Goal: Entertainment & Leisure: Consume media (video, audio)

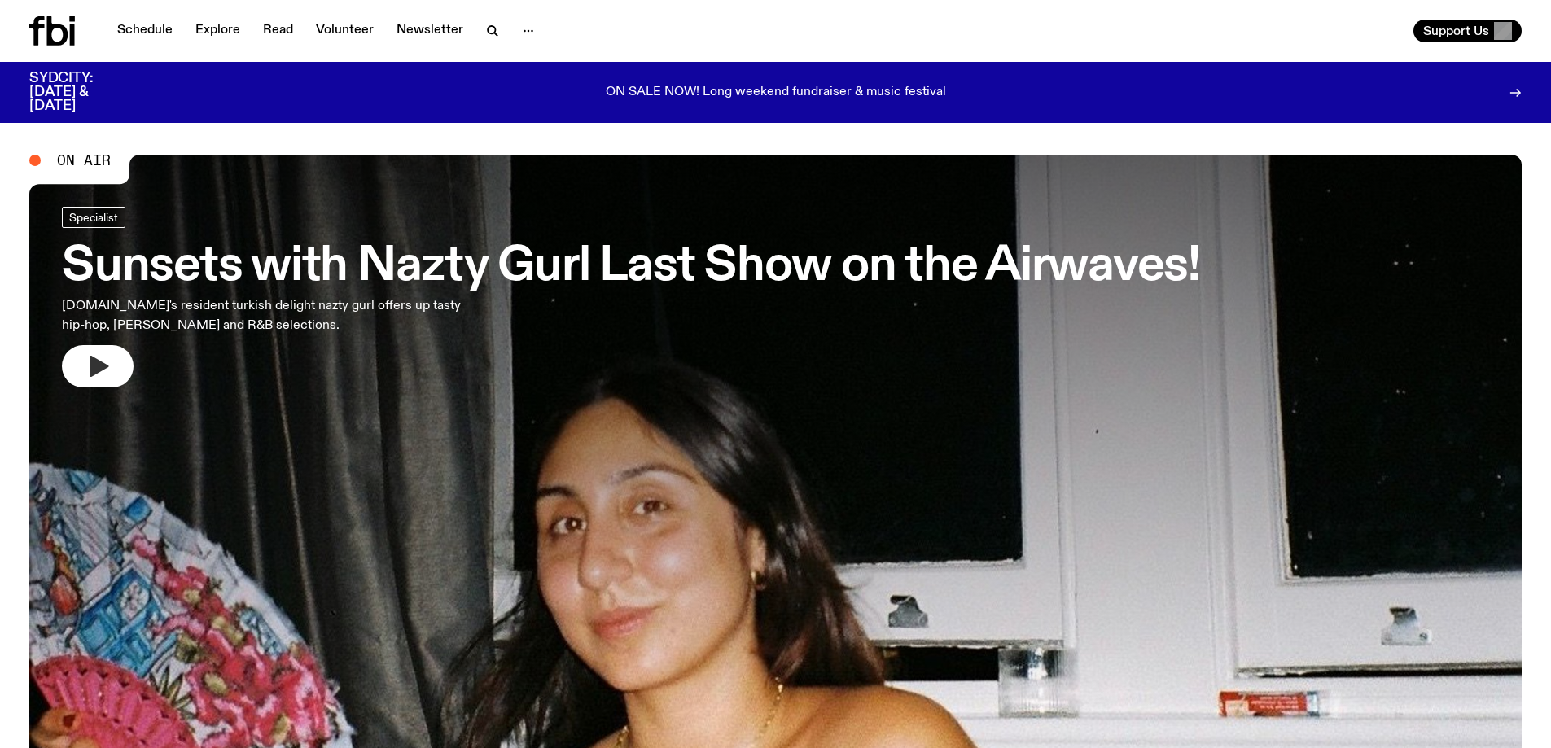
click at [95, 358] on icon "button" at bounding box center [99, 366] width 19 height 21
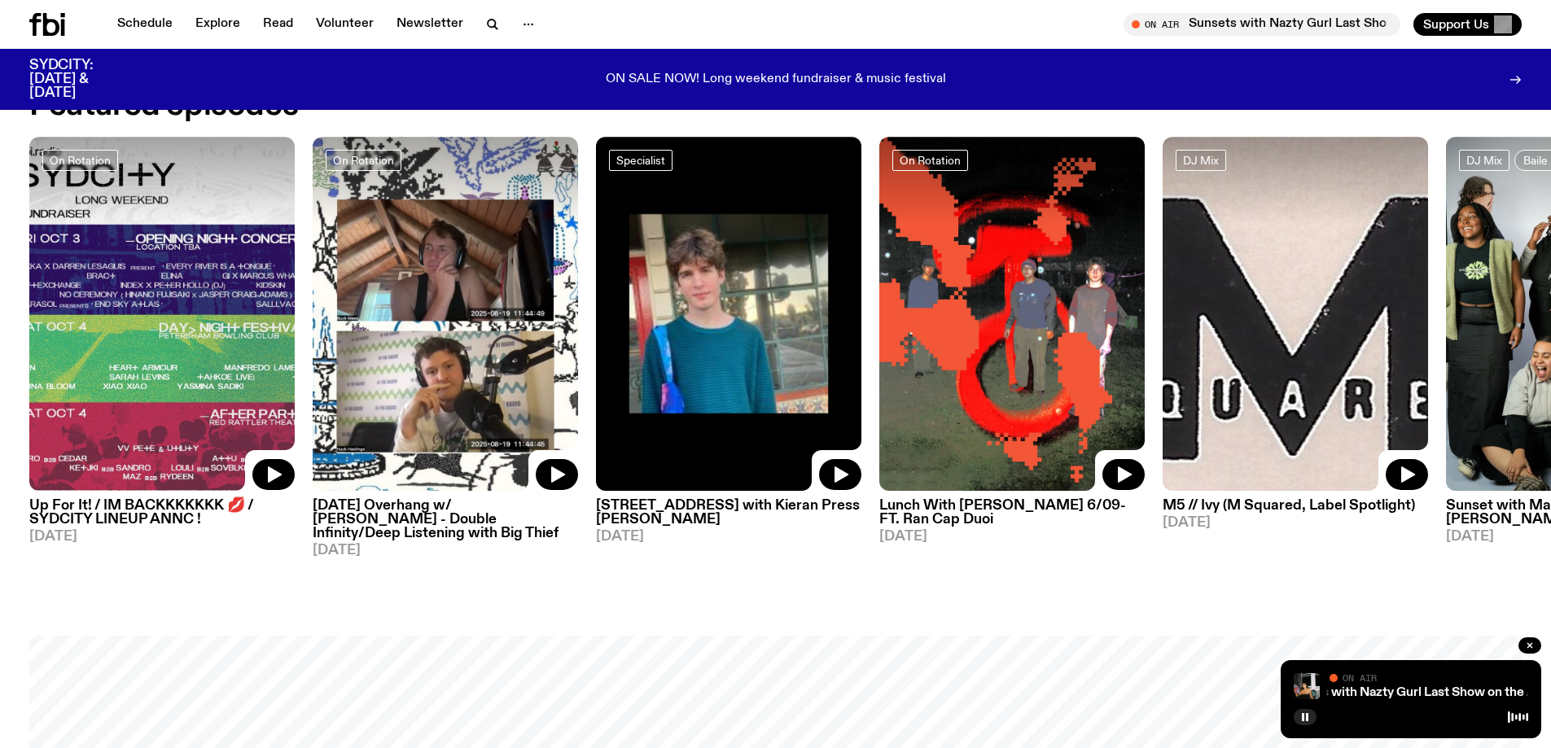
scroll to position [887, 0]
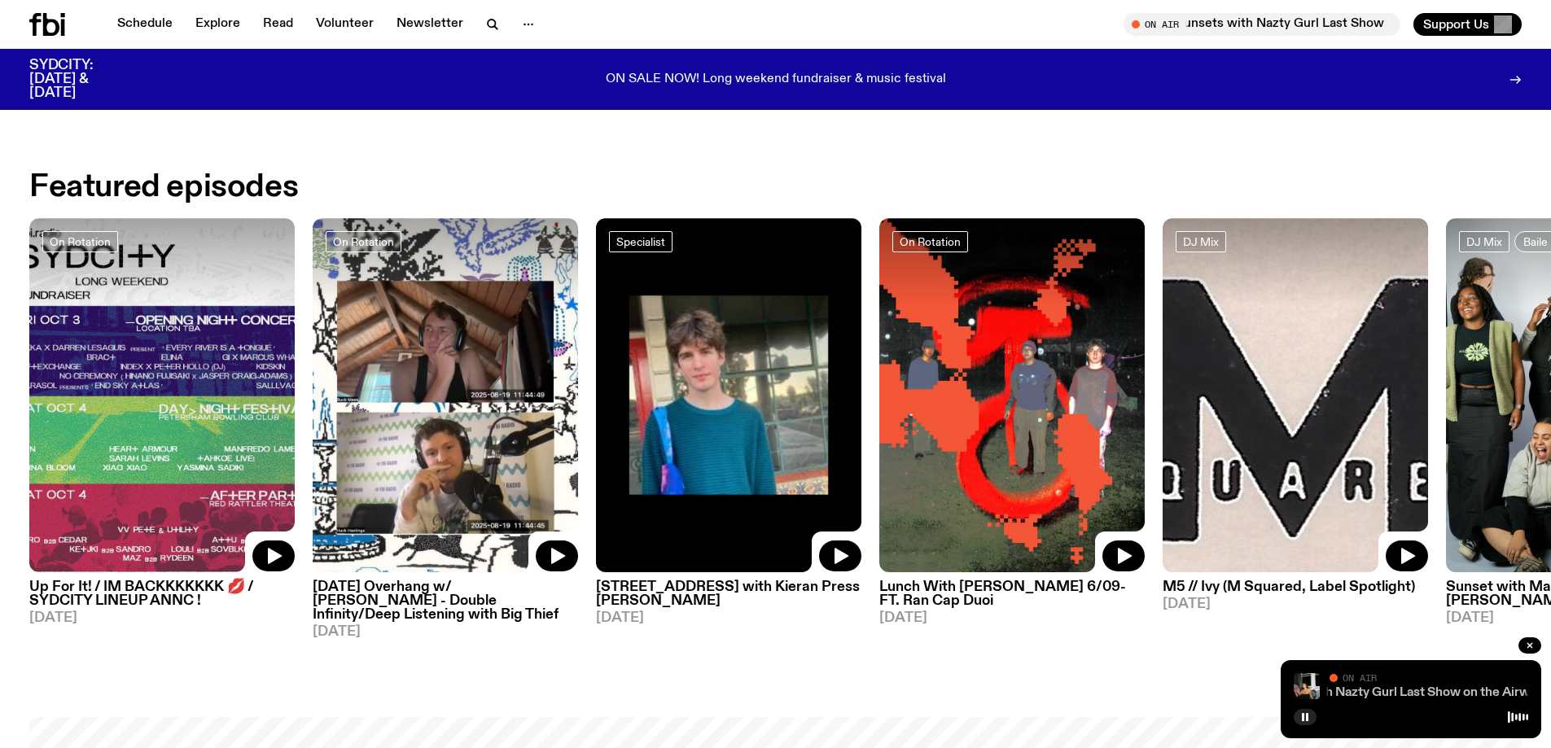
click at [1390, 690] on link "Sunsets with Nazty Gurl Last Show on the Airwaves!" at bounding box center [1408, 692] width 304 height 13
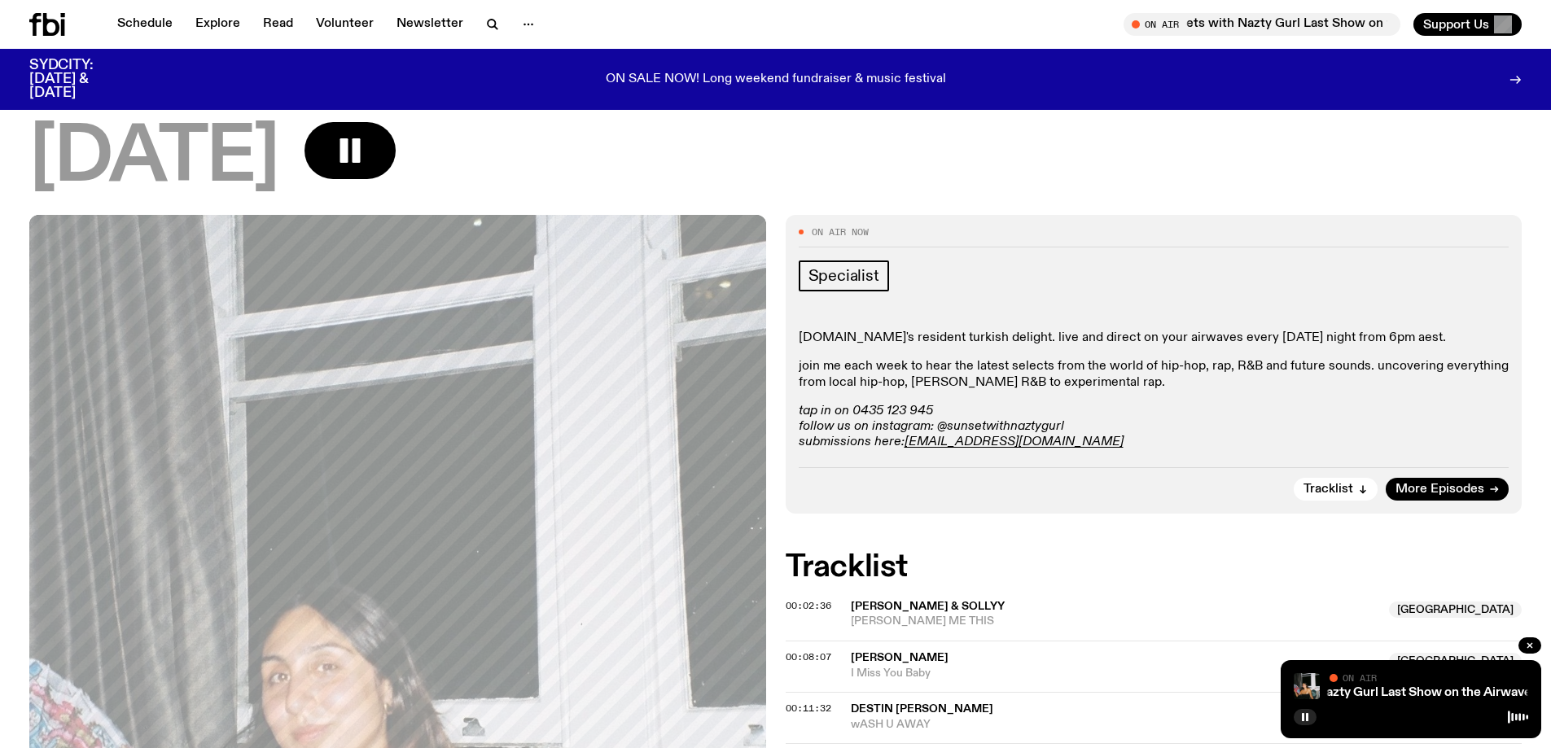
scroll to position [563, 0]
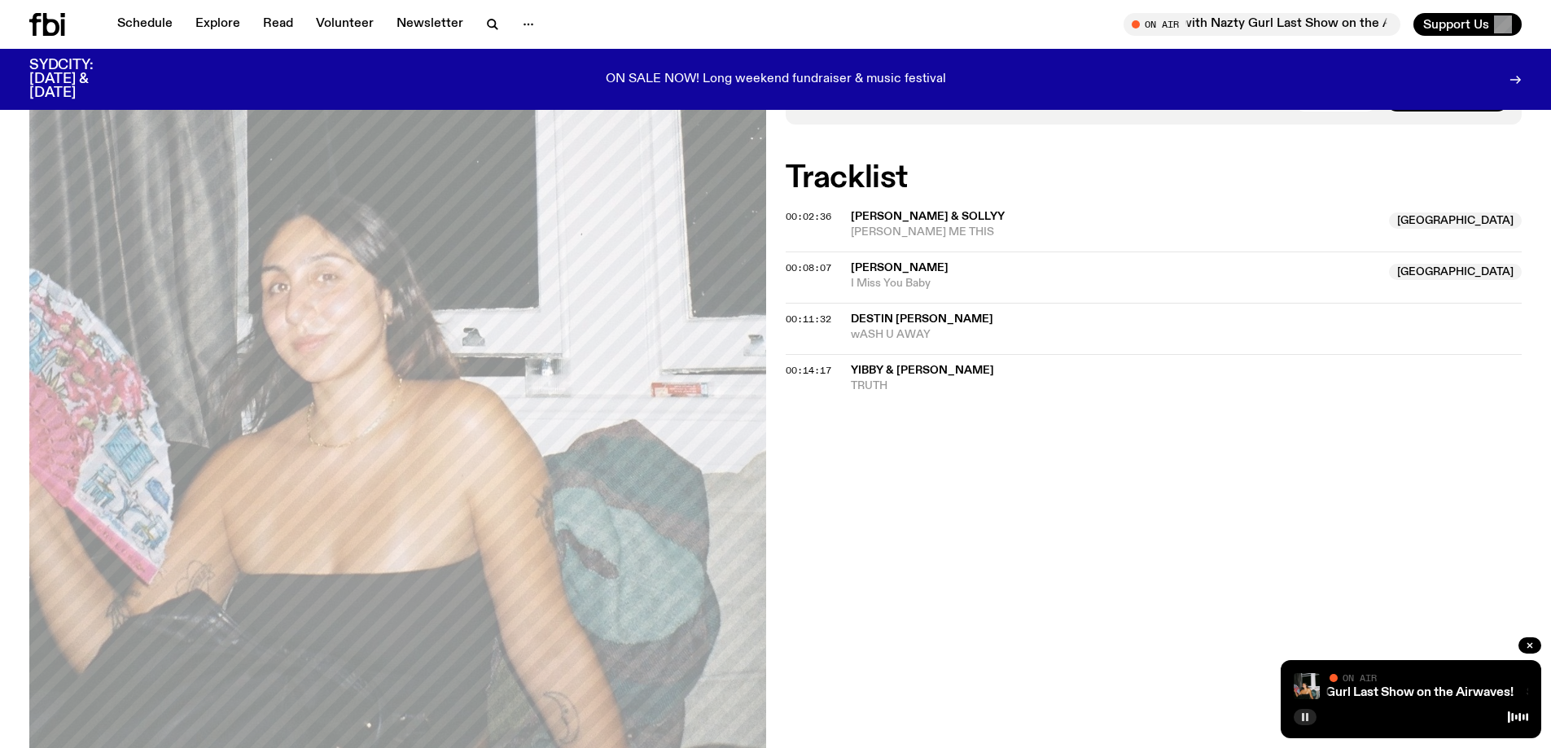
click at [1296, 718] on button "button" at bounding box center [1305, 717] width 23 height 16
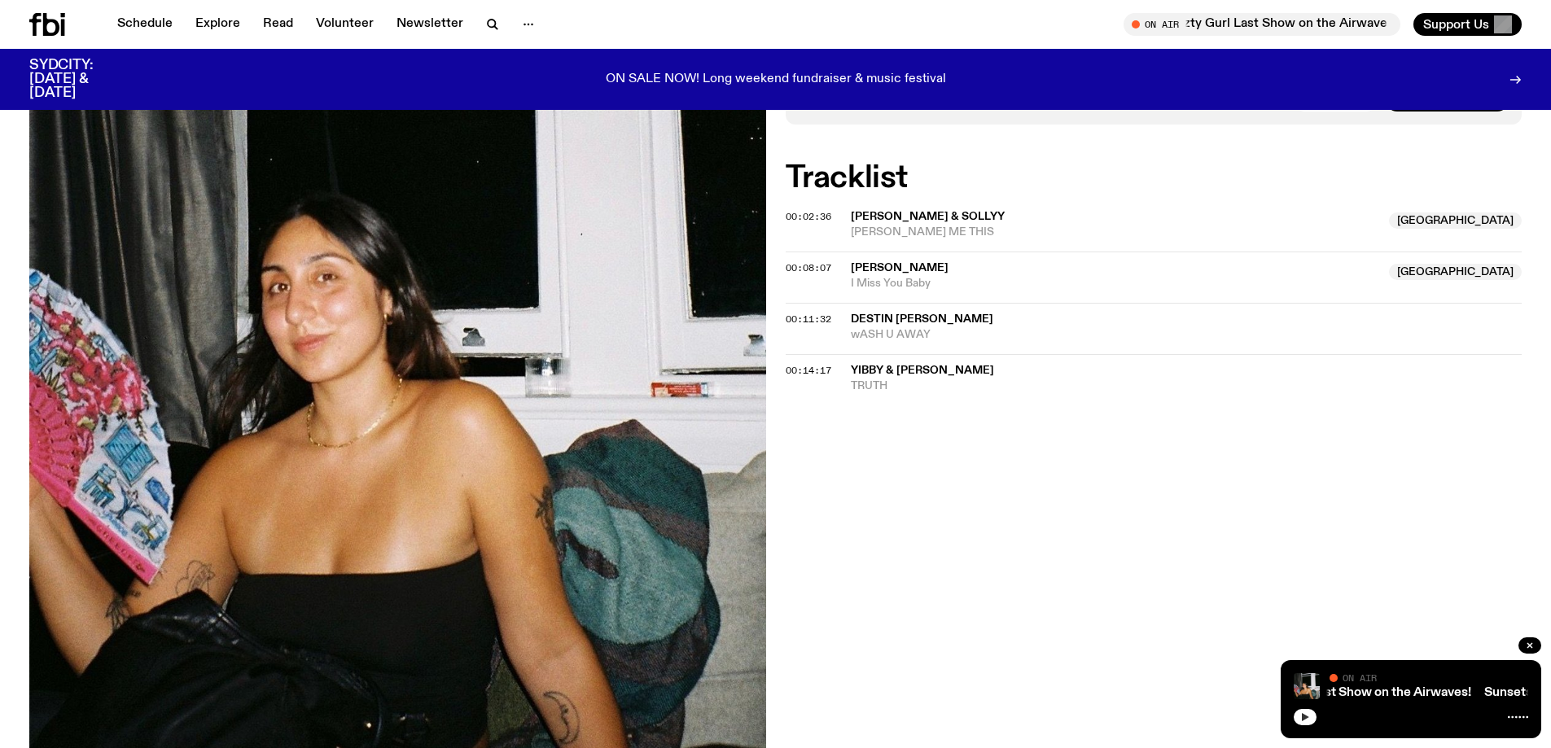
click at [1303, 719] on icon "button" at bounding box center [1305, 717] width 7 height 8
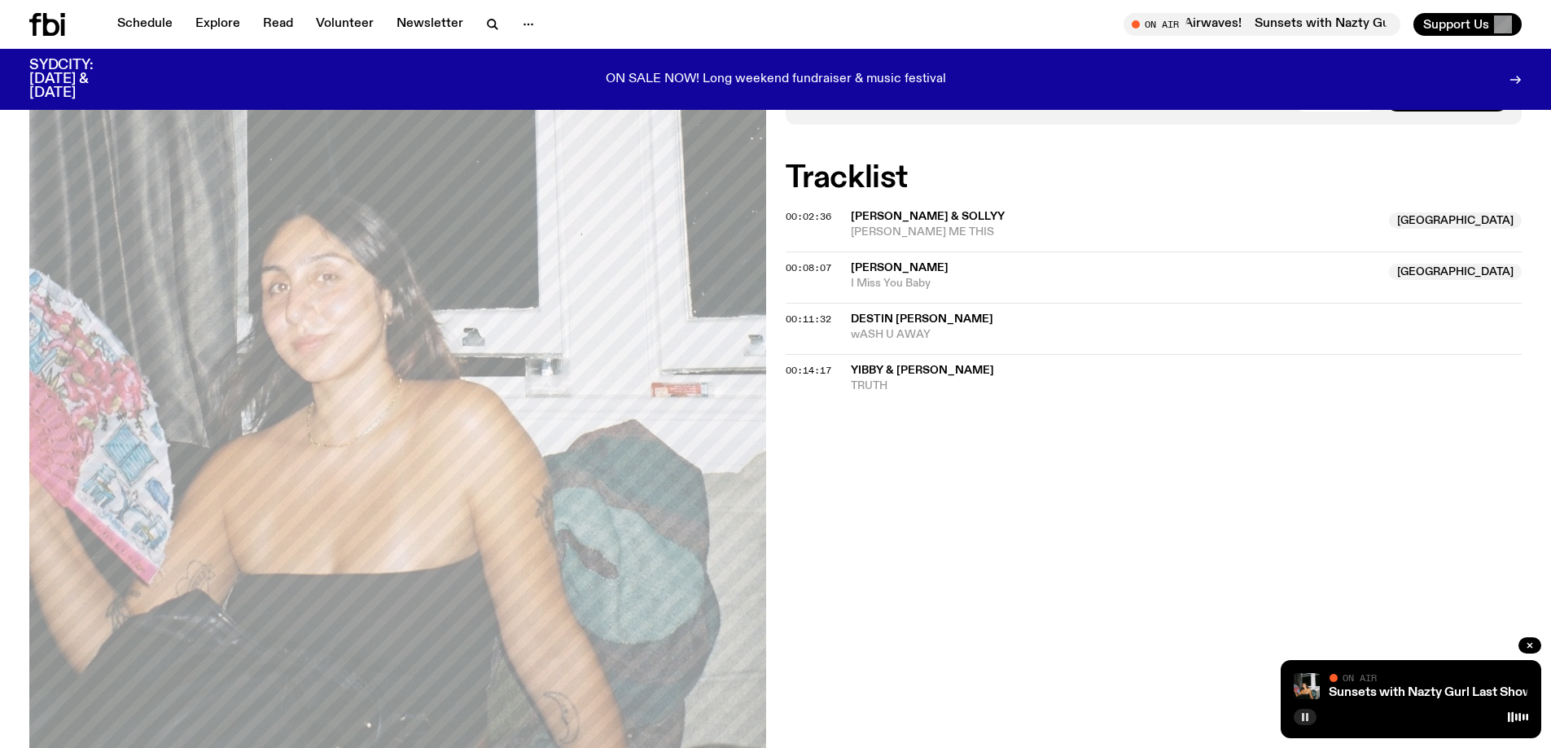
click at [1086, 455] on div "On Air Now Specialist [DOMAIN_NAME]'s resident turkish delight. live and direct…" at bounding box center [775, 355] width 1551 height 1060
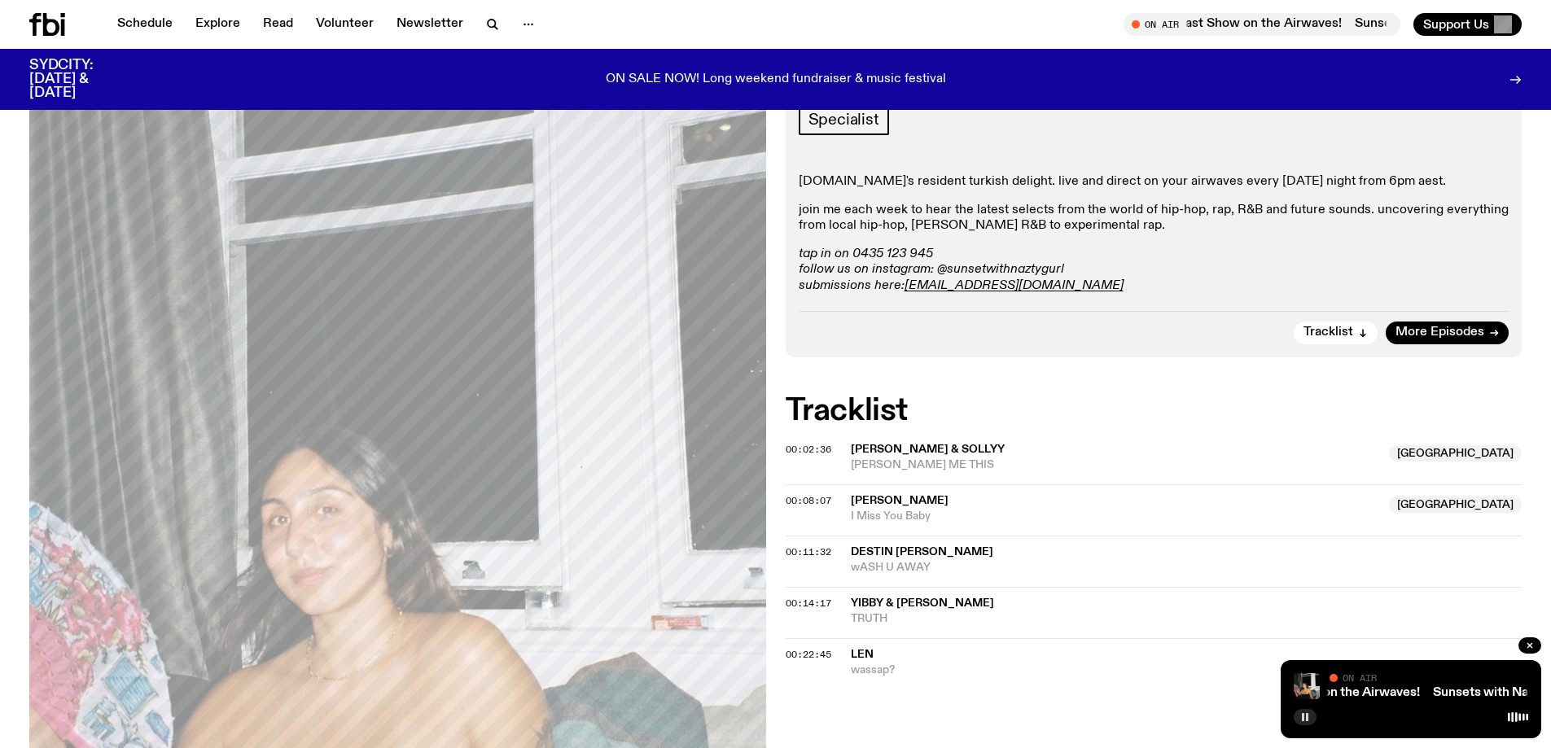
scroll to position [0, 0]
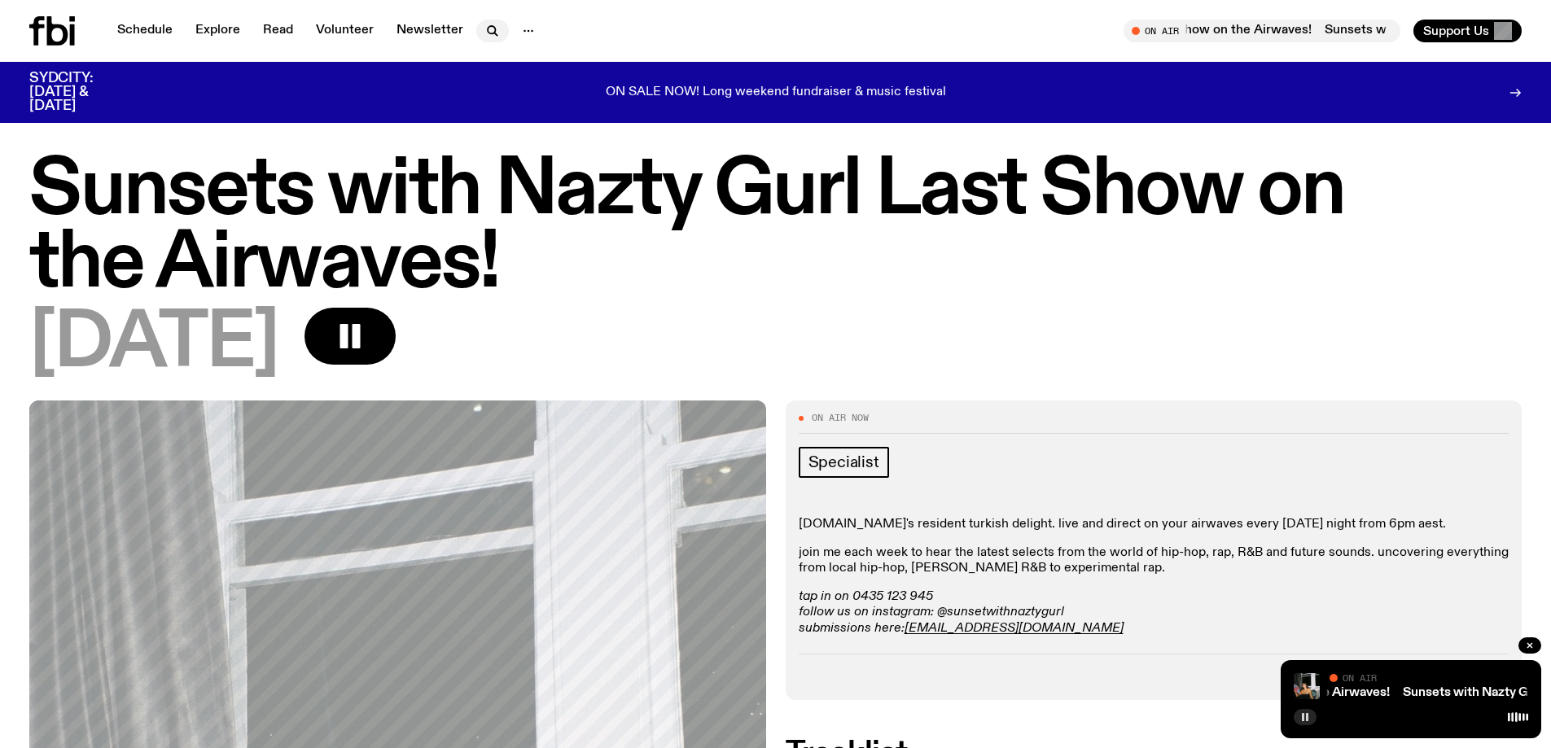
click at [486, 24] on icon "button" at bounding box center [493, 31] width 20 height 20
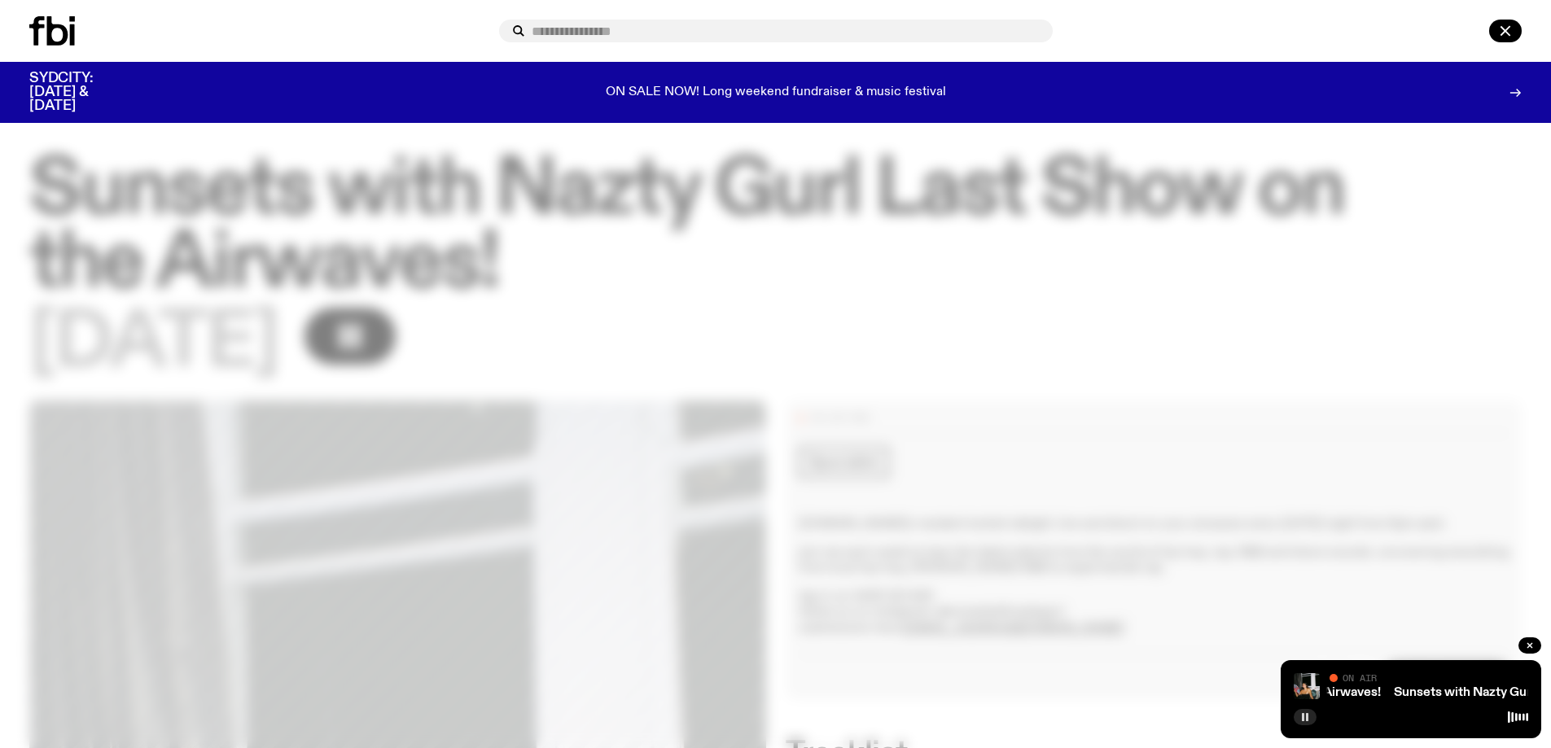
click at [577, 25] on input "text" at bounding box center [786, 31] width 508 height 14
type input "******"
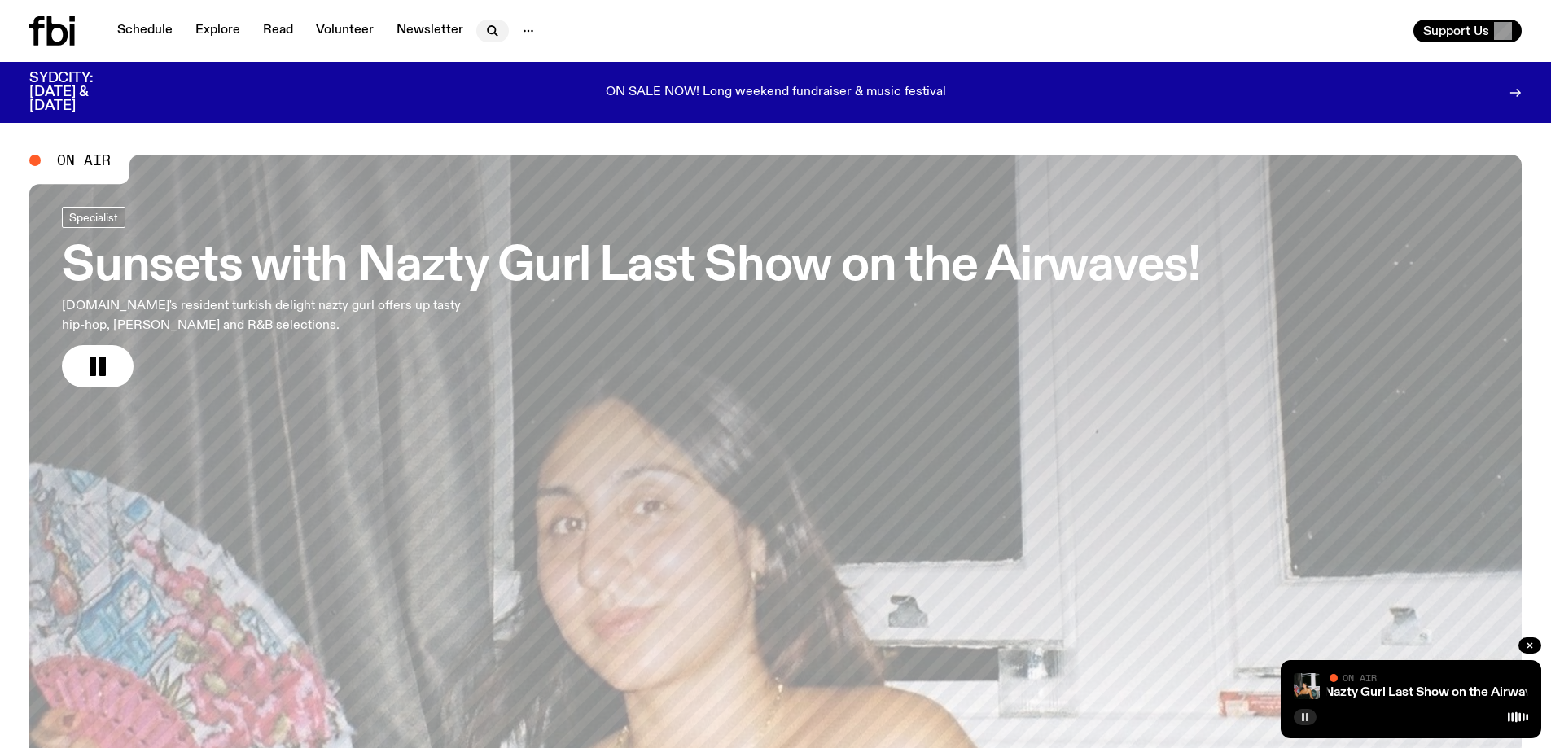
click at [486, 28] on icon "button" at bounding box center [493, 31] width 20 height 20
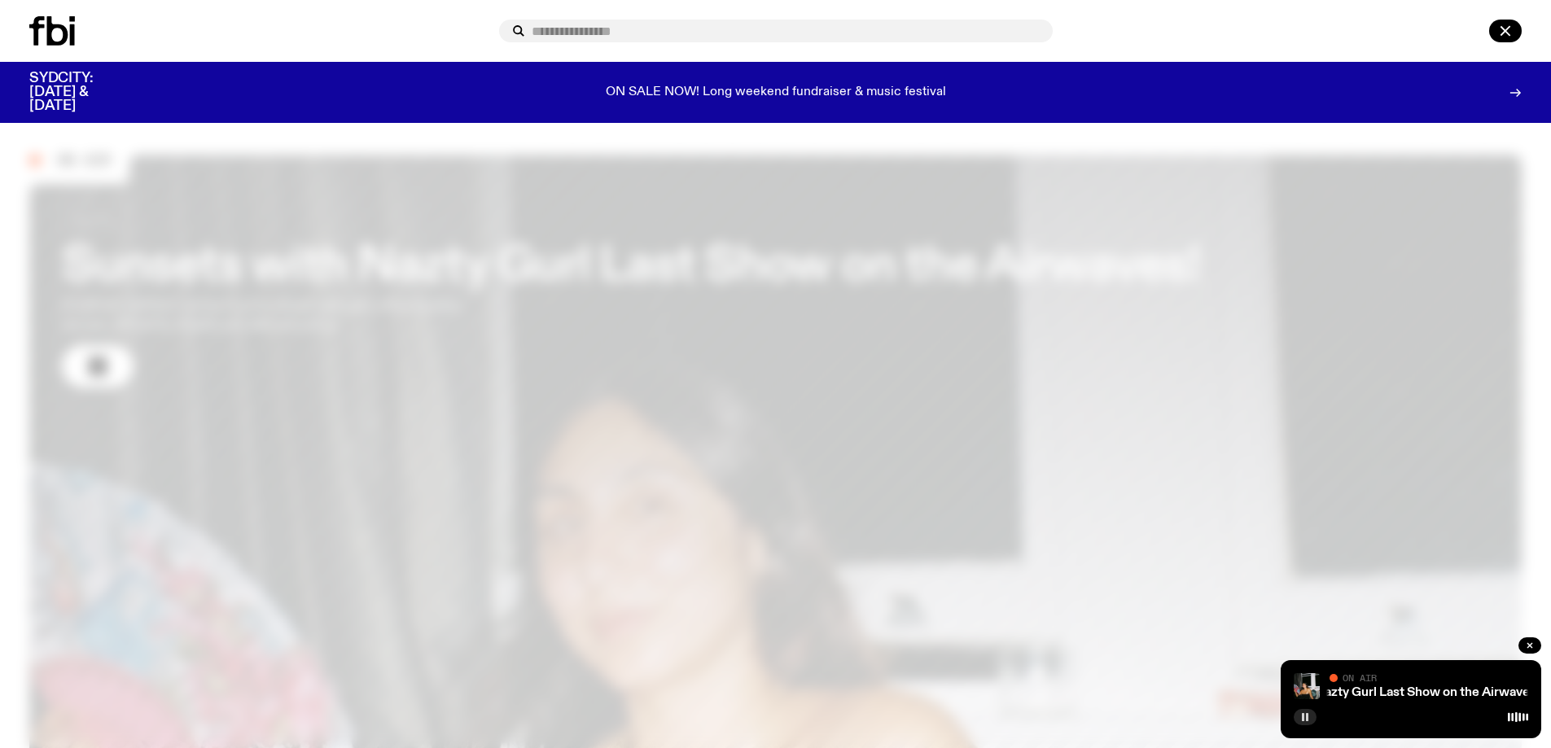
click at [563, 28] on input "text" at bounding box center [786, 31] width 508 height 14
type input "*********"
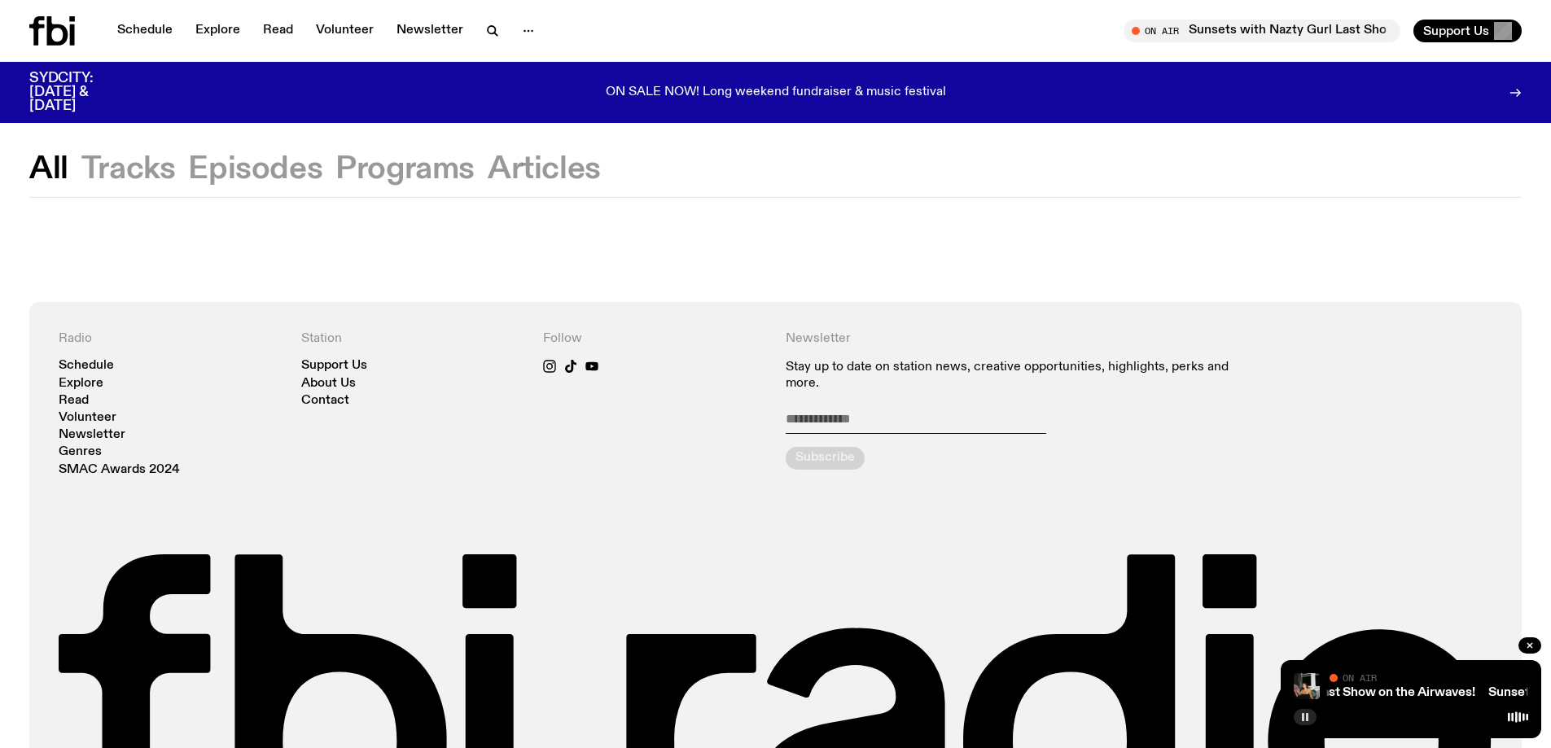
click at [118, 183] on button "Tracks" at bounding box center [128, 169] width 94 height 29
click at [220, 169] on button "Episodes" at bounding box center [255, 169] width 134 height 29
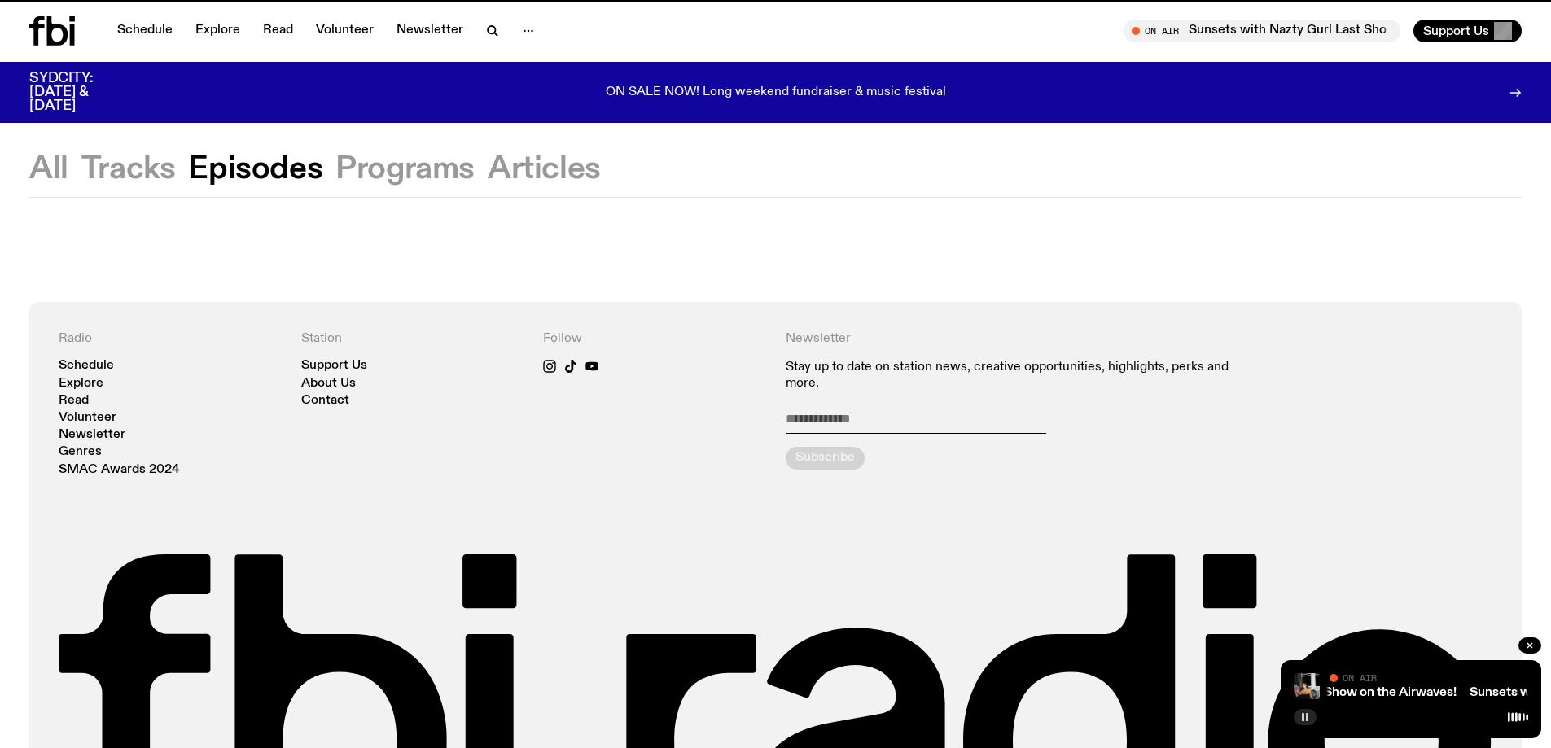
click at [344, 169] on button "Programs" at bounding box center [404, 169] width 139 height 29
click at [114, 169] on button "Tracks" at bounding box center [128, 169] width 94 height 29
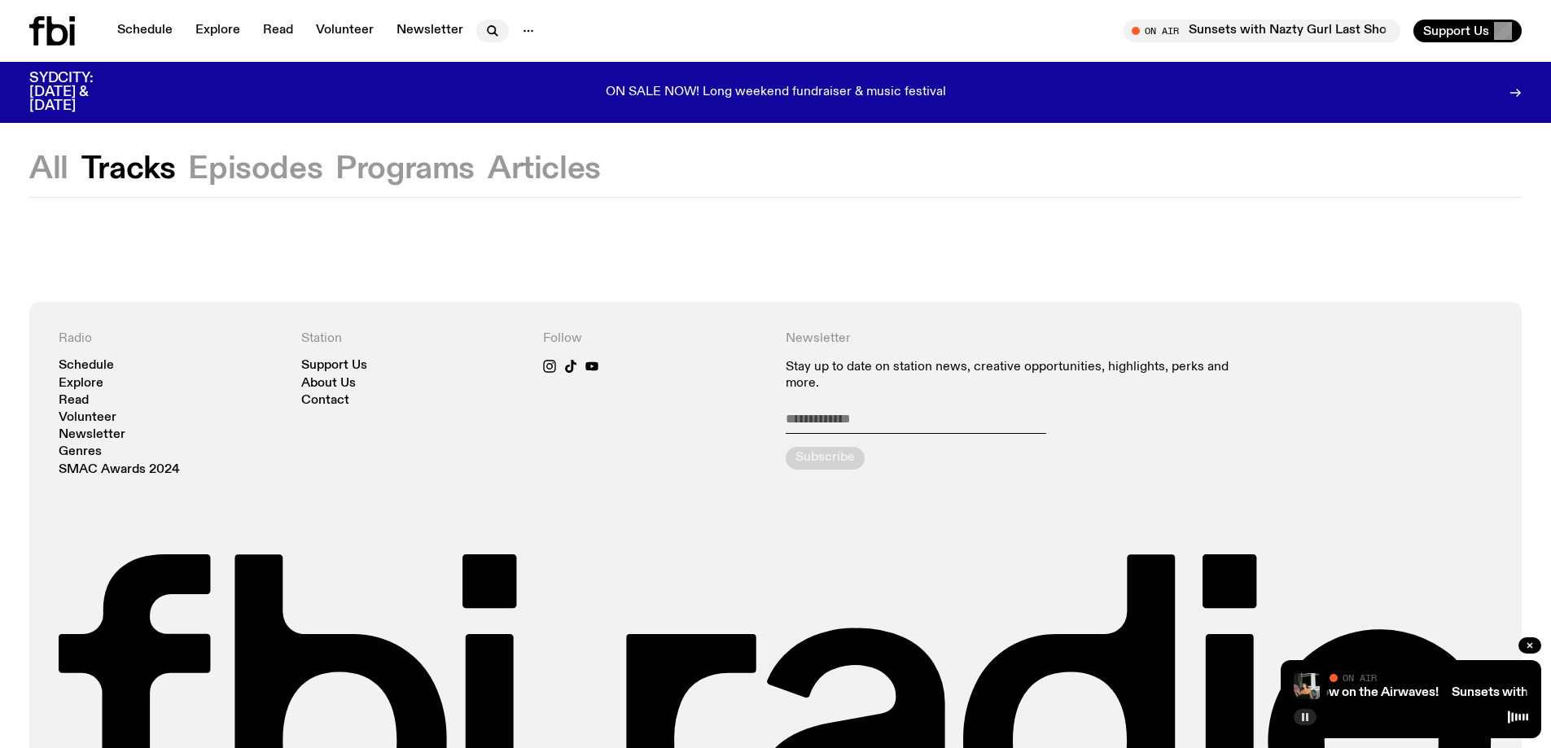
click at [495, 27] on icon "button" at bounding box center [493, 31] width 20 height 20
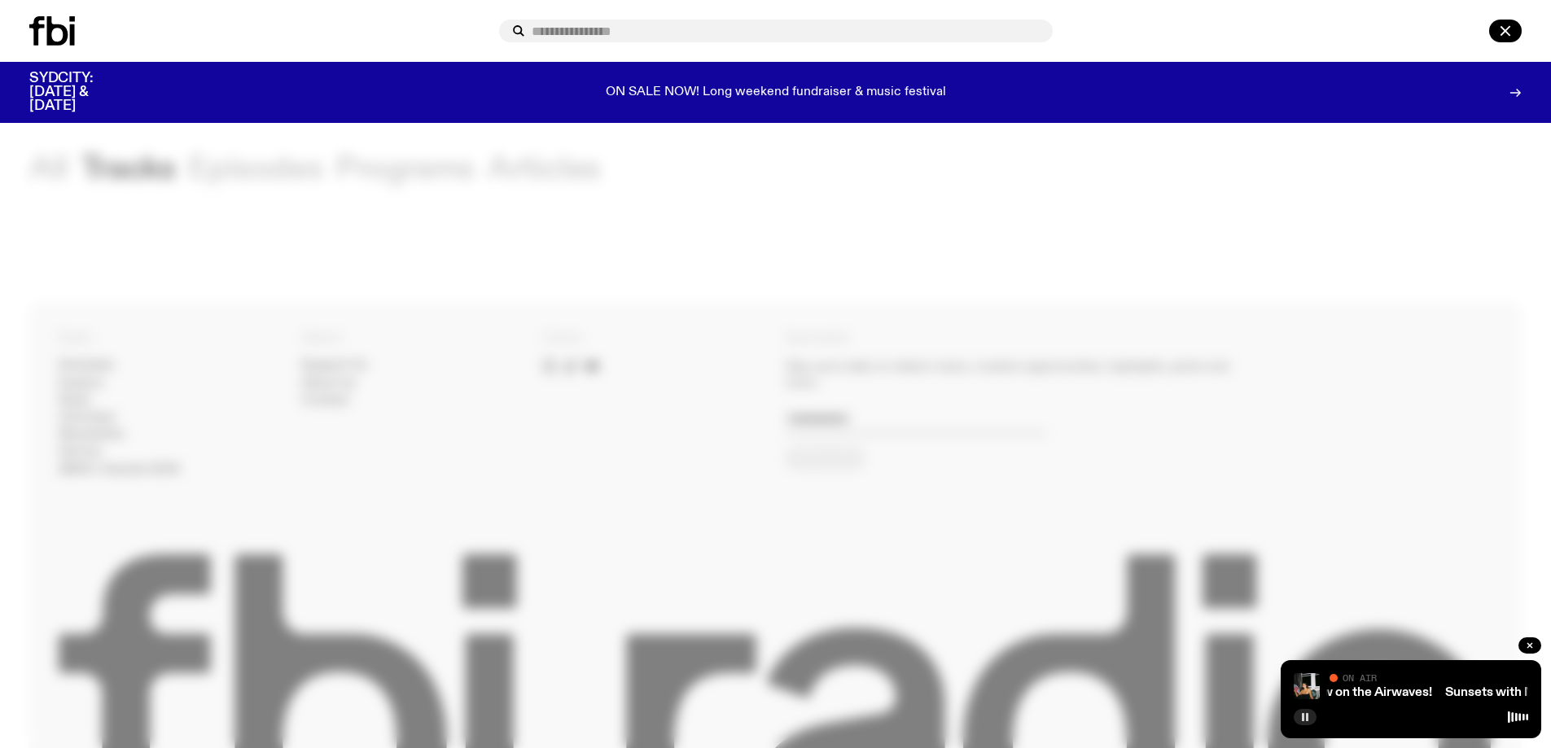
click at [579, 31] on input "text" at bounding box center [786, 31] width 508 height 14
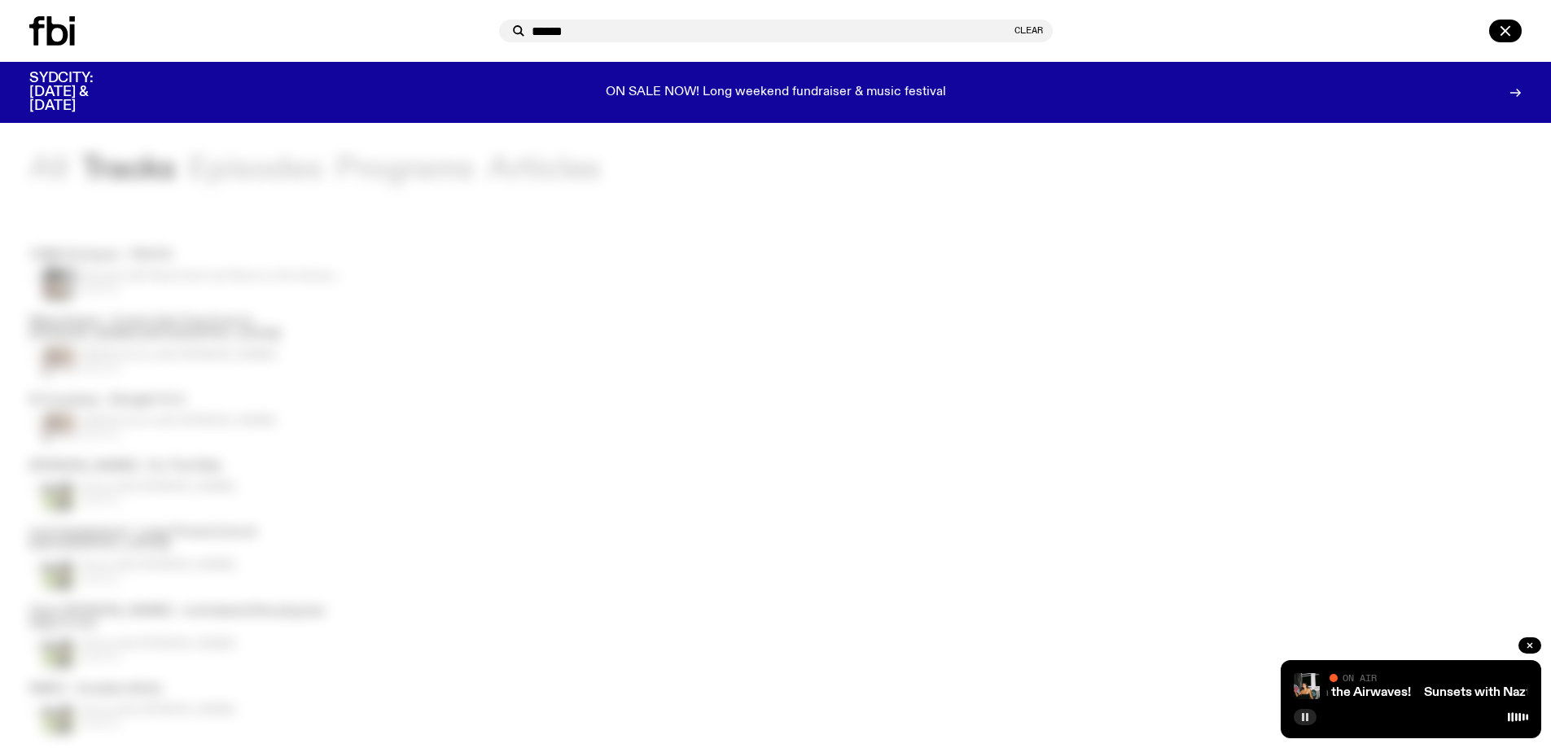
type input "******"
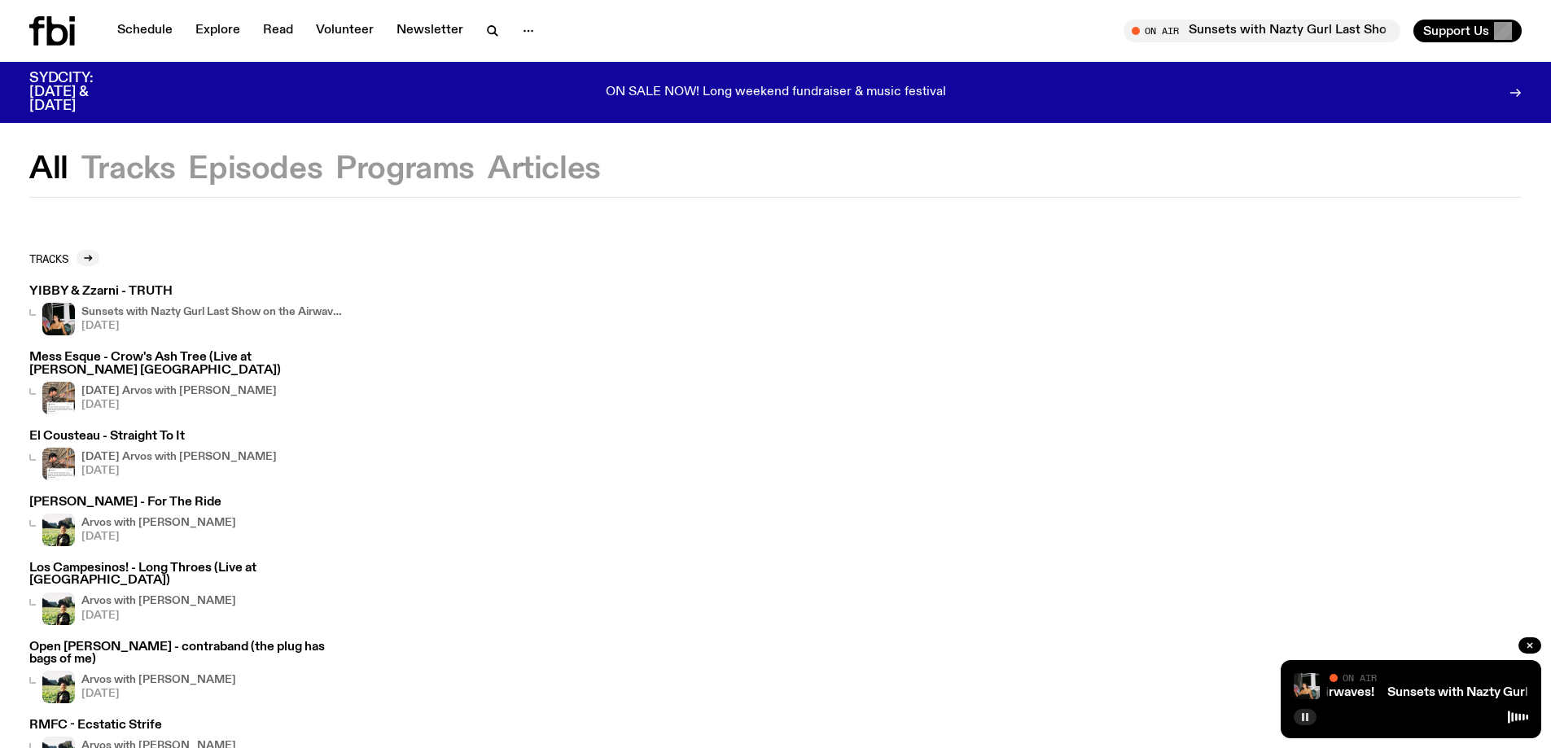
click at [154, 175] on button "Tracks" at bounding box center [128, 169] width 94 height 29
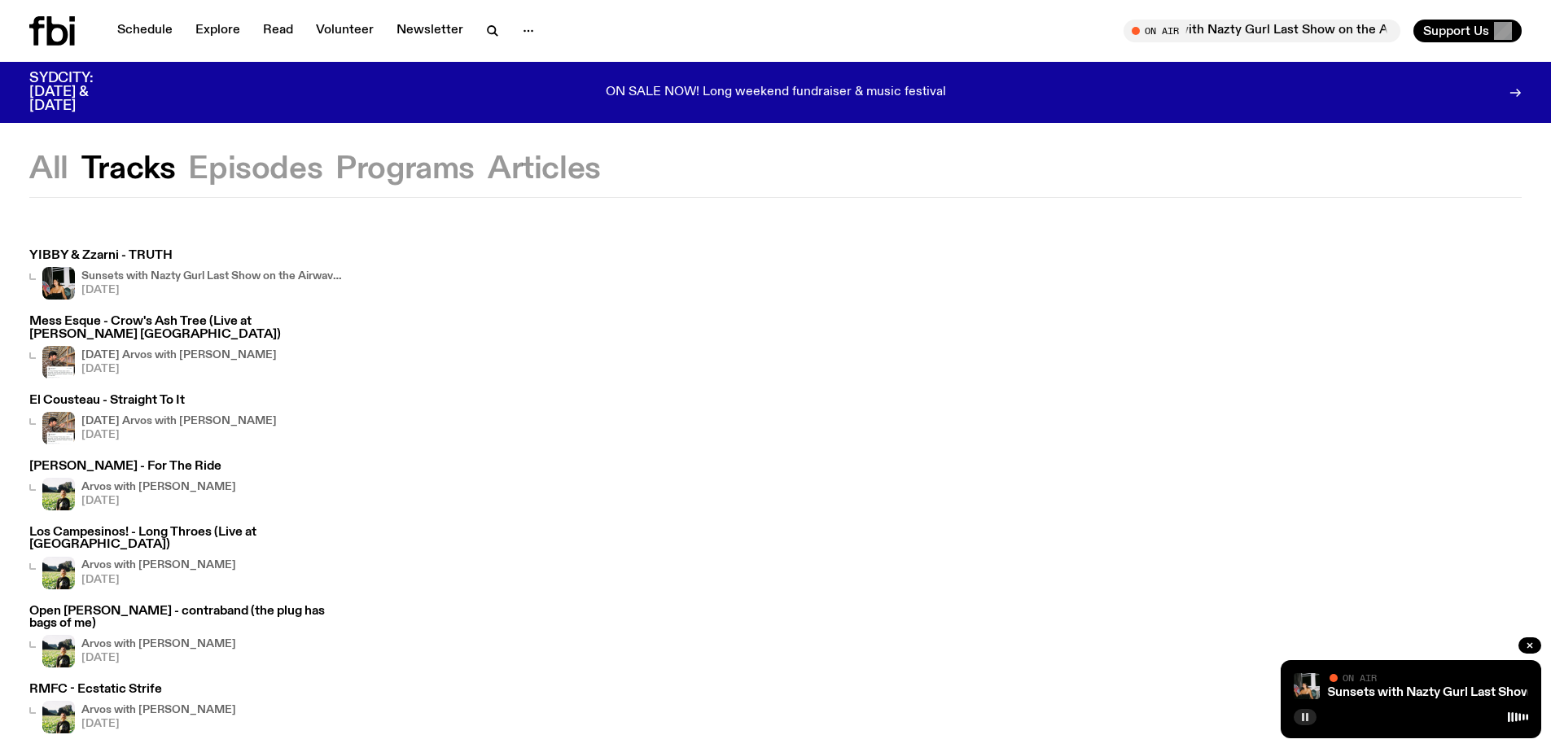
click at [65, 37] on icon at bounding box center [57, 30] width 21 height 29
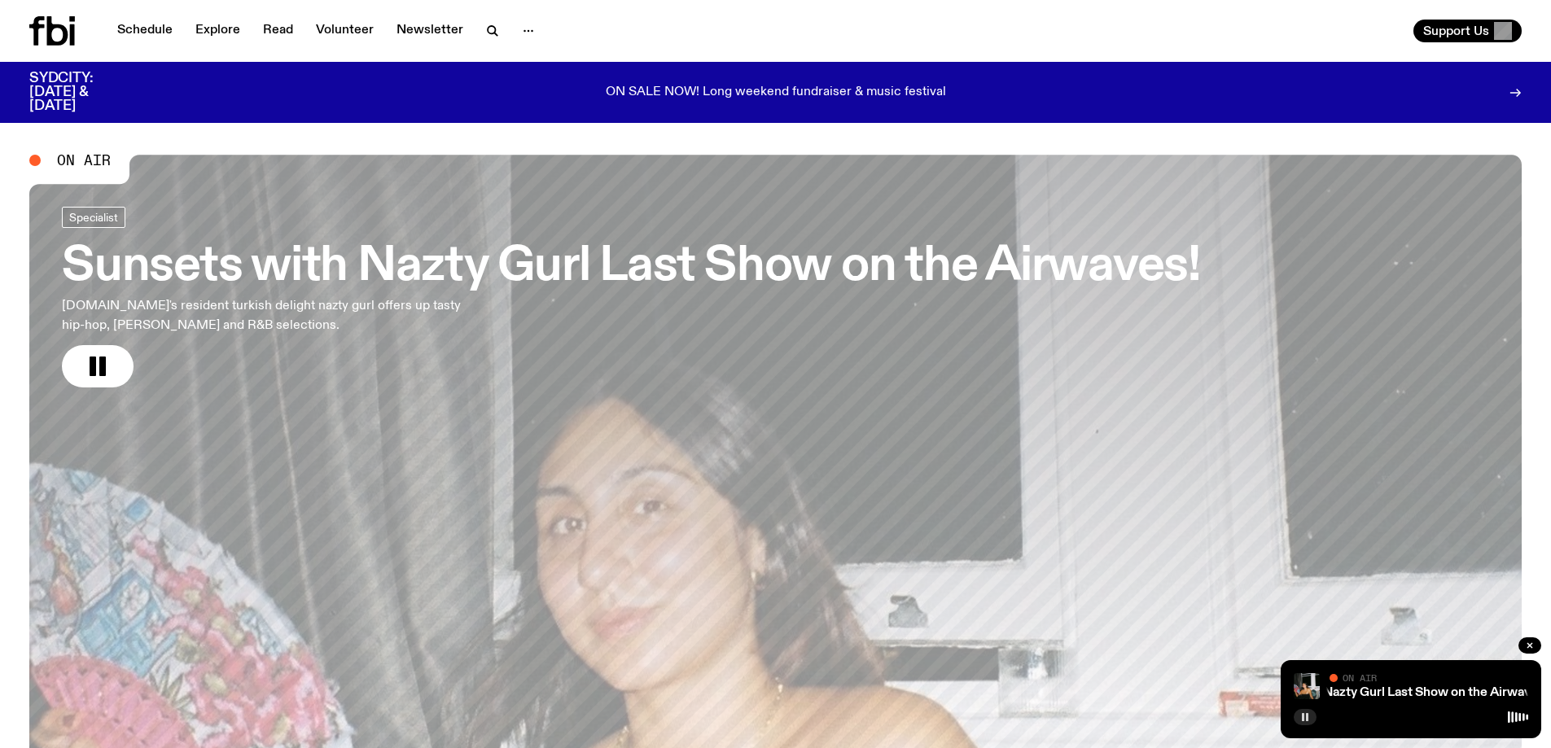
click at [1300, 714] on icon "button" at bounding box center [1305, 717] width 10 height 10
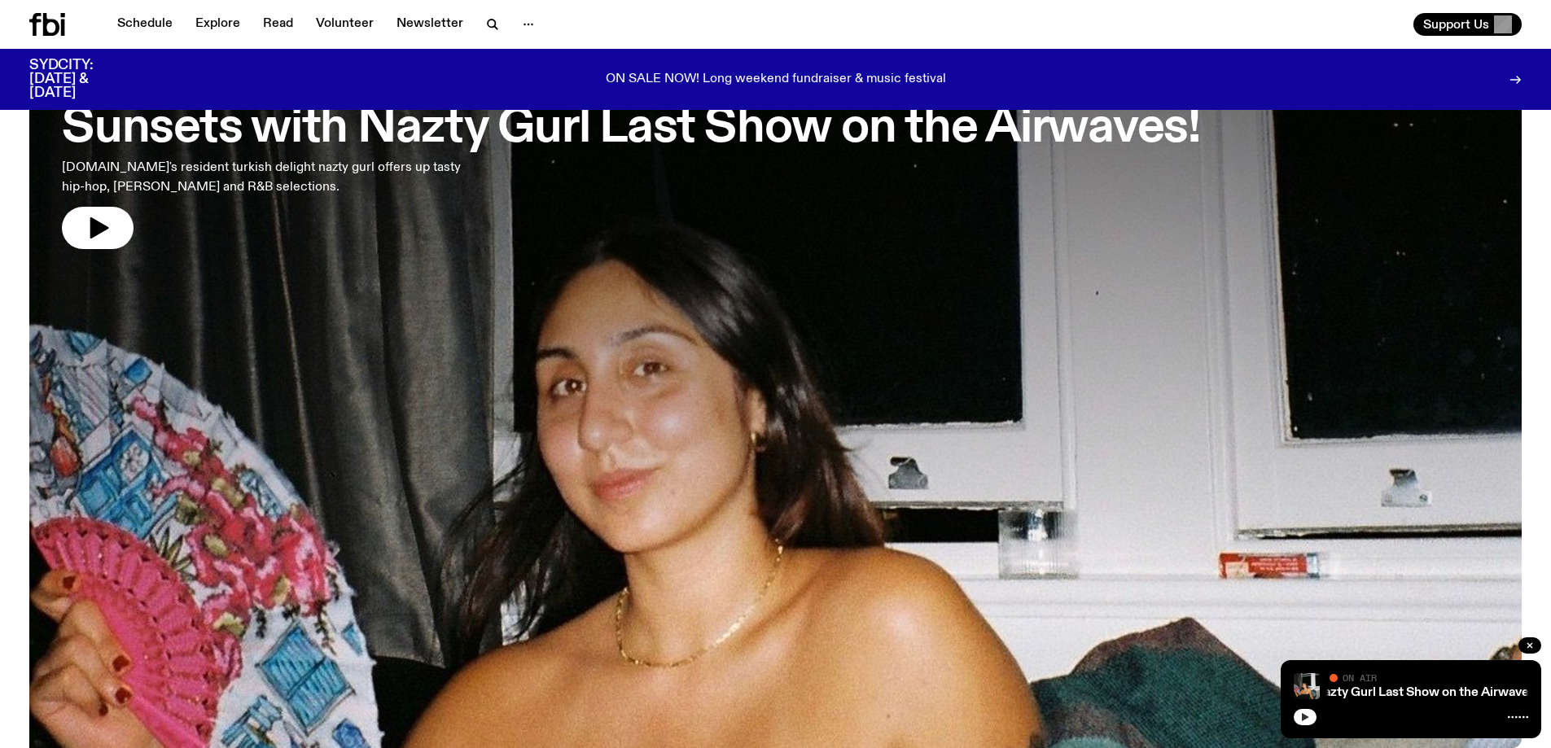
scroll to position [160, 0]
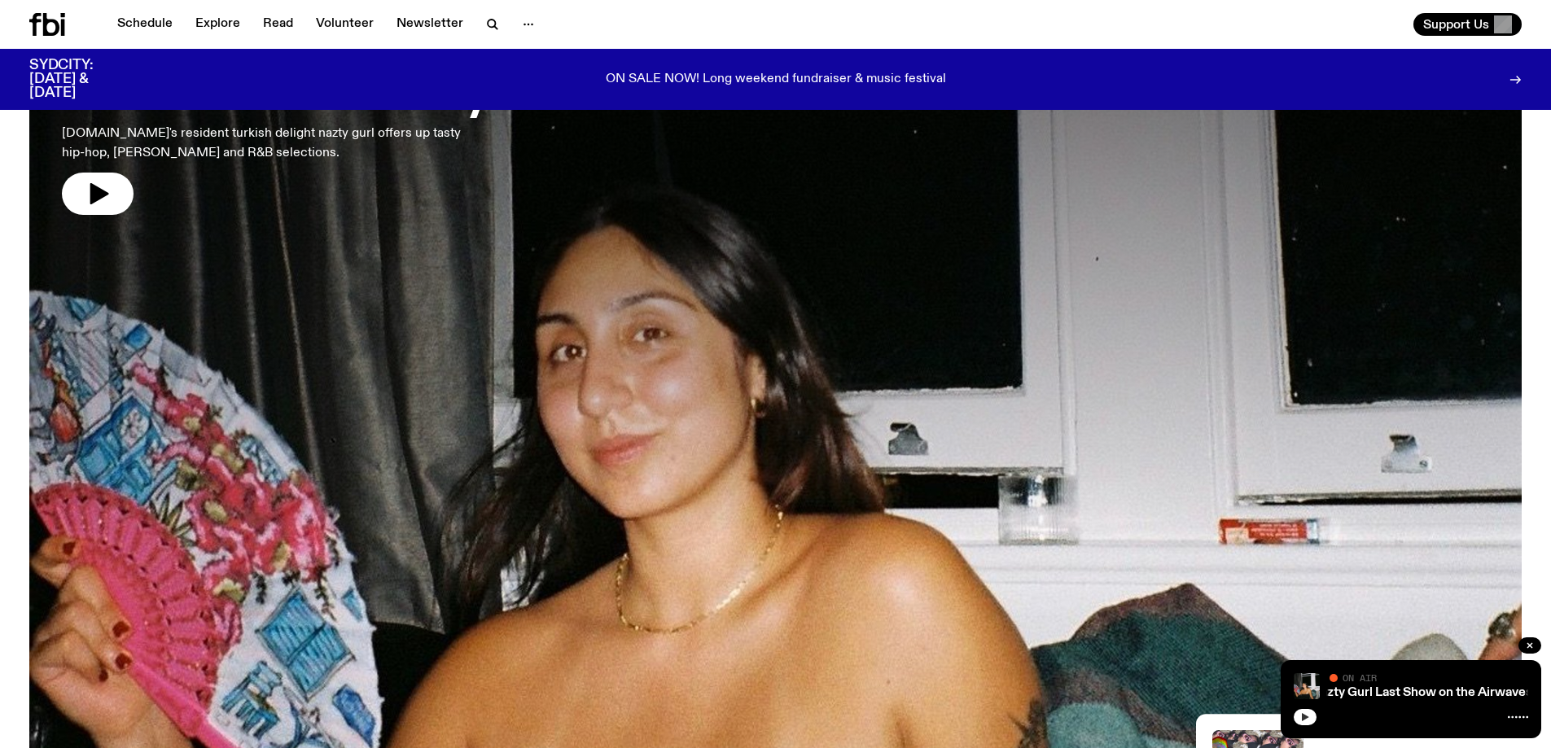
click at [1356, 674] on span "On Air" at bounding box center [1359, 677] width 34 height 11
click at [1358, 685] on div "On Air" at bounding box center [1428, 679] width 199 height 12
click at [1356, 690] on link "Sunsets with Nazty Gurl Last Show on the Airwaves!" at bounding box center [1372, 692] width 304 height 13
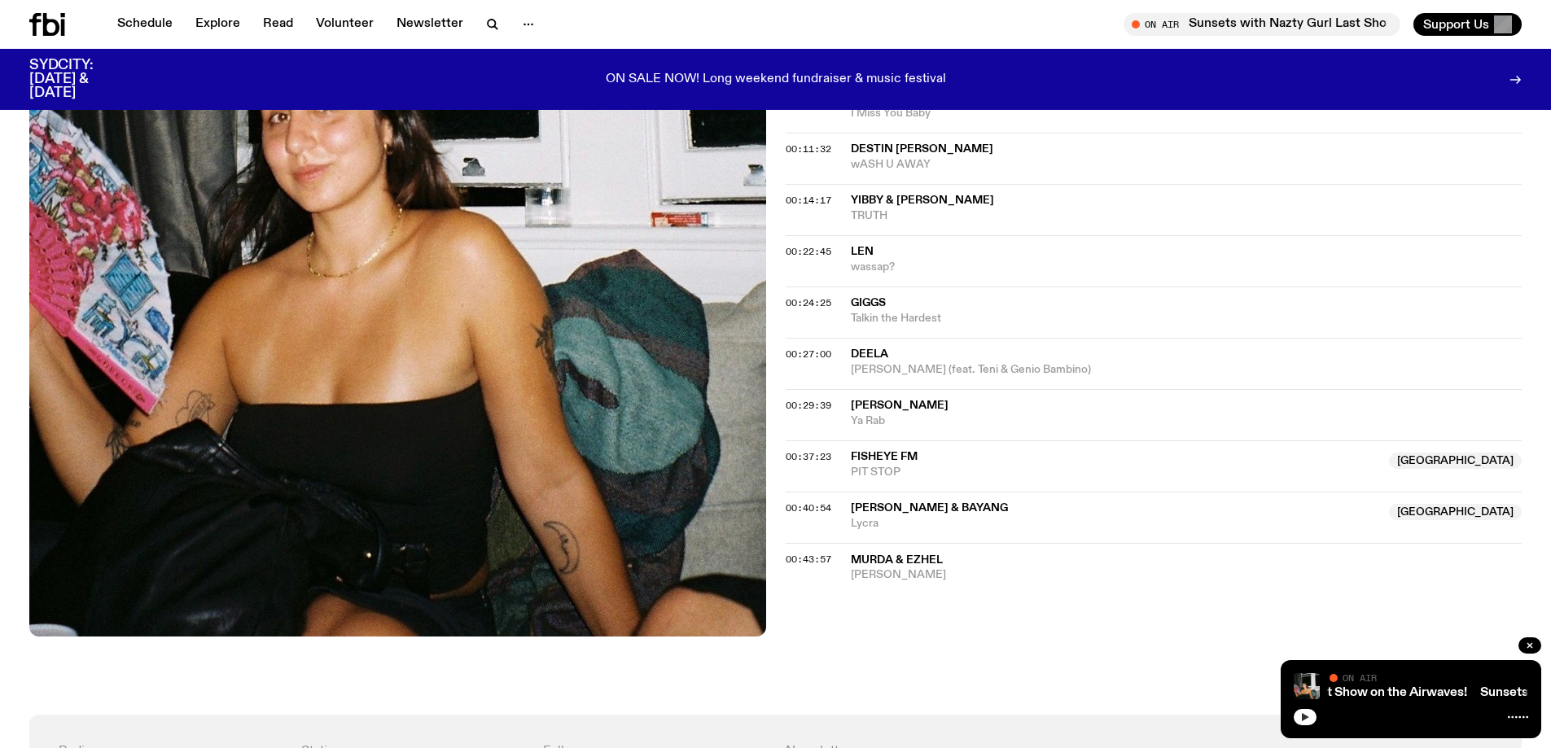
scroll to position [804, 0]
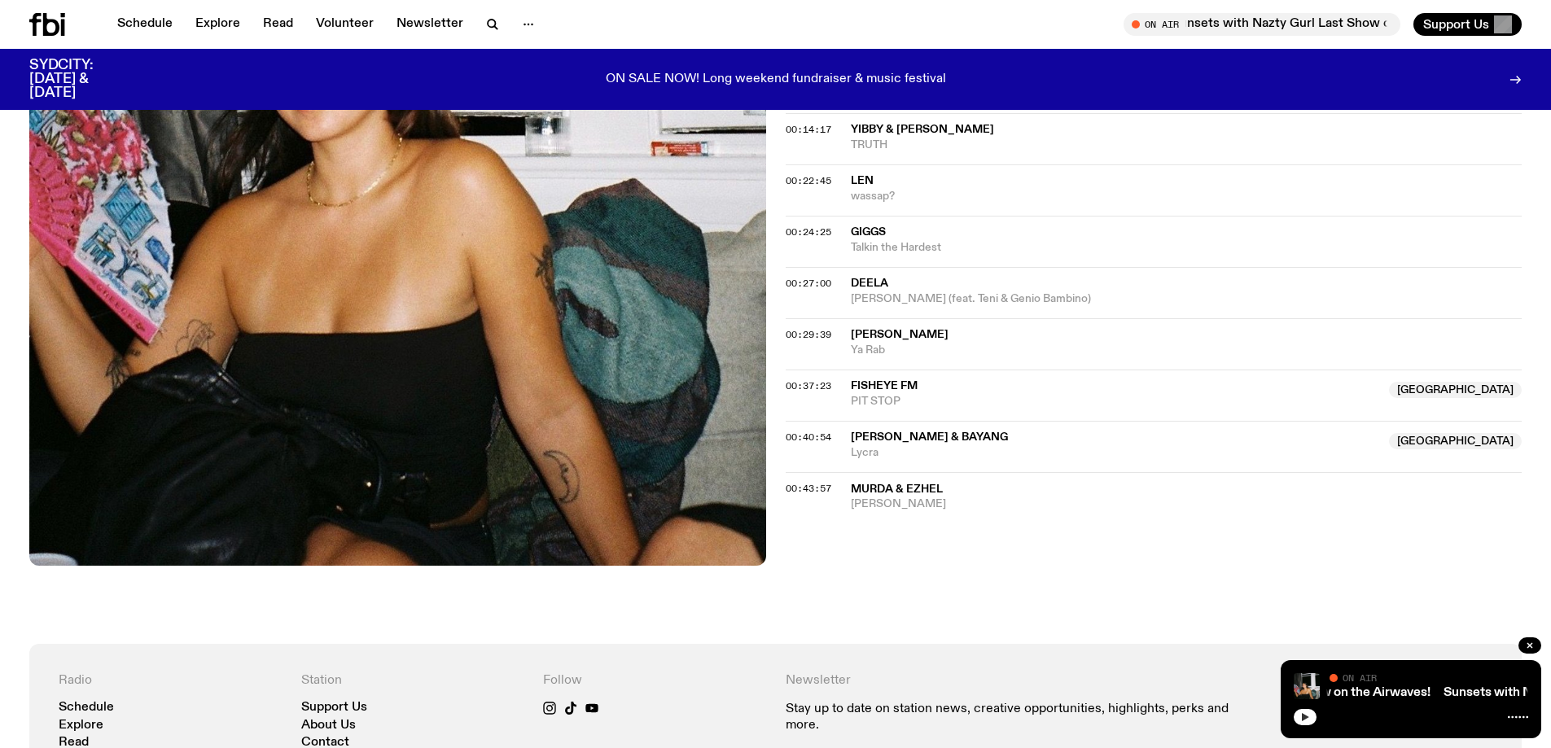
click at [1305, 714] on icon "button" at bounding box center [1305, 717] width 10 height 10
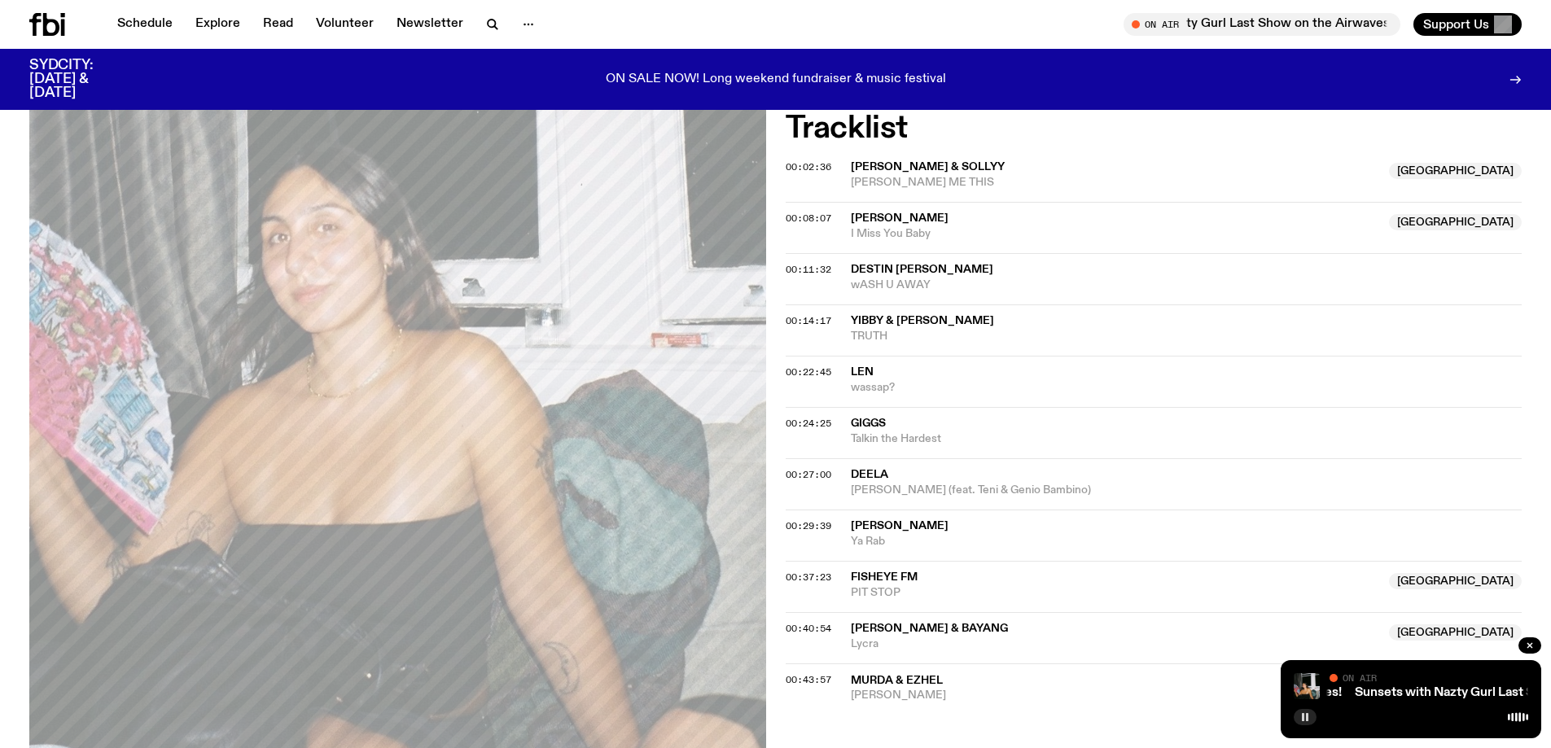
scroll to position [641, 0]
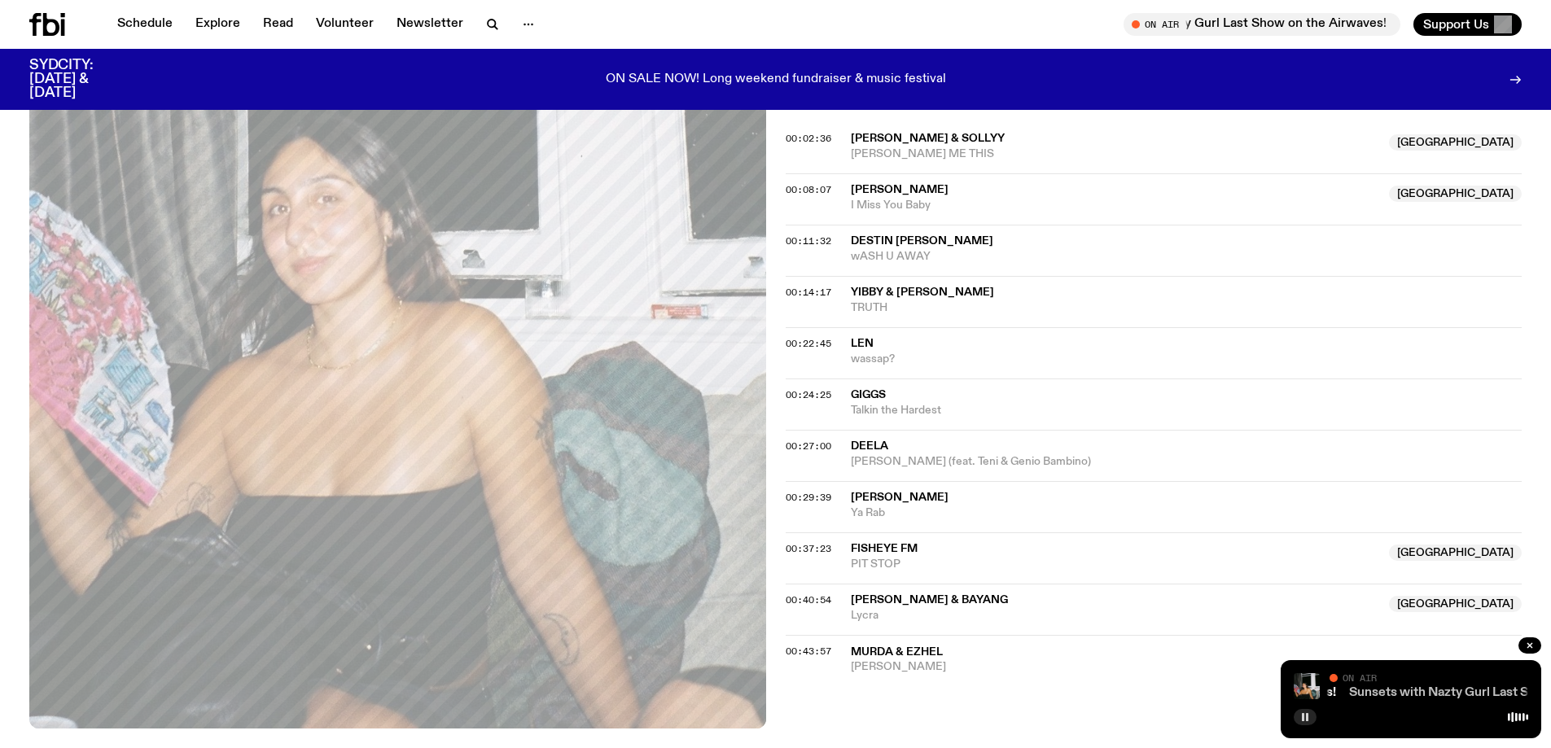
click at [1411, 689] on link "Sunsets with Nazty Gurl Last Show on the Airwaves!" at bounding box center [1501, 692] width 304 height 13
click at [1357, 677] on span "On Air" at bounding box center [1359, 677] width 34 height 11
click at [1351, 690] on link "Sunsets with Nazty Gurl Last Show on the Airwaves!" at bounding box center [1480, 692] width 304 height 13
click at [1351, 690] on link "Sunsets with Nazty Gurl Last Show on the Airwaves!" at bounding box center [1481, 692] width 304 height 13
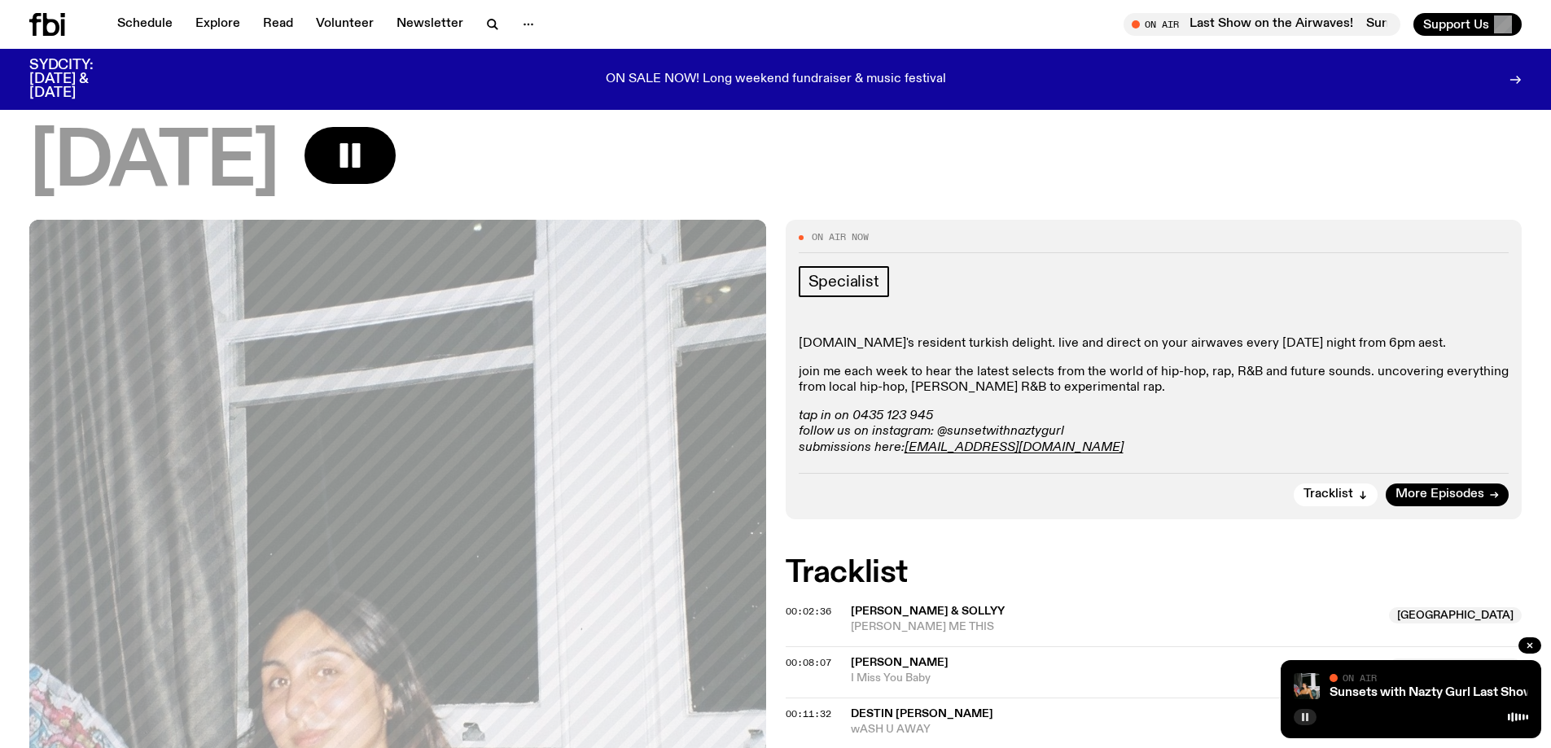
scroll to position [152, 0]
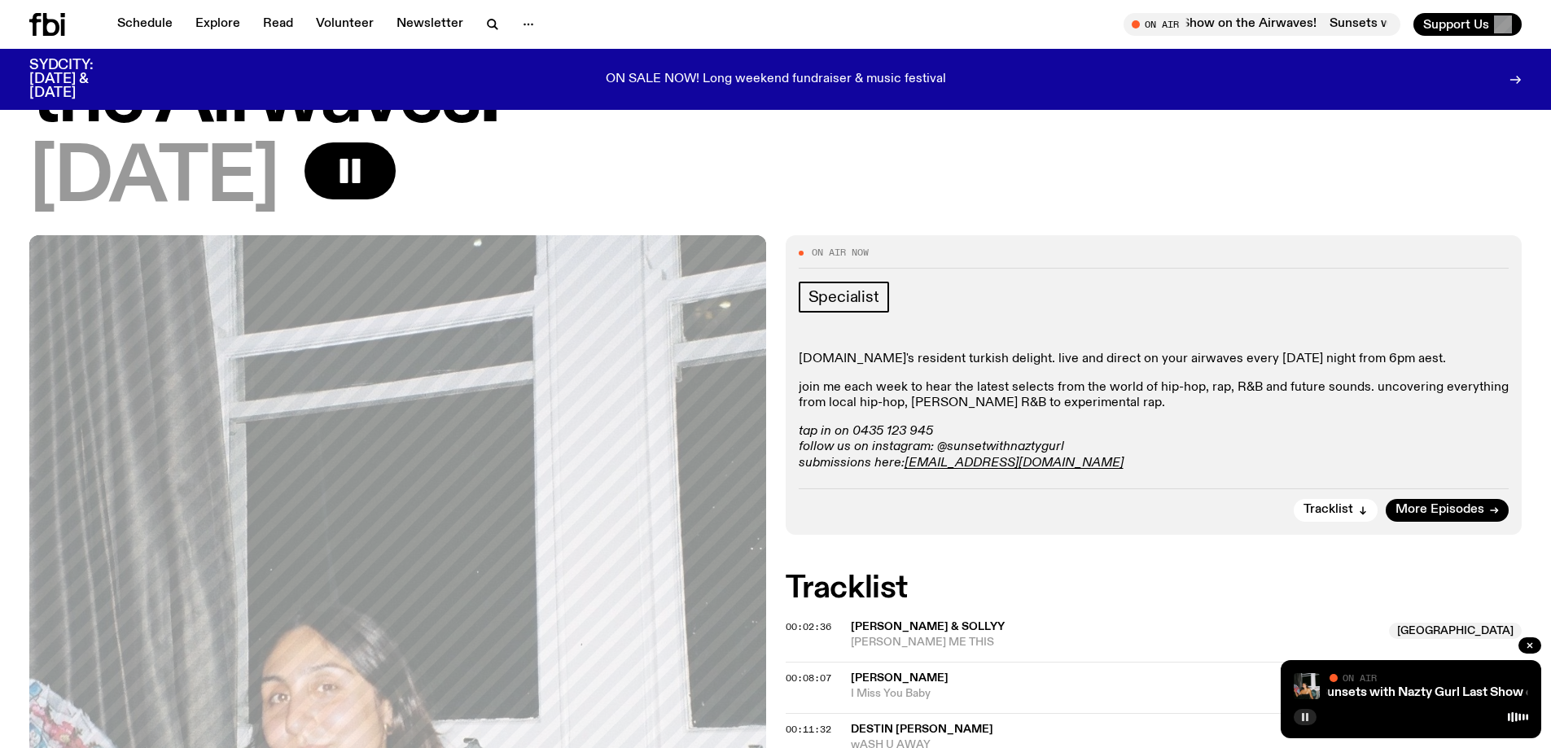
click at [865, 255] on span "On Air Now" at bounding box center [840, 252] width 57 height 9
click at [854, 286] on link "Specialist" at bounding box center [844, 297] width 90 height 31
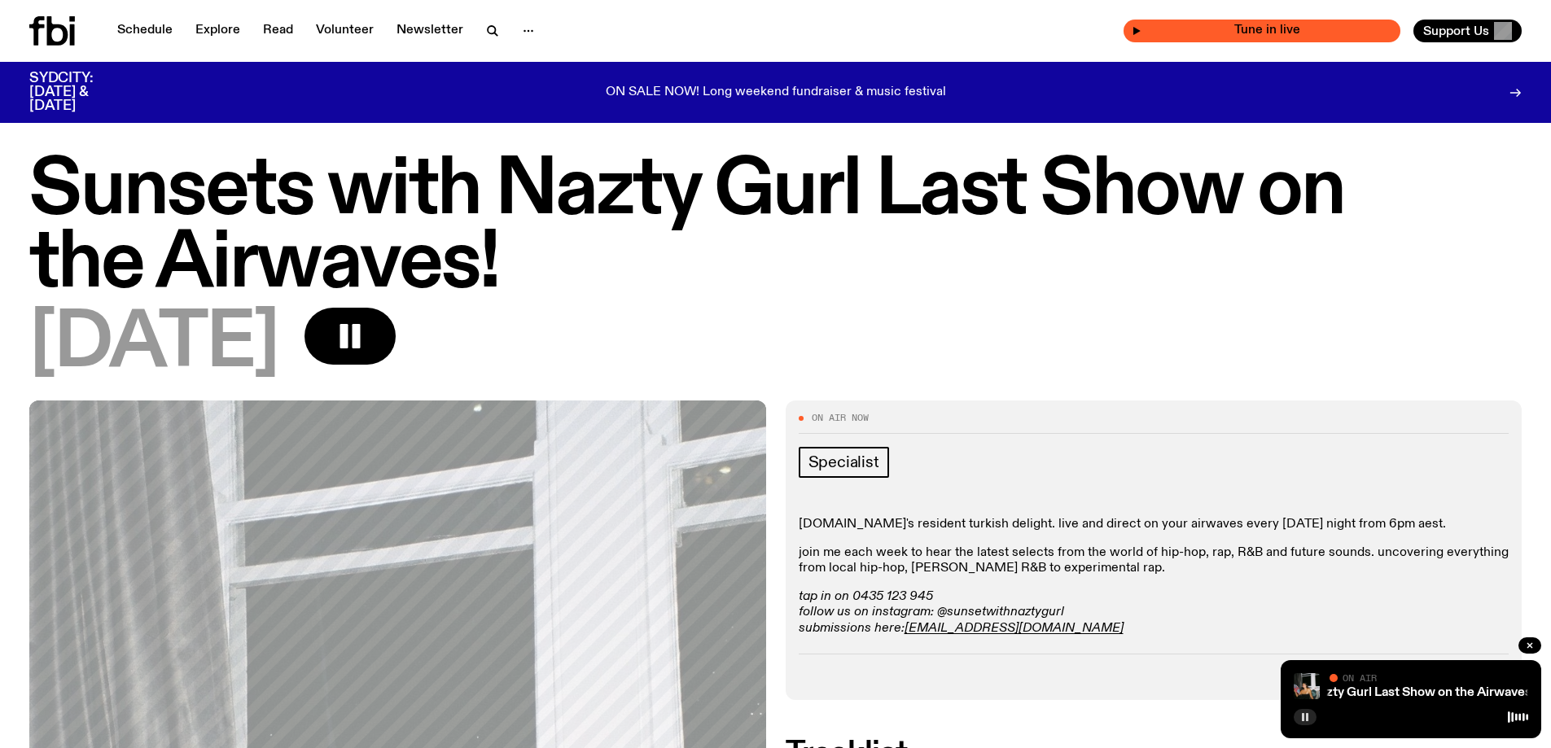
click at [1163, 28] on span "Tune in live" at bounding box center [1266, 30] width 251 height 12
click at [1232, 37] on div "Tune in live" at bounding box center [1261, 31] width 277 height 23
click at [1133, 28] on div "Tune in live" at bounding box center [1261, 31] width 277 height 23
click at [1522, 643] on button "button" at bounding box center [1529, 645] width 23 height 16
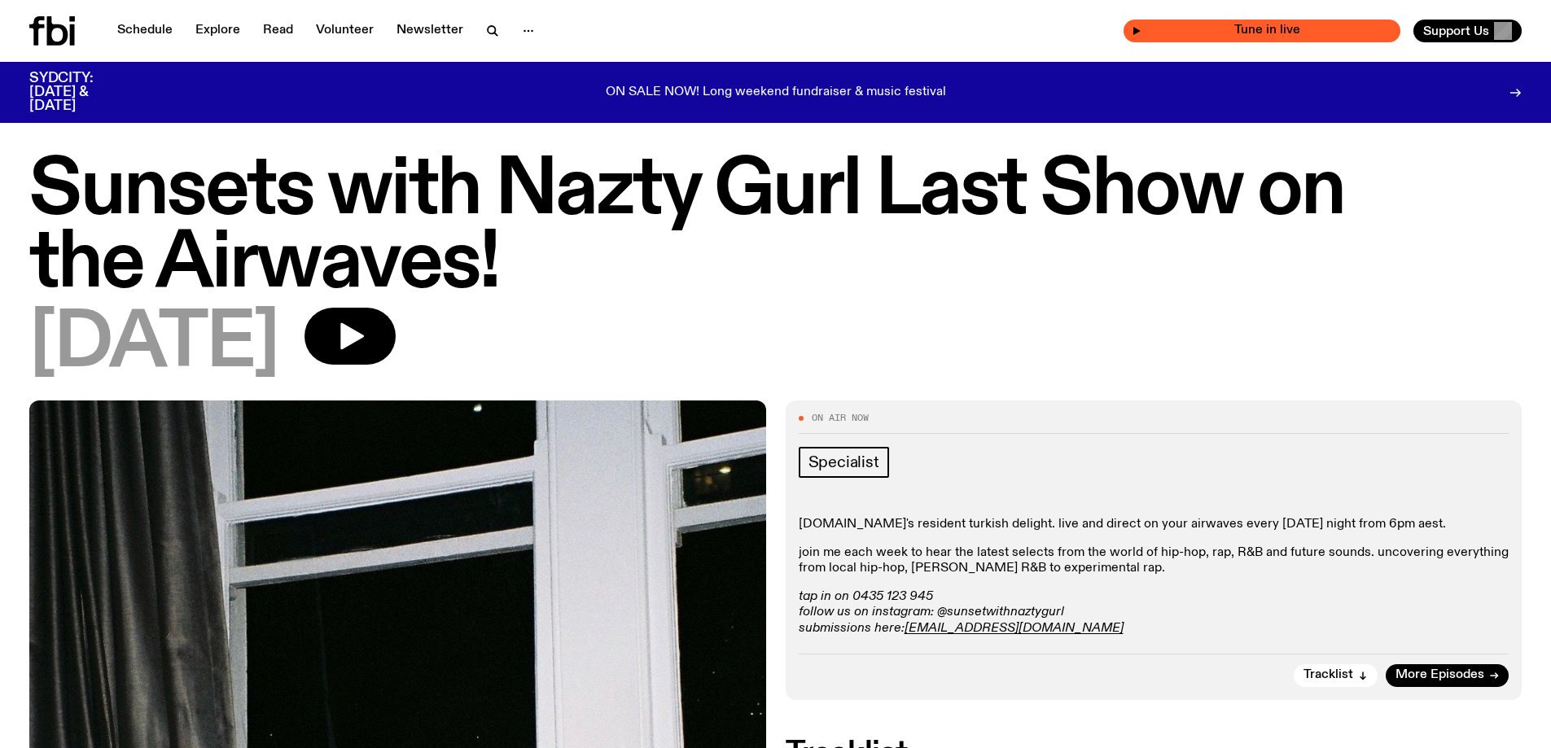
click at [1199, 37] on span "Tune in live" at bounding box center [1266, 30] width 251 height 12
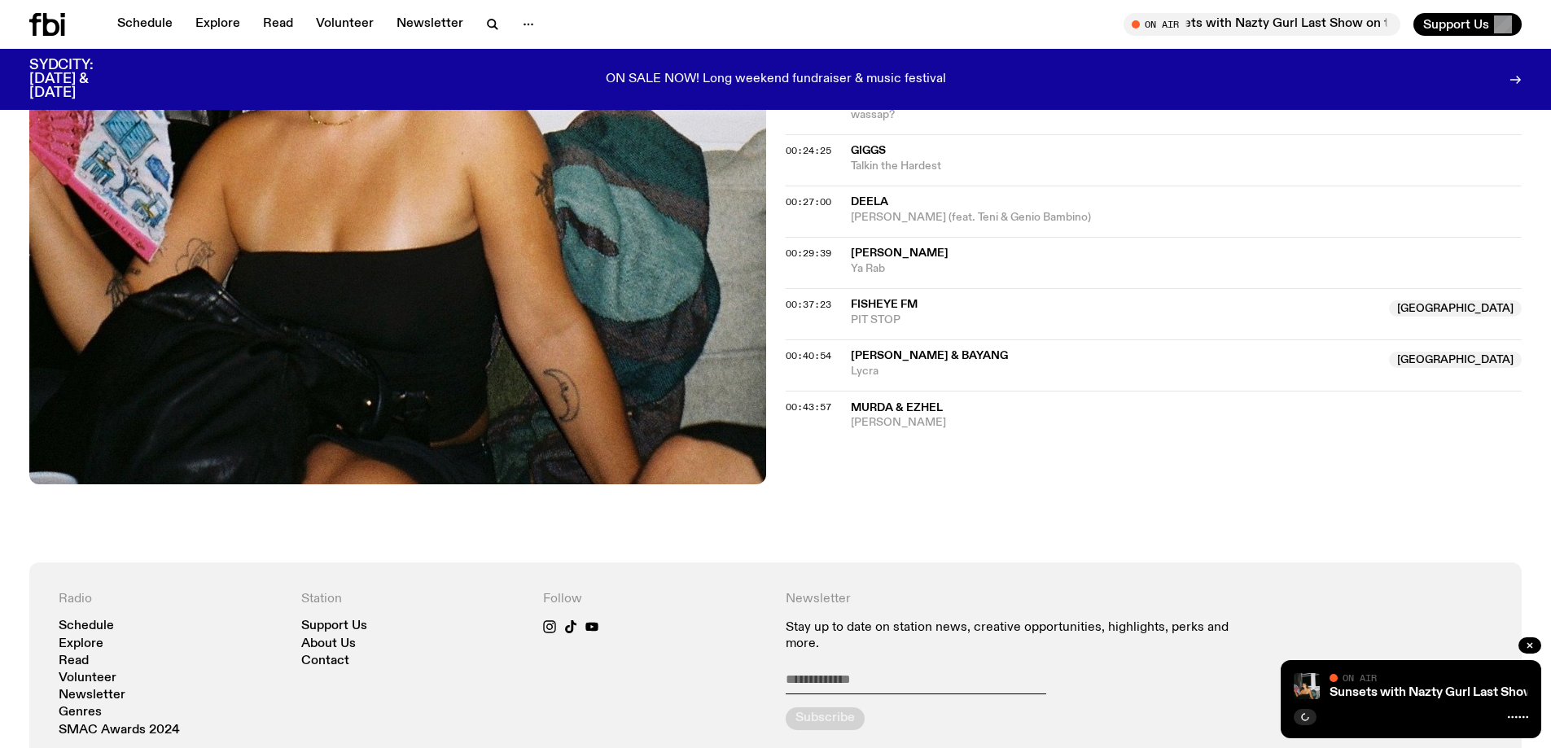
scroll to position [804, 0]
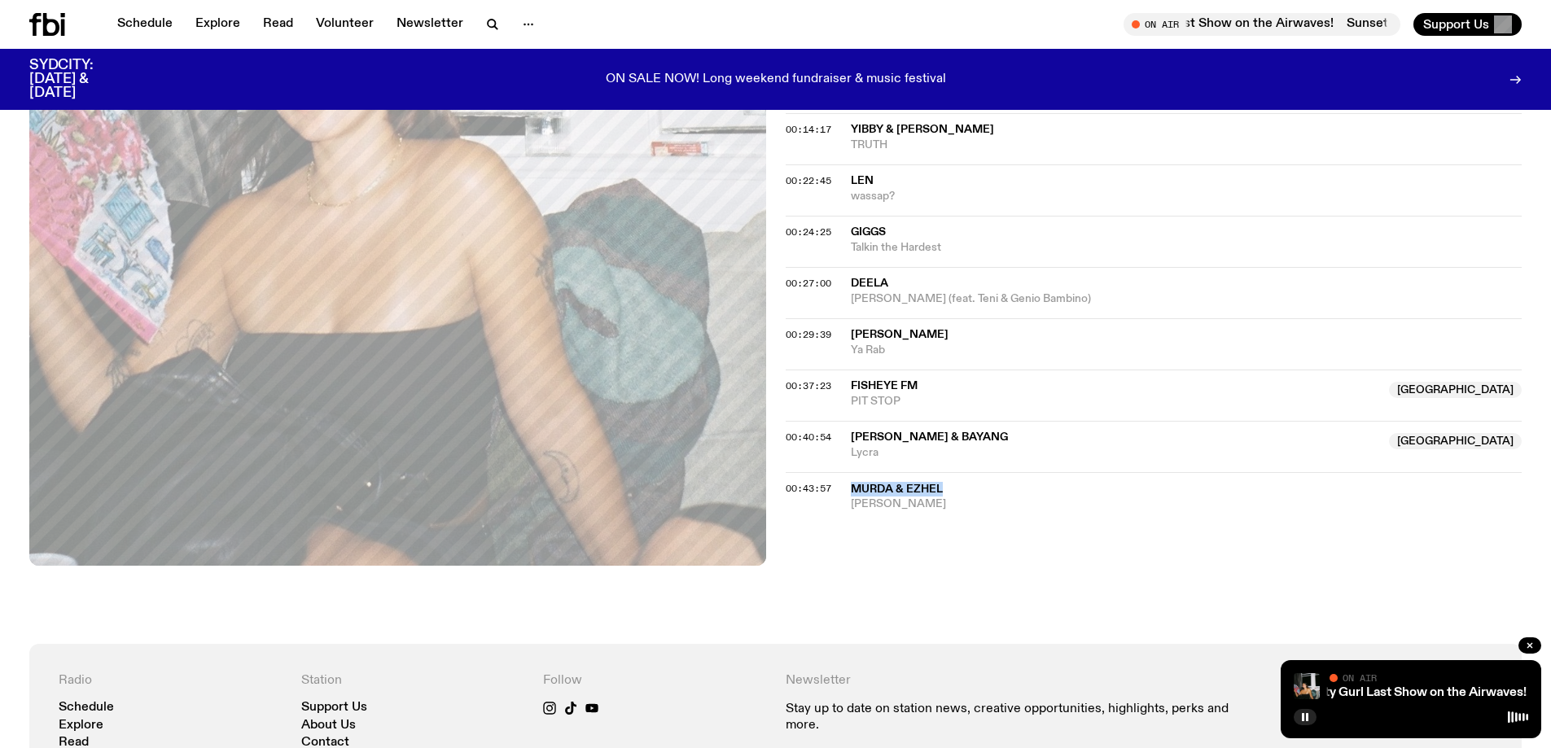
copy div "Murda & Ezhel"
drag, startPoint x: 959, startPoint y: 484, endPoint x: 834, endPoint y: 490, distance: 125.5
click at [834, 490] on div "00:43:57 [PERSON_NAME] & [PERSON_NAME]" at bounding box center [1154, 492] width 737 height 40
click at [951, 530] on div "On Air Now Specialist [DOMAIN_NAME]'s resident turkish delight. live and direct…" at bounding box center [775, 114] width 1551 height 1060
drag, startPoint x: 876, startPoint y: 506, endPoint x: 833, endPoint y: 527, distance: 48.1
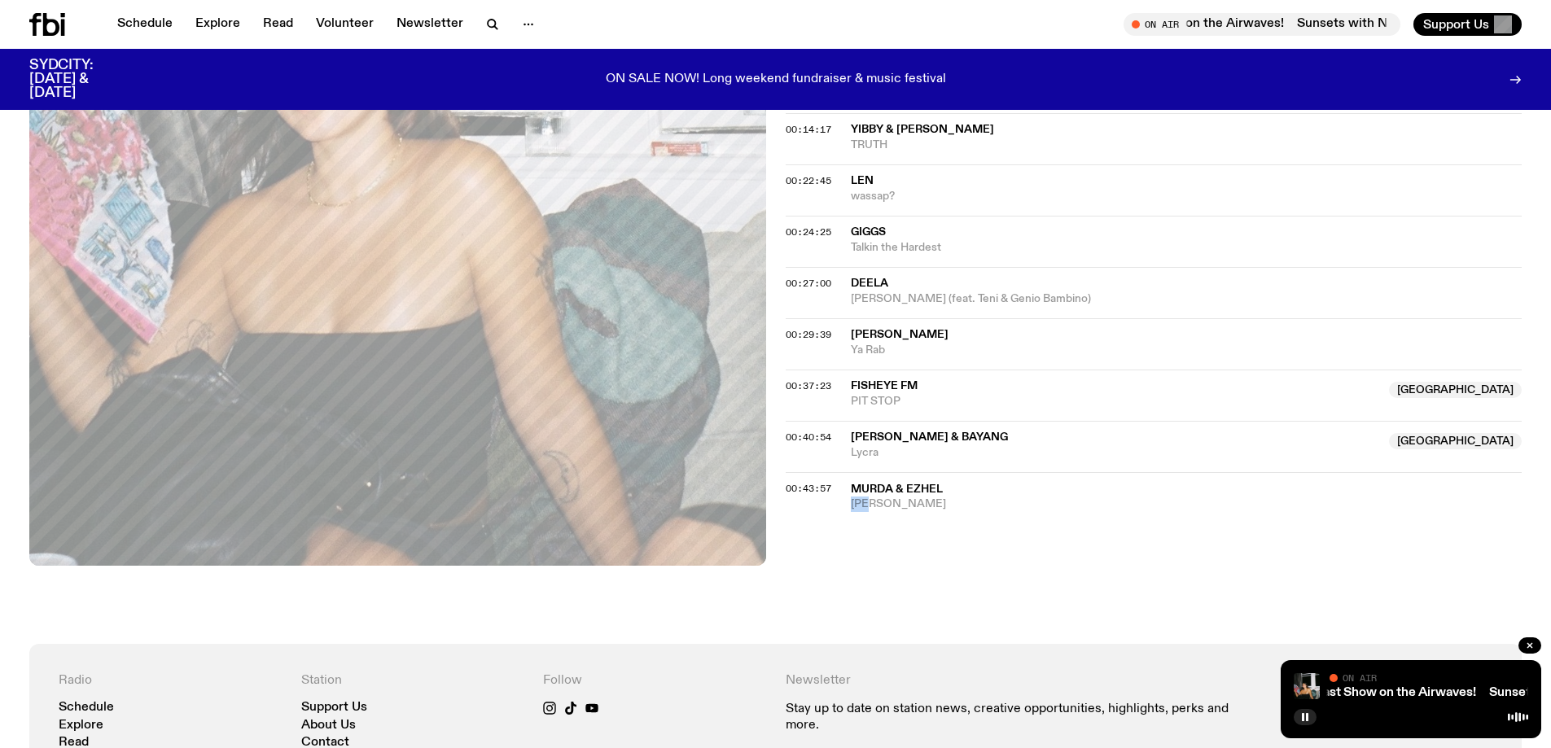
click at [833, 527] on div "On Air Now Specialist [DOMAIN_NAME]'s resident turkish delight. live and direct…" at bounding box center [775, 114] width 1551 height 1060
click at [829, 535] on div "On Air Now Specialist [DOMAIN_NAME]'s resident turkish delight. live and direct…" at bounding box center [775, 114] width 1551 height 1060
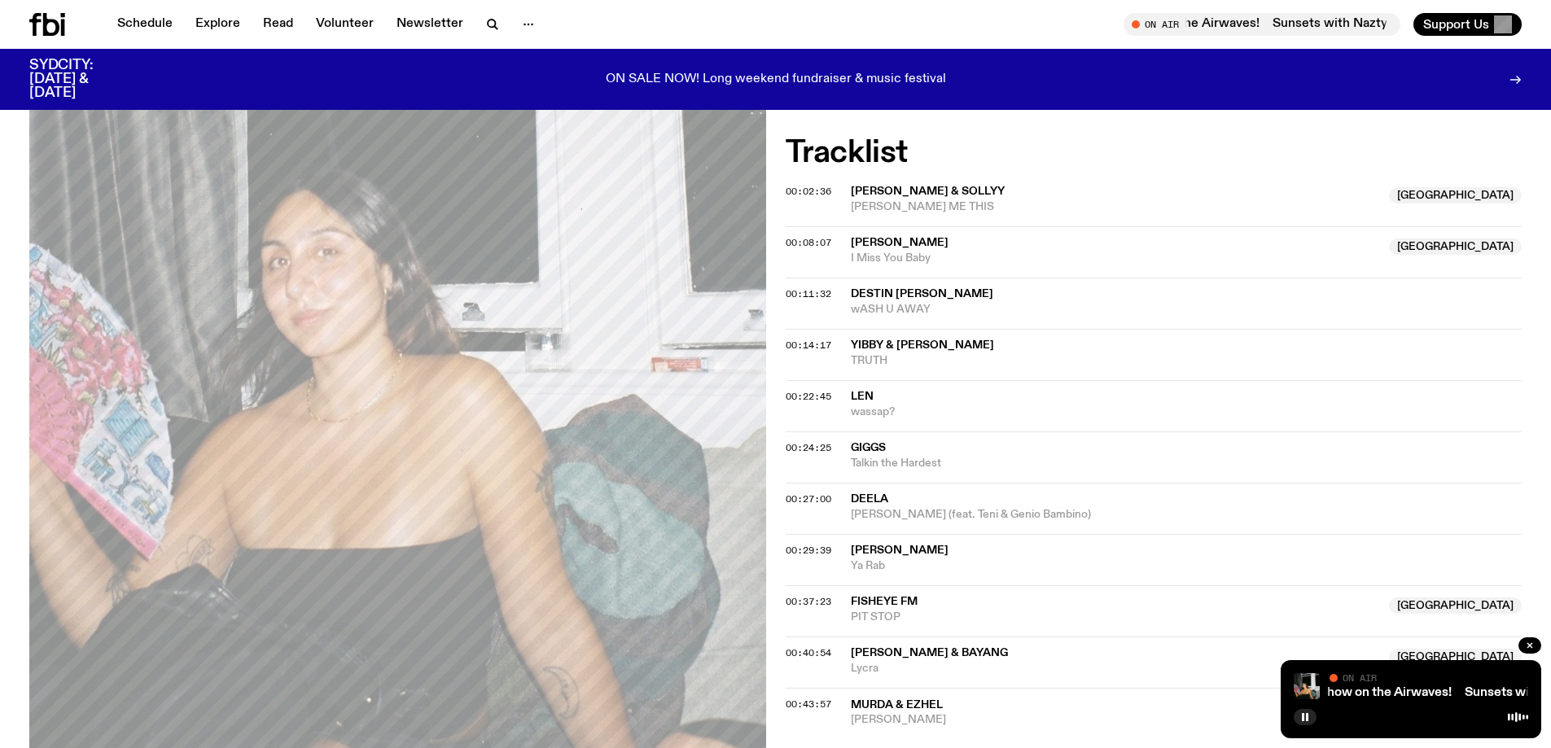
scroll to position [559, 0]
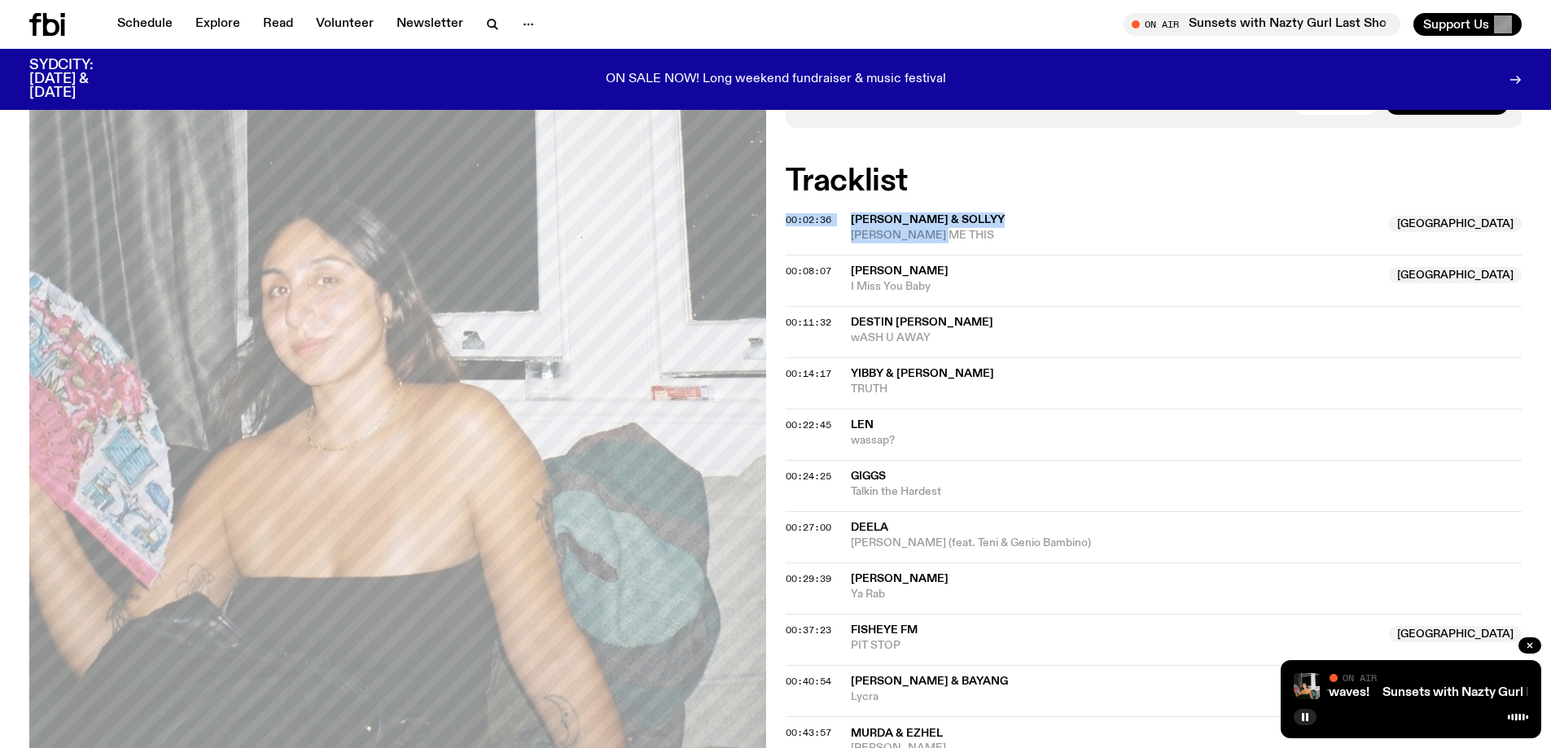
drag, startPoint x: 1194, startPoint y: 152, endPoint x: 1061, endPoint y: 238, distance: 158.5
click at [1061, 238] on div "On Air Now Specialist [DOMAIN_NAME]'s resident turkish delight. live and direct…" at bounding box center [775, 358] width 1551 height 1060
click at [1106, 180] on h2 "Tracklist" at bounding box center [1154, 181] width 737 height 29
drag, startPoint x: 1071, startPoint y: 160, endPoint x: 972, endPoint y: 221, distance: 116.3
click at [972, 221] on div "On Air Now Specialist [DOMAIN_NAME]'s resident turkish delight. live and direct…" at bounding box center [775, 358] width 1551 height 1060
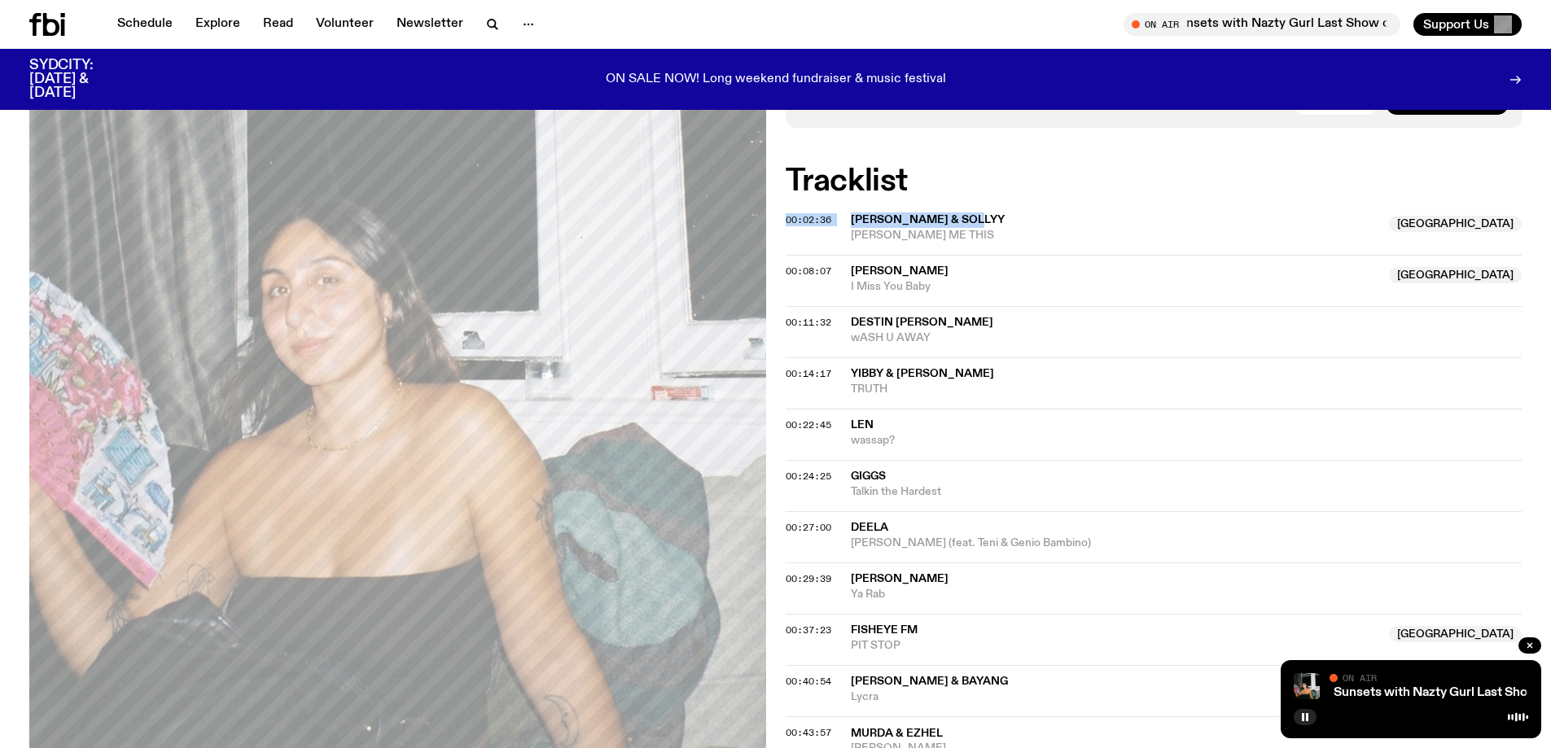
click at [1044, 169] on h2 "Tracklist" at bounding box center [1154, 181] width 737 height 29
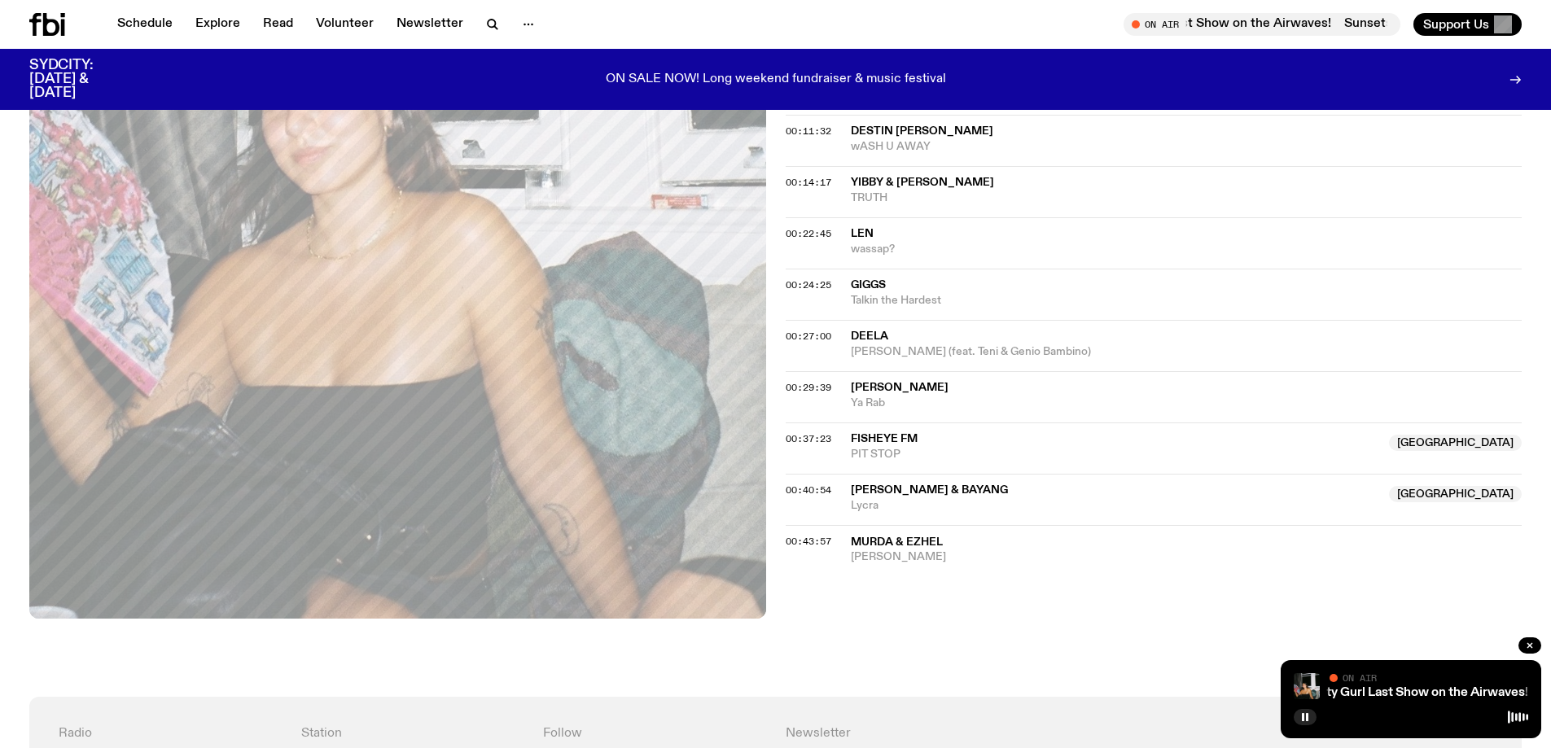
scroll to position [722, 0]
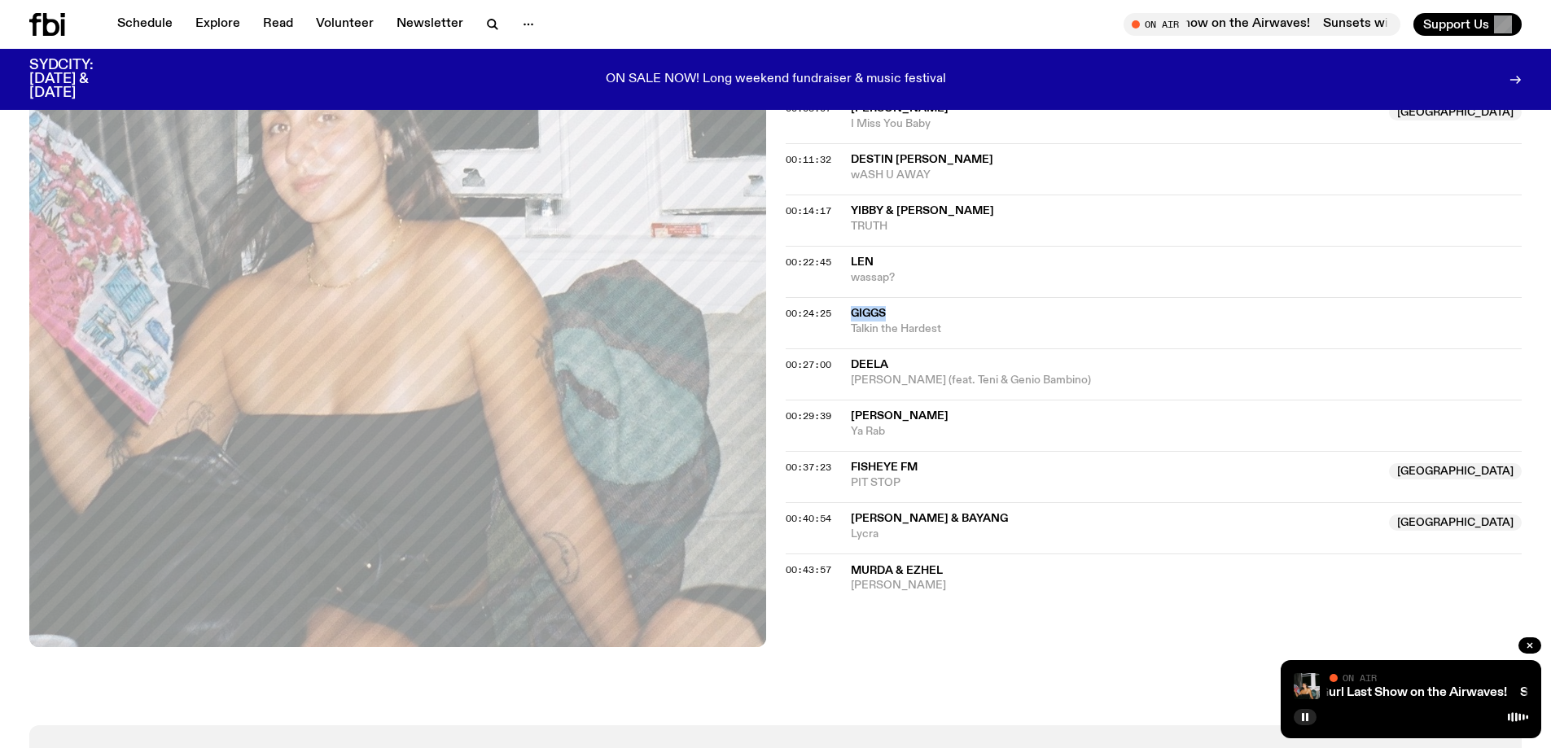
drag, startPoint x: 1075, startPoint y: 302, endPoint x: 840, endPoint y: 304, distance: 235.3
click at [840, 304] on div "00:24:25 Giggs Talkin the Hardest" at bounding box center [1154, 322] width 737 height 51
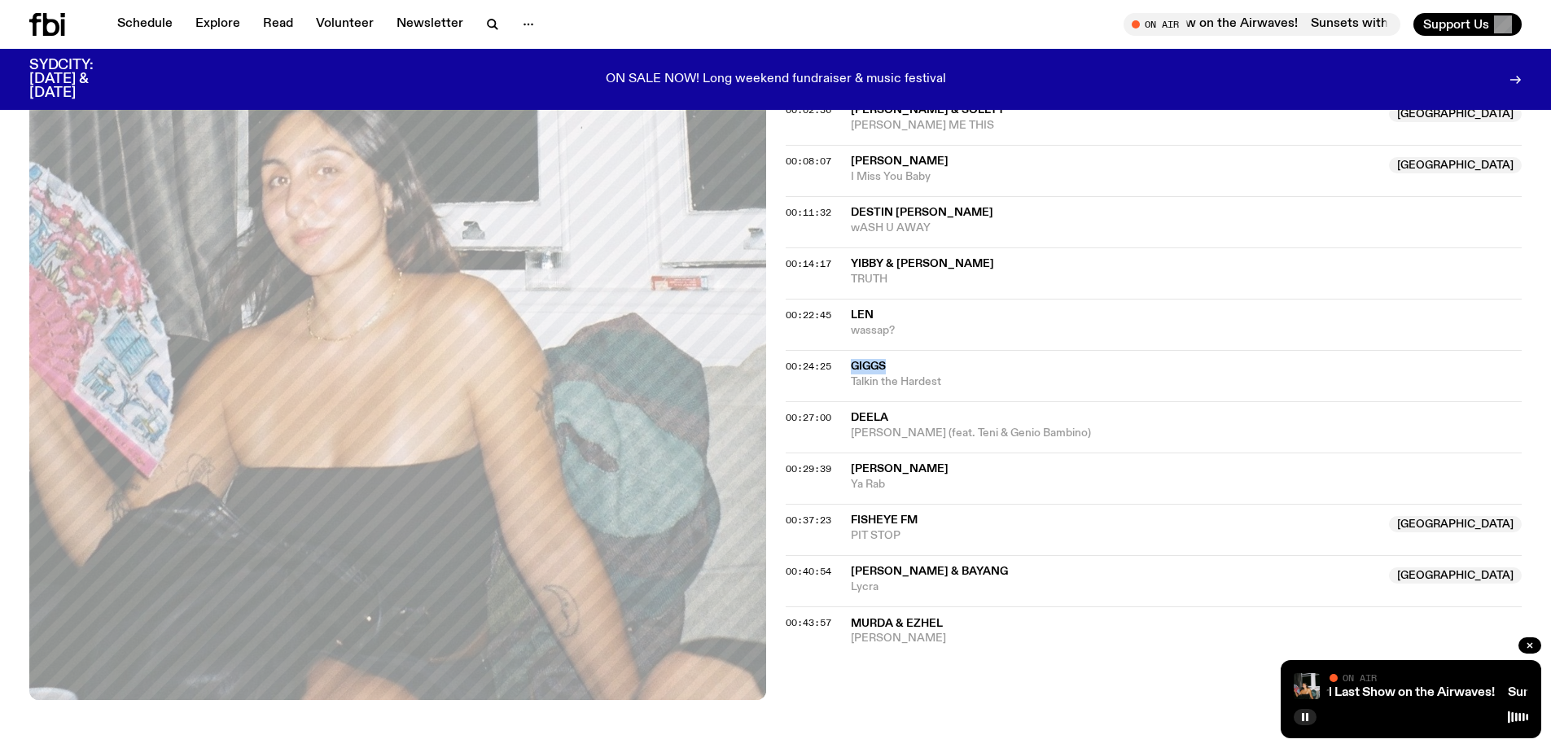
scroll to position [641, 0]
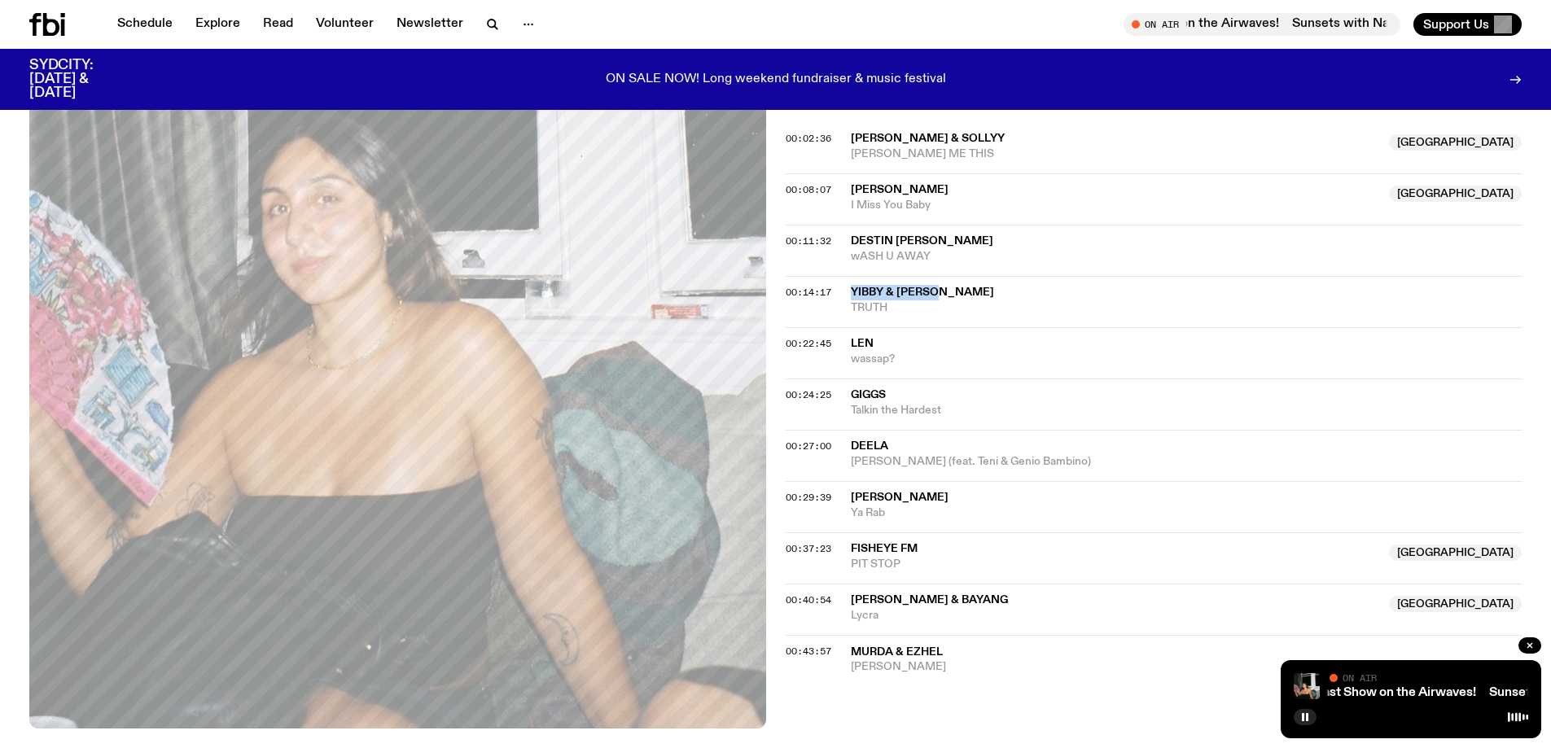
drag, startPoint x: 983, startPoint y: 294, endPoint x: 837, endPoint y: 287, distance: 145.9
click at [837, 287] on div "00:14:17 [PERSON_NAME] & Zzarni TRUTH" at bounding box center [1154, 301] width 737 height 51
drag, startPoint x: 1019, startPoint y: 394, endPoint x: 869, endPoint y: 394, distance: 149.8
click at [869, 394] on span "Giggs" at bounding box center [1187, 395] width 672 height 15
drag, startPoint x: 984, startPoint y: 285, endPoint x: 895, endPoint y: 296, distance: 90.2
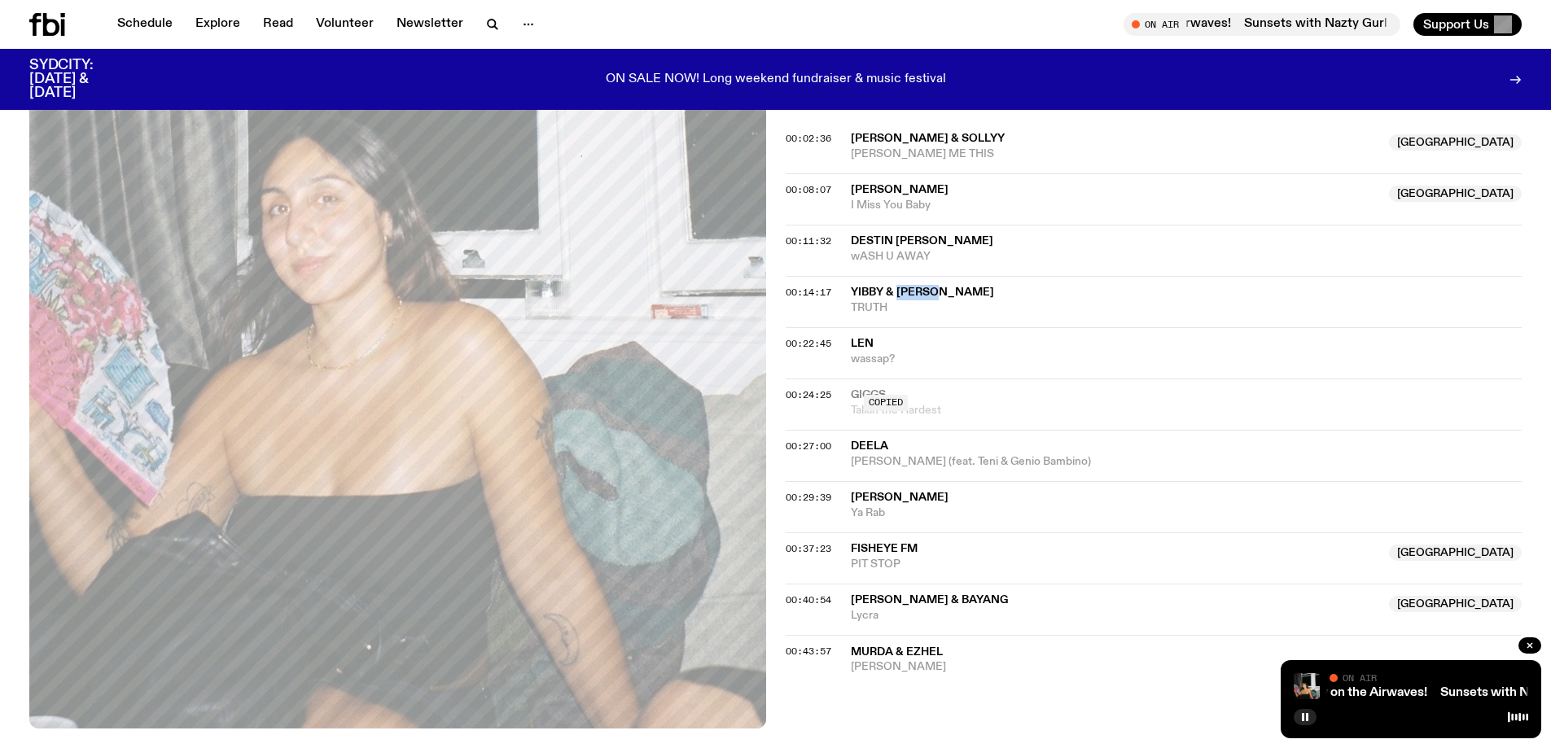
click at [895, 296] on span "YIBBY & [PERSON_NAME]" at bounding box center [1187, 292] width 672 height 15
click at [1123, 357] on span "wassap?" at bounding box center [1187, 359] width 672 height 15
click at [1119, 405] on span "Talkin the Hardest" at bounding box center [1187, 410] width 672 height 15
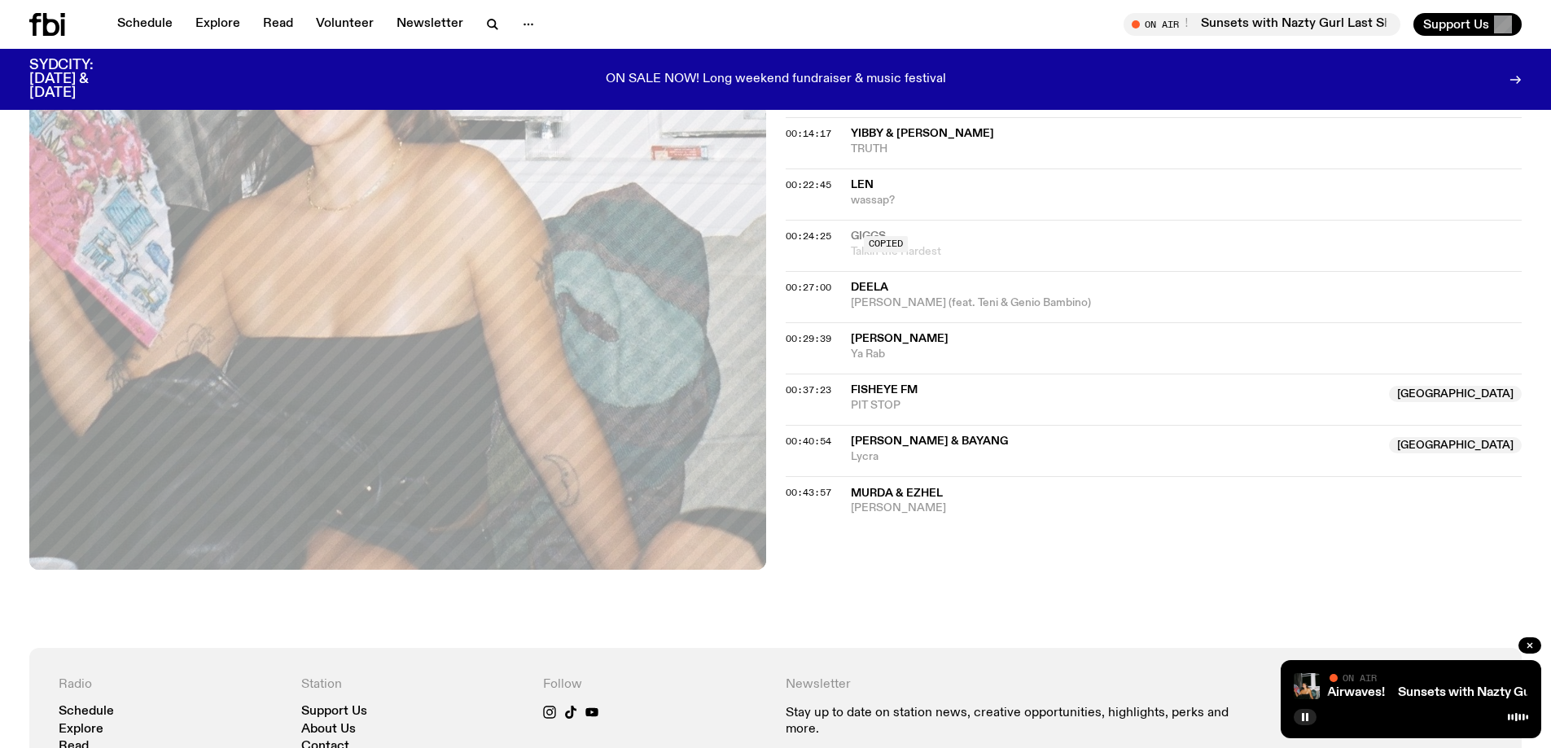
scroll to position [804, 0]
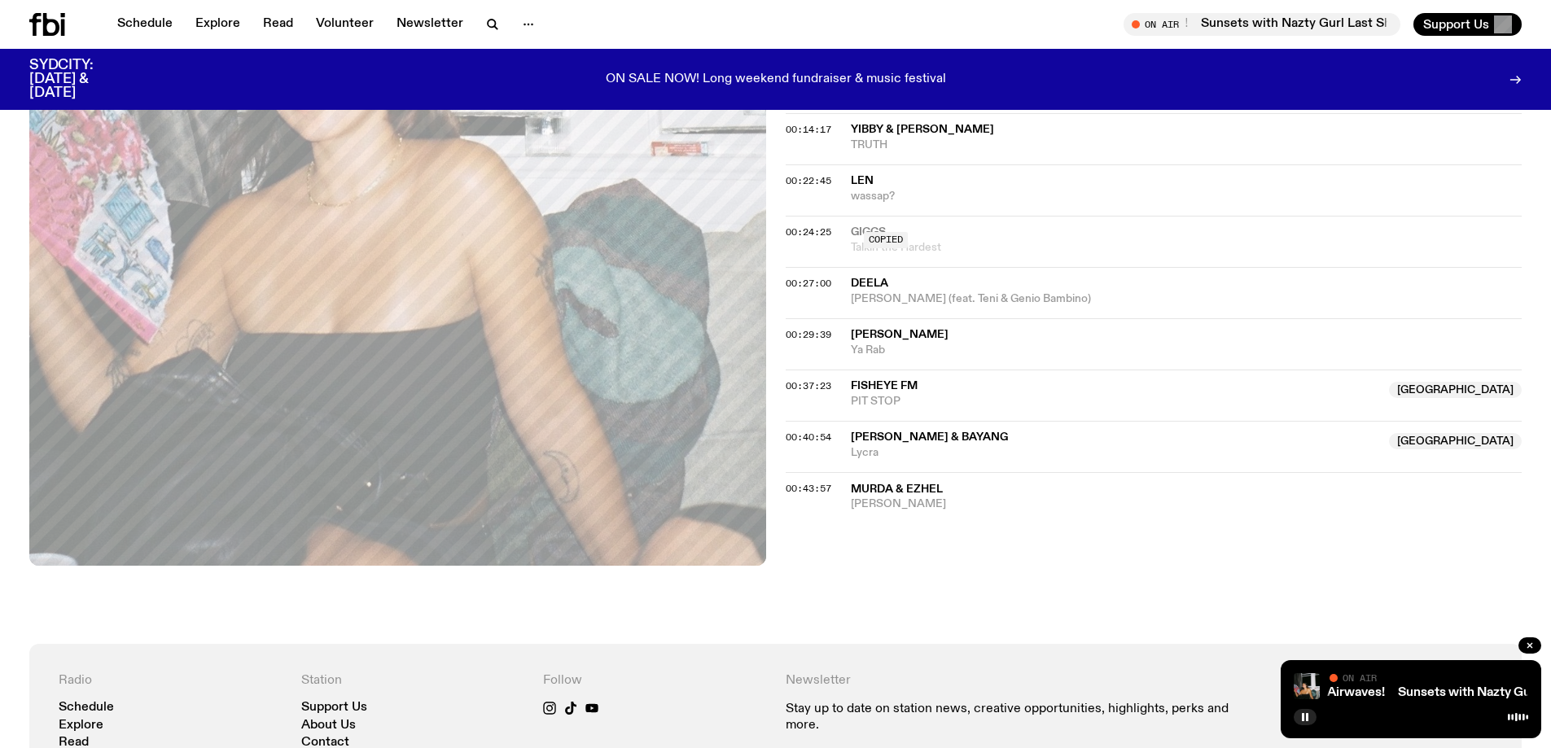
drag, startPoint x: 1022, startPoint y: 608, endPoint x: 1030, endPoint y: 545, distance: 63.2
click at [1022, 610] on div "On Air Now Specialist [DOMAIN_NAME]'s resident turkish delight. live and direct…" at bounding box center [775, 114] width 1551 height 1060
drag, startPoint x: 963, startPoint y: 313, endPoint x: 931, endPoint y: 308, distance: 32.9
click at [931, 308] on div "00:02:36 [PERSON_NAME] & SOLLYY NSW [PERSON_NAME] [GEOGRAPHIC_DATA] THIS [GEOGR…" at bounding box center [1154, 242] width 737 height 541
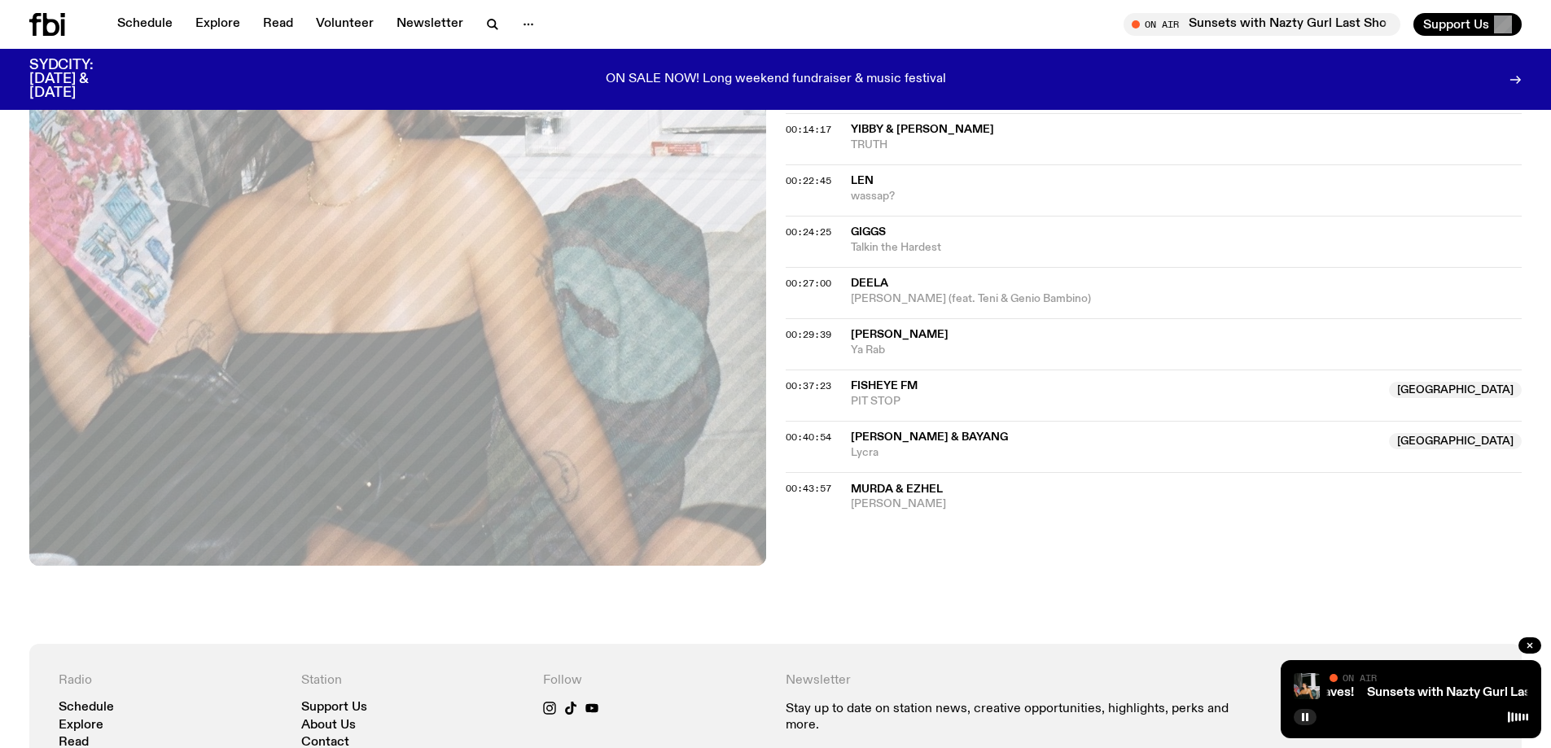
click at [1202, 614] on div "On Air Now Specialist [DOMAIN_NAME]'s resident turkish delight. live and direct…" at bounding box center [775, 114] width 1551 height 1060
drag, startPoint x: 999, startPoint y: 398, endPoint x: 852, endPoint y: 383, distance: 148.2
click at [852, 383] on div "Fisheye FM [GEOGRAPHIC_DATA] STOP" at bounding box center [1115, 394] width 529 height 31
click at [1088, 716] on p "Stay up to date on station news, creative opportunities, highlights, perks and …" at bounding box center [1018, 717] width 465 height 31
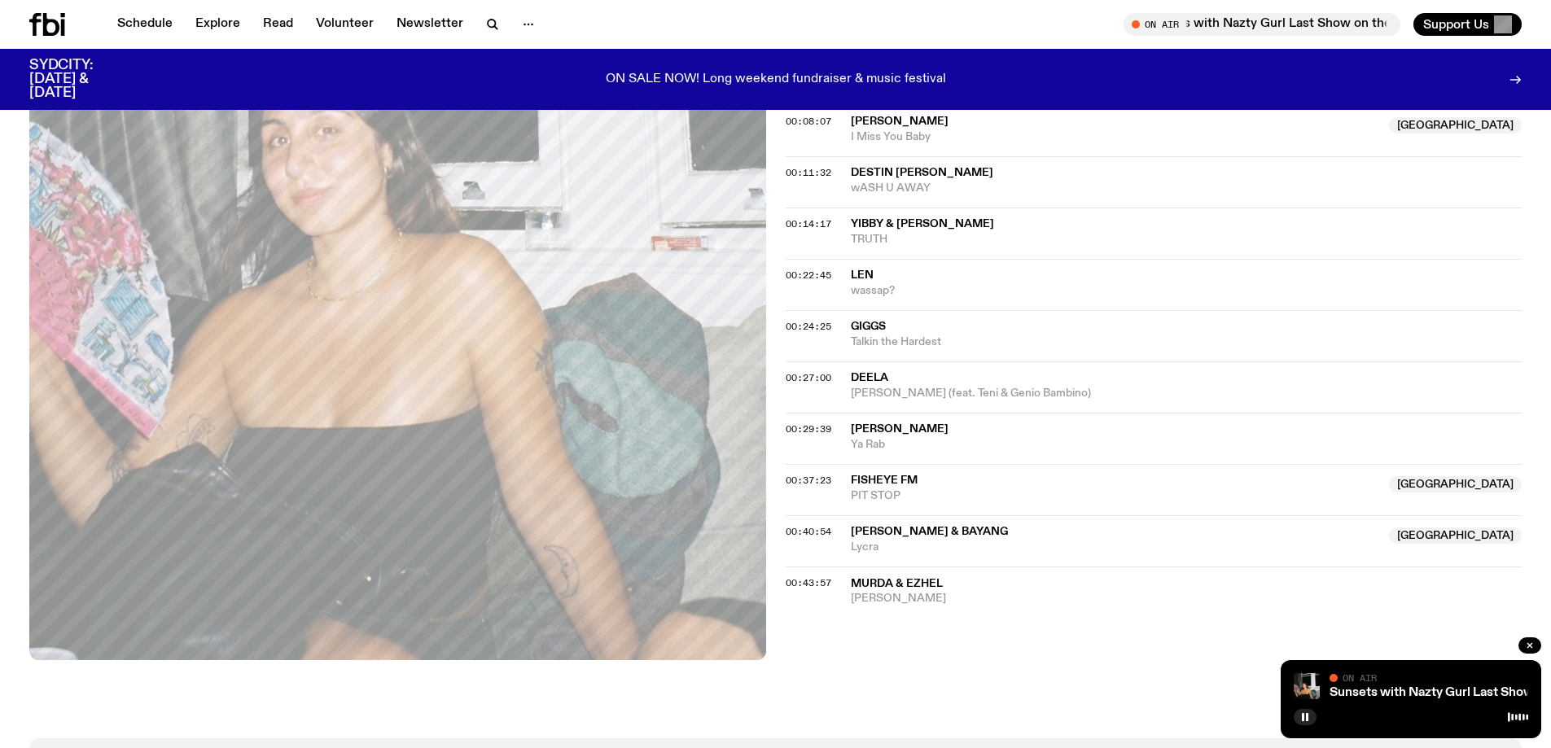
scroll to position [559, 0]
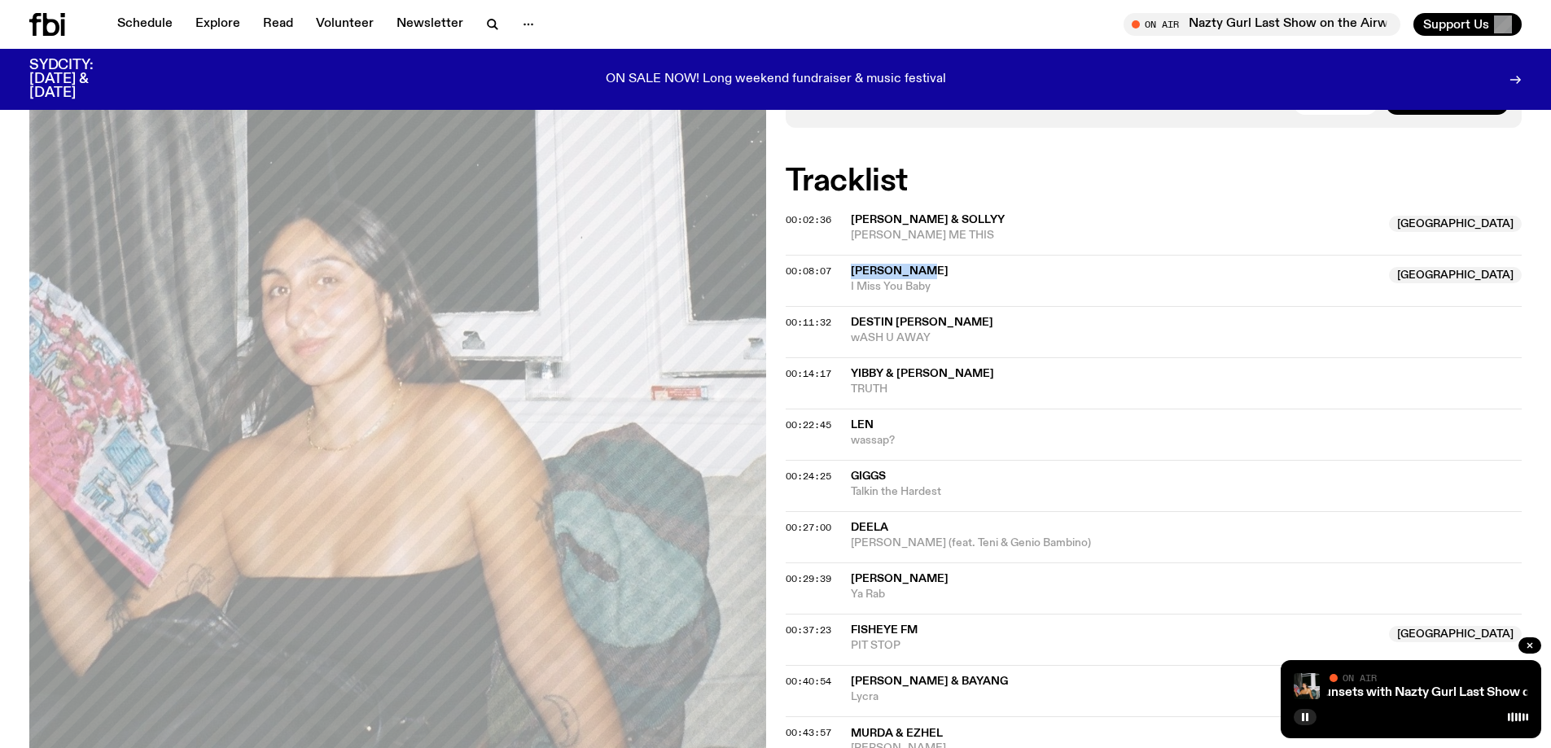
drag, startPoint x: 1054, startPoint y: 265, endPoint x: 850, endPoint y: 270, distance: 204.4
click at [851, 270] on span "[PERSON_NAME]" at bounding box center [1115, 271] width 529 height 15
click at [1156, 169] on h2 "Tracklist" at bounding box center [1154, 181] width 737 height 29
drag, startPoint x: 1110, startPoint y: 226, endPoint x: 935, endPoint y: 240, distance: 175.6
click at [935, 240] on div "[PERSON_NAME] & SOLLYY NSW [PERSON_NAME] ME THIS" at bounding box center [1115, 227] width 529 height 31
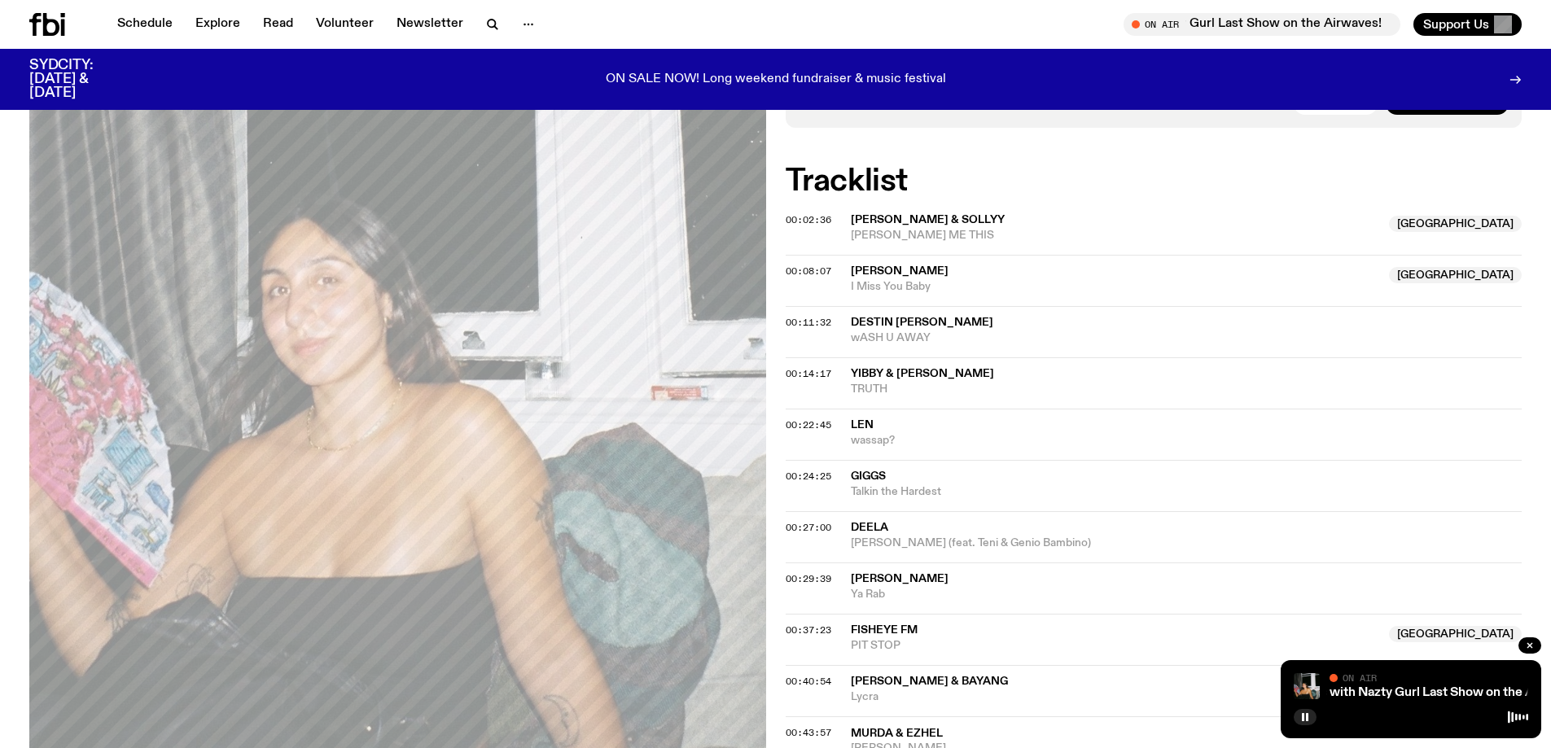
click at [1158, 177] on h2 "Tracklist" at bounding box center [1154, 181] width 737 height 29
click at [888, 239] on span "[PERSON_NAME] ME THIS" at bounding box center [1115, 235] width 529 height 15
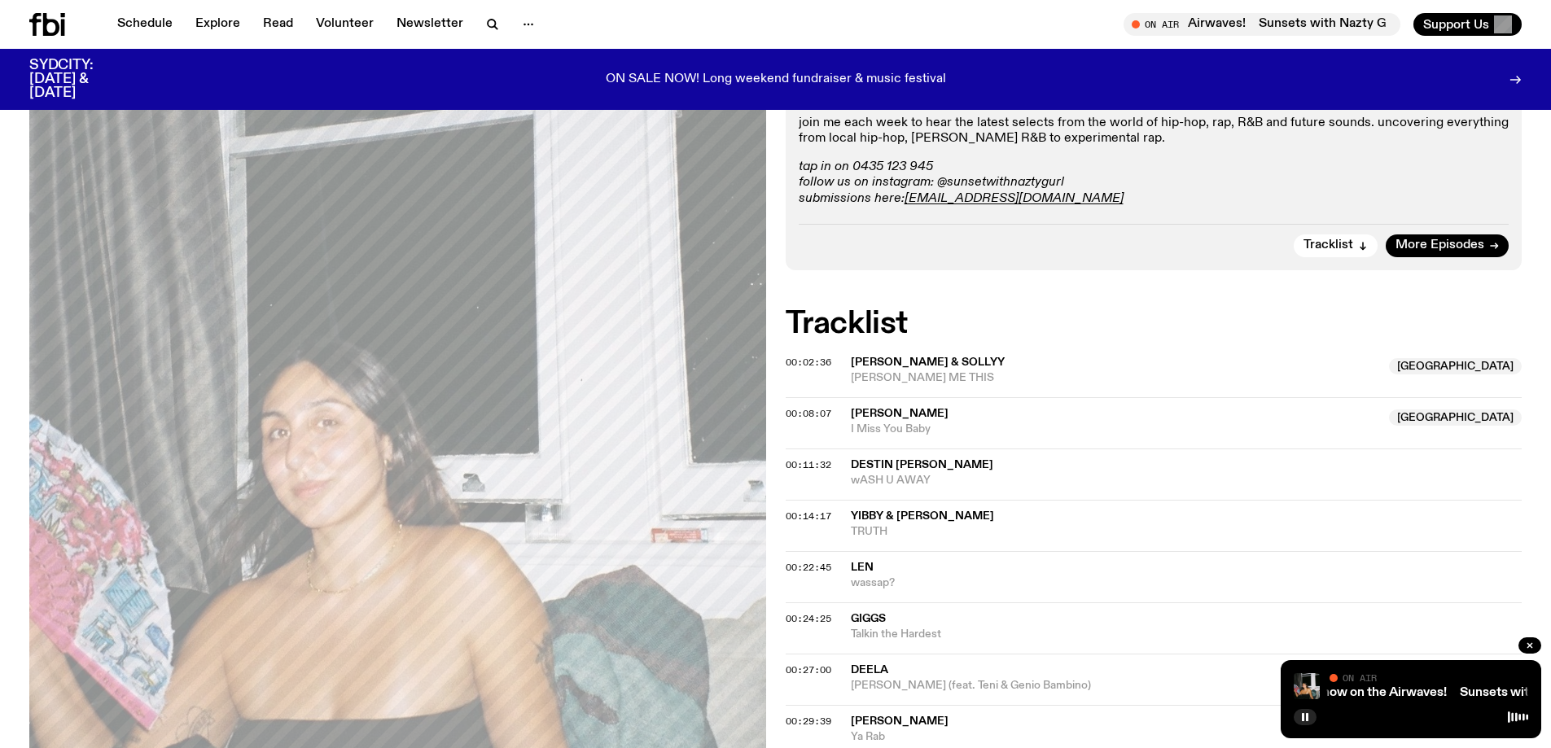
scroll to position [315, 0]
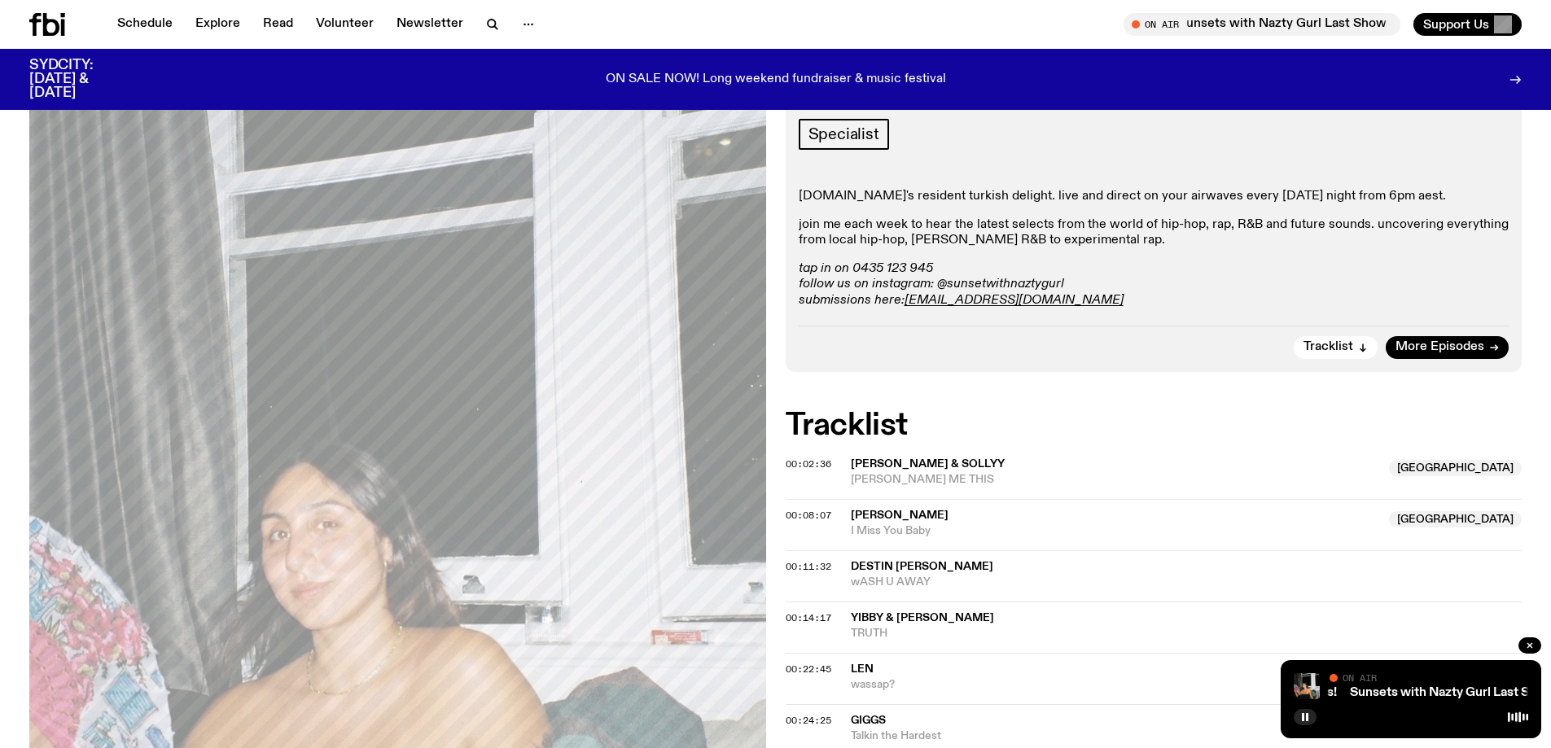
drag, startPoint x: 985, startPoint y: 350, endPoint x: 1381, endPoint y: 449, distance: 407.9
click at [1184, 328] on div "Tracklist More Episodes" at bounding box center [1154, 342] width 711 height 33
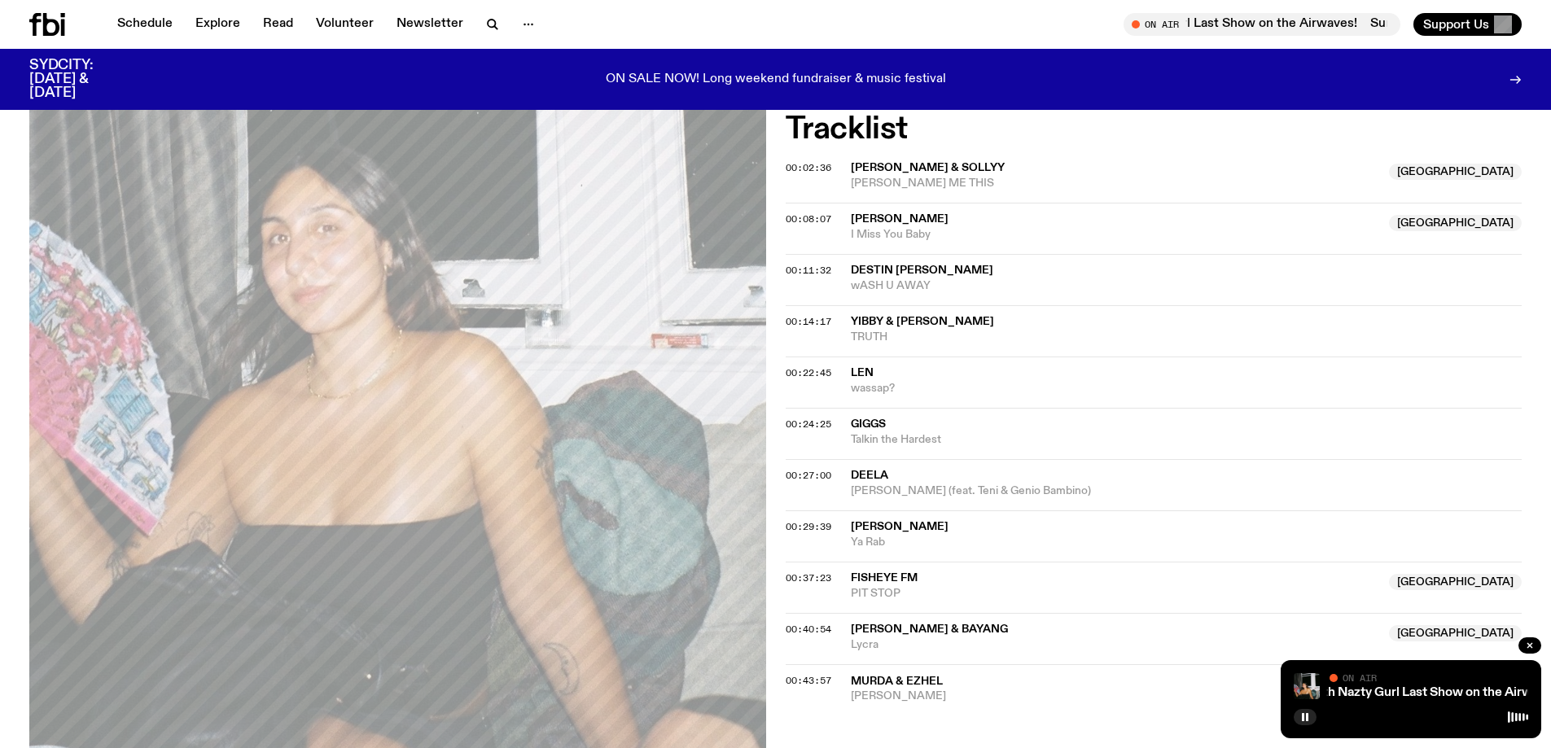
scroll to position [641, 0]
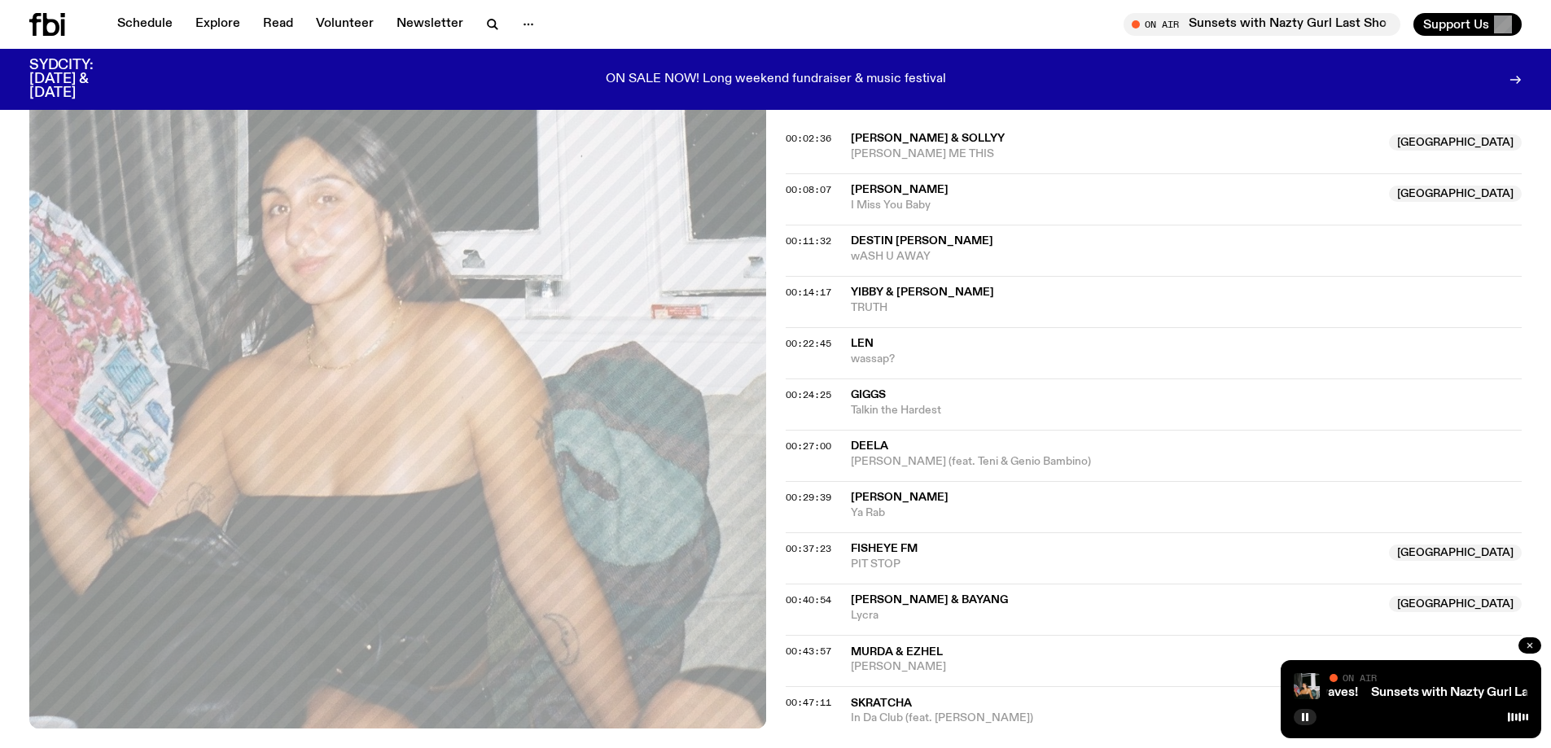
click at [1529, 647] on icon "button" at bounding box center [1530, 646] width 10 height 10
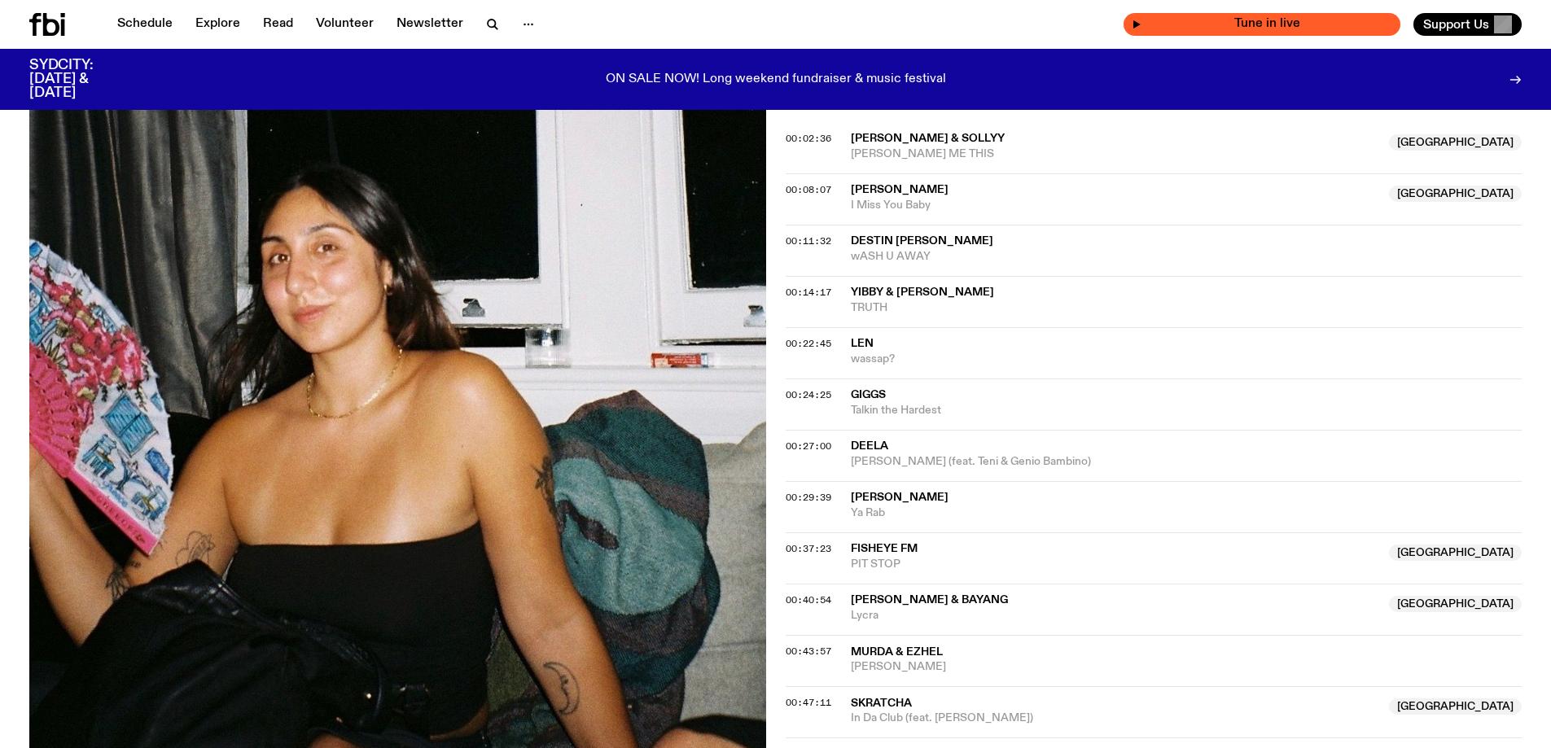
click at [1137, 18] on div "Tune in live" at bounding box center [1261, 24] width 277 height 23
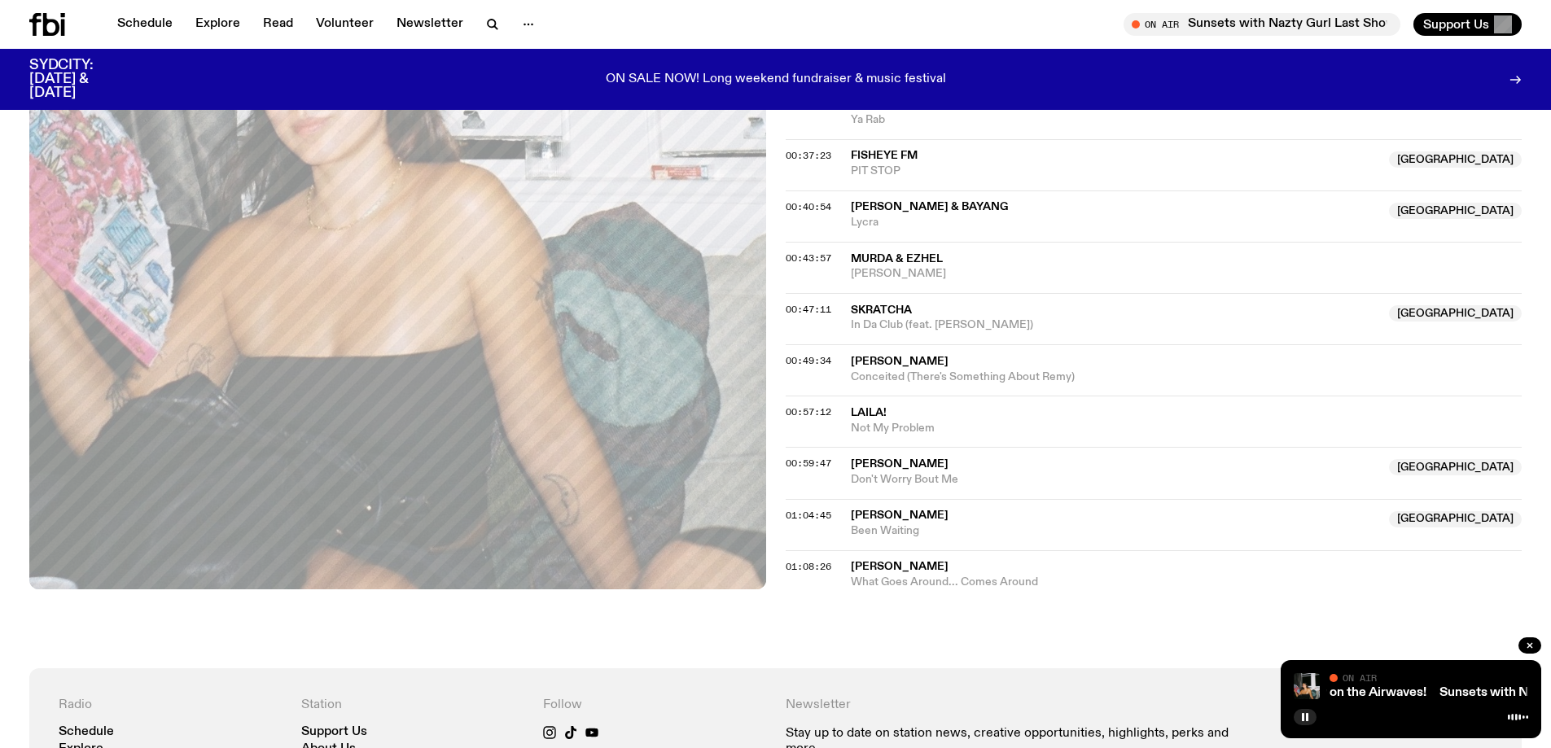
scroll to position [1048, 0]
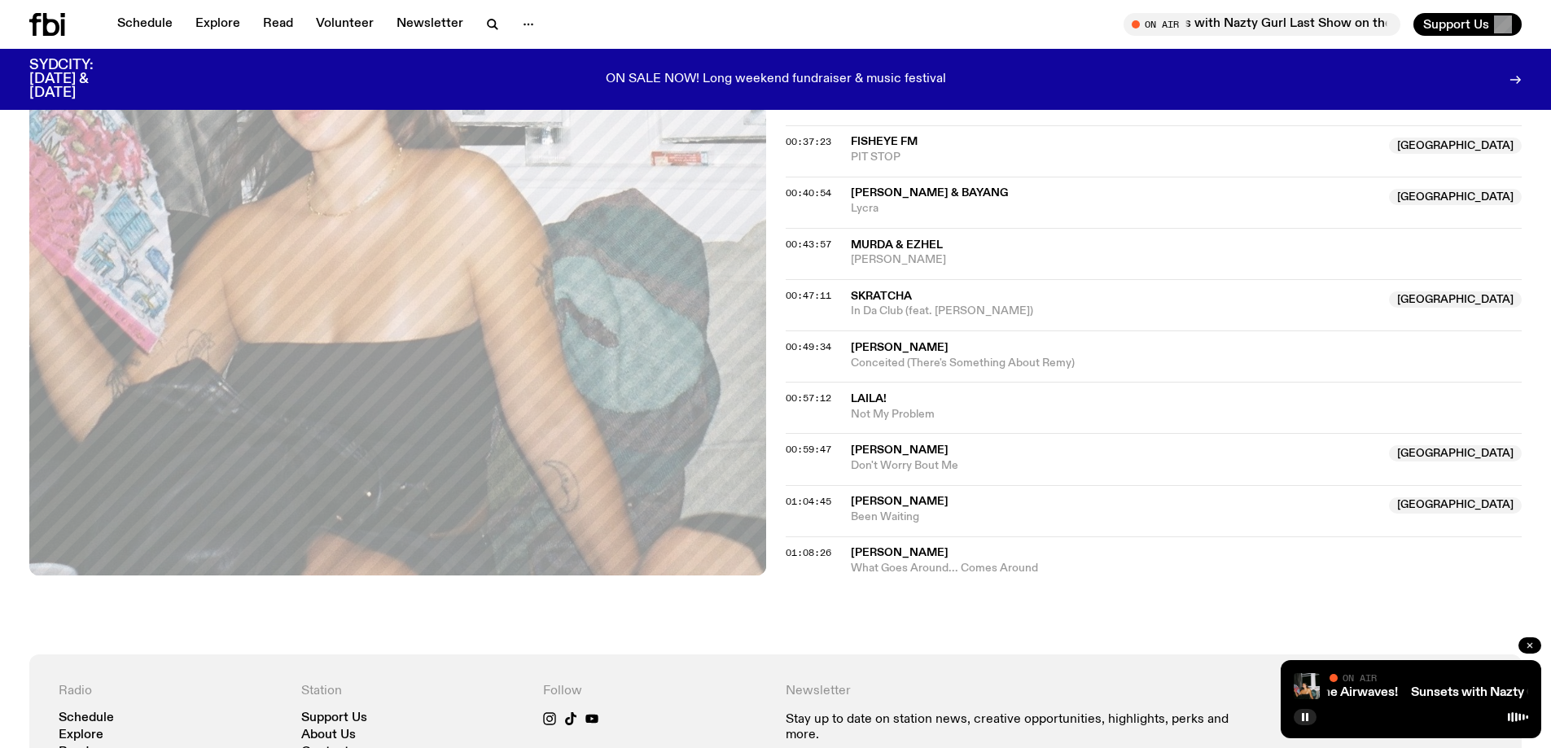
click at [1526, 646] on icon "button" at bounding box center [1530, 646] width 10 height 10
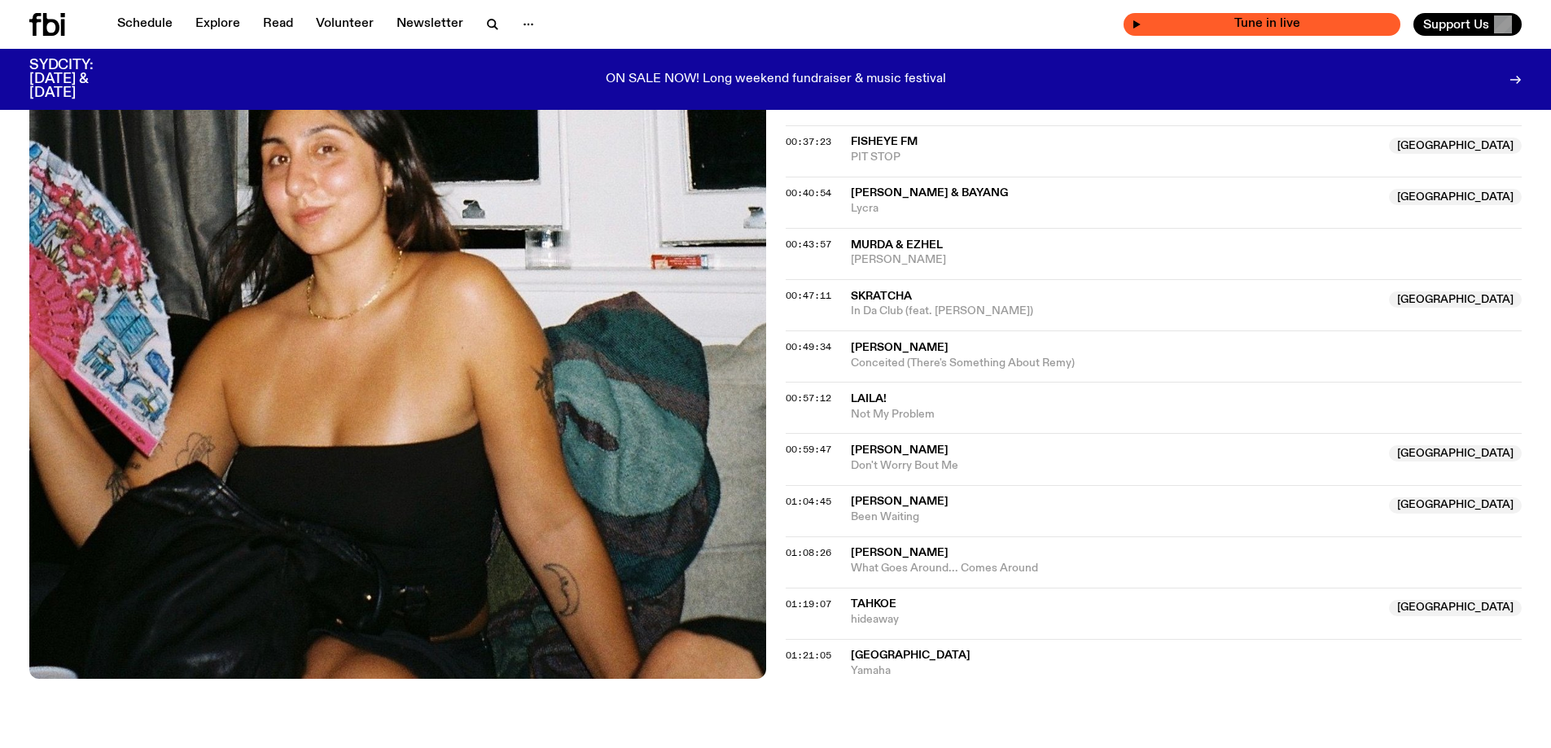
click at [1160, 25] on span "Tune in live" at bounding box center [1266, 24] width 251 height 12
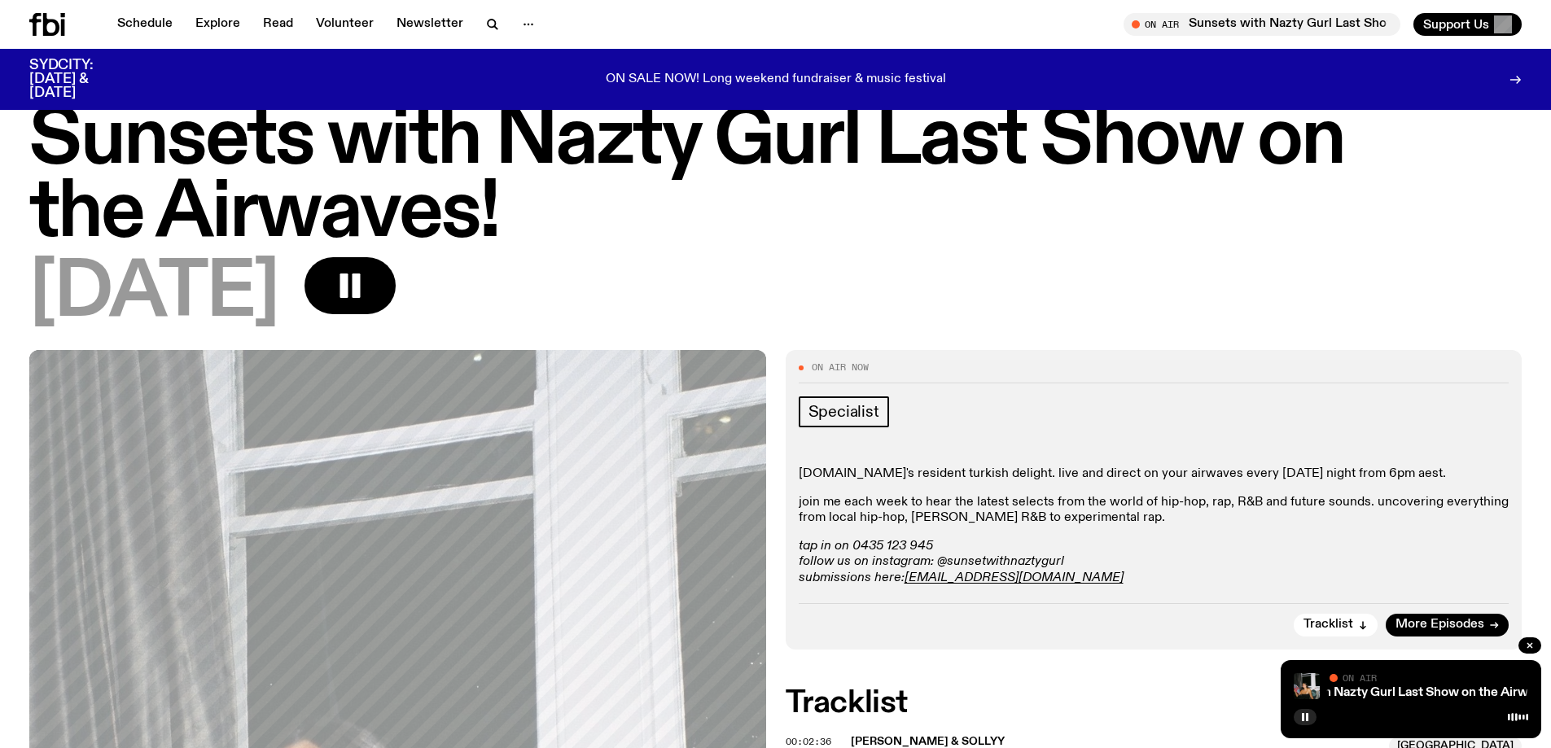
scroll to position [0, 0]
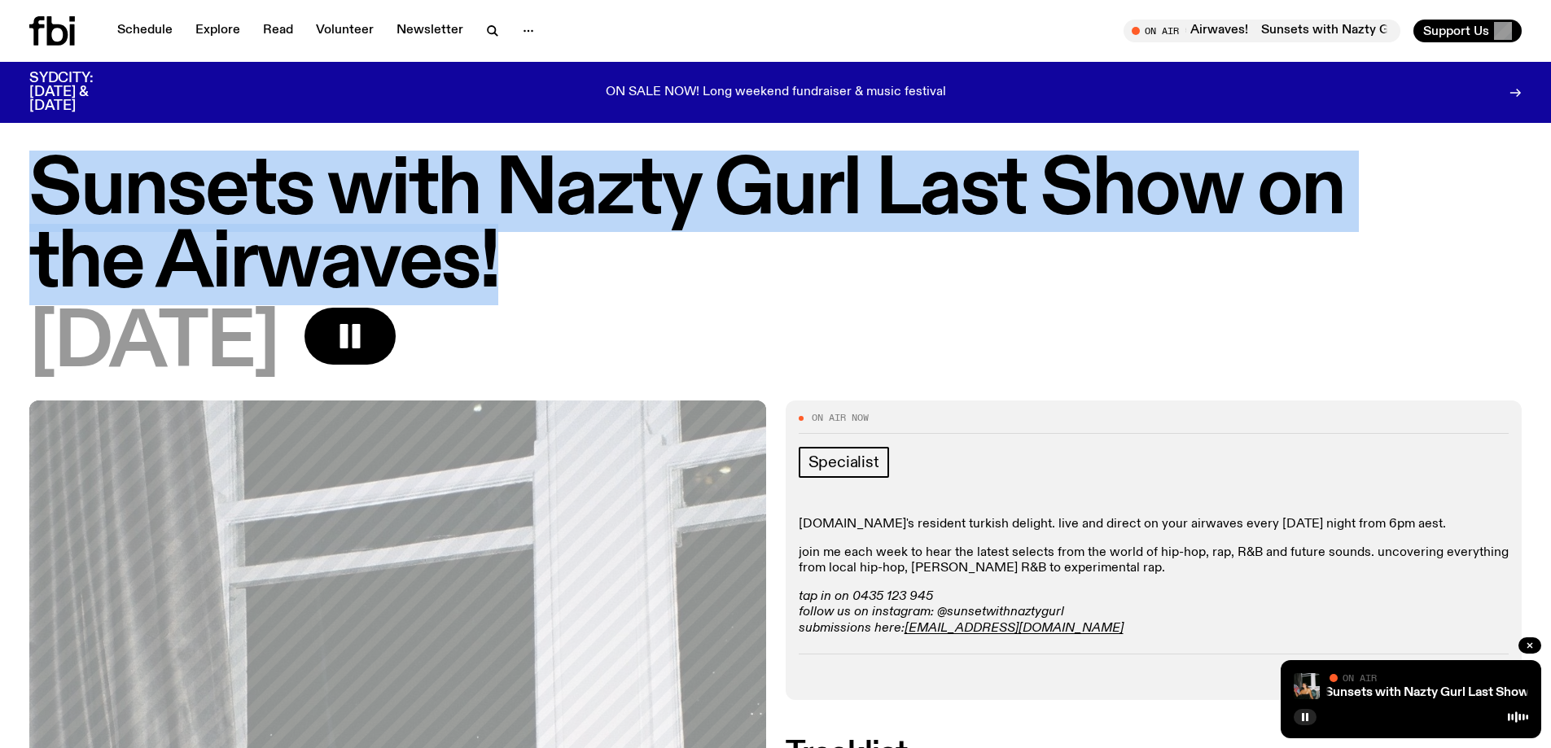
drag, startPoint x: 707, startPoint y: 279, endPoint x: 23, endPoint y: 177, distance: 691.5
click at [23, 177] on div "Sunsets with Nazty Gurl Last Show on the Airwaves! [DATE]" at bounding box center [775, 278] width 1551 height 246
click at [796, 295] on h1 "Sunsets with Nazty Gurl Last Show on the Airwaves!" at bounding box center [775, 228] width 1492 height 147
drag, startPoint x: 728, startPoint y: 240, endPoint x: 0, endPoint y: 195, distance: 729.2
click at [0, 195] on div "Sunsets with Nazty Gurl Last Show on the Airwaves! [DATE]" at bounding box center [775, 278] width 1551 height 246
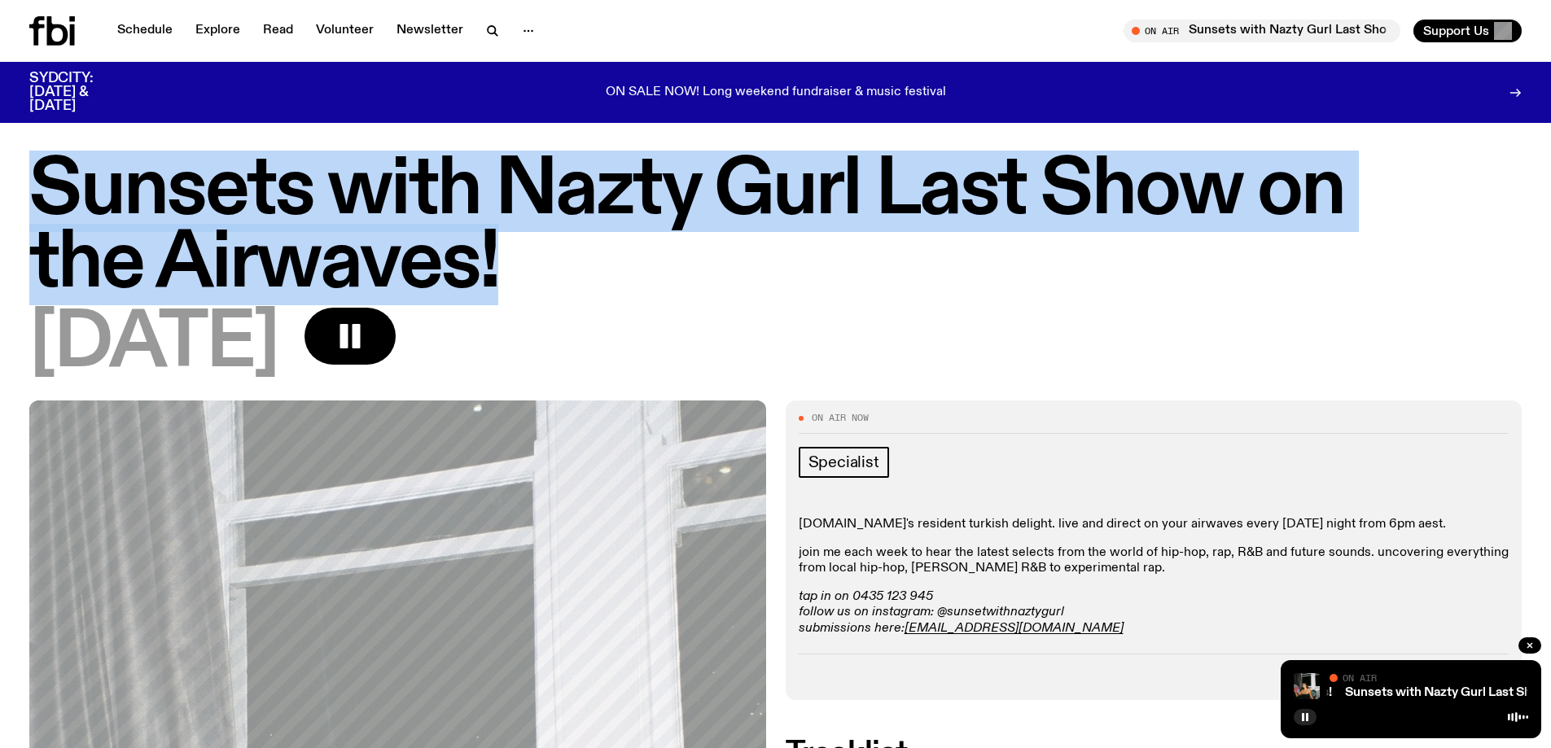
click at [1408, 685] on div "On Air" at bounding box center [1428, 679] width 199 height 12
click at [1404, 691] on link "Sunsets with Nazty Gurl Last Show on the Airwaves!" at bounding box center [1490, 692] width 304 height 13
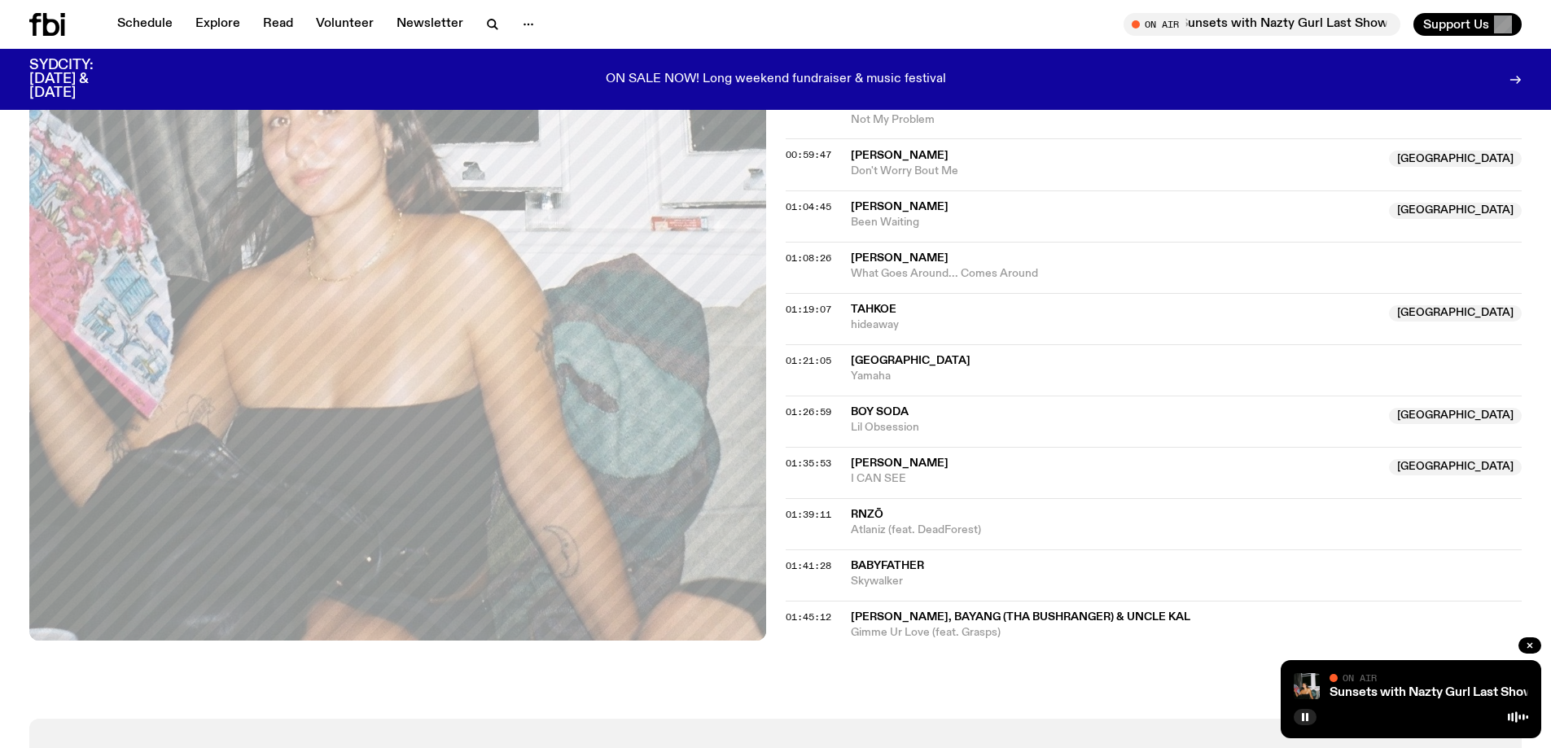
scroll to position [1372, 0]
